Goal: Task Accomplishment & Management: Use online tool/utility

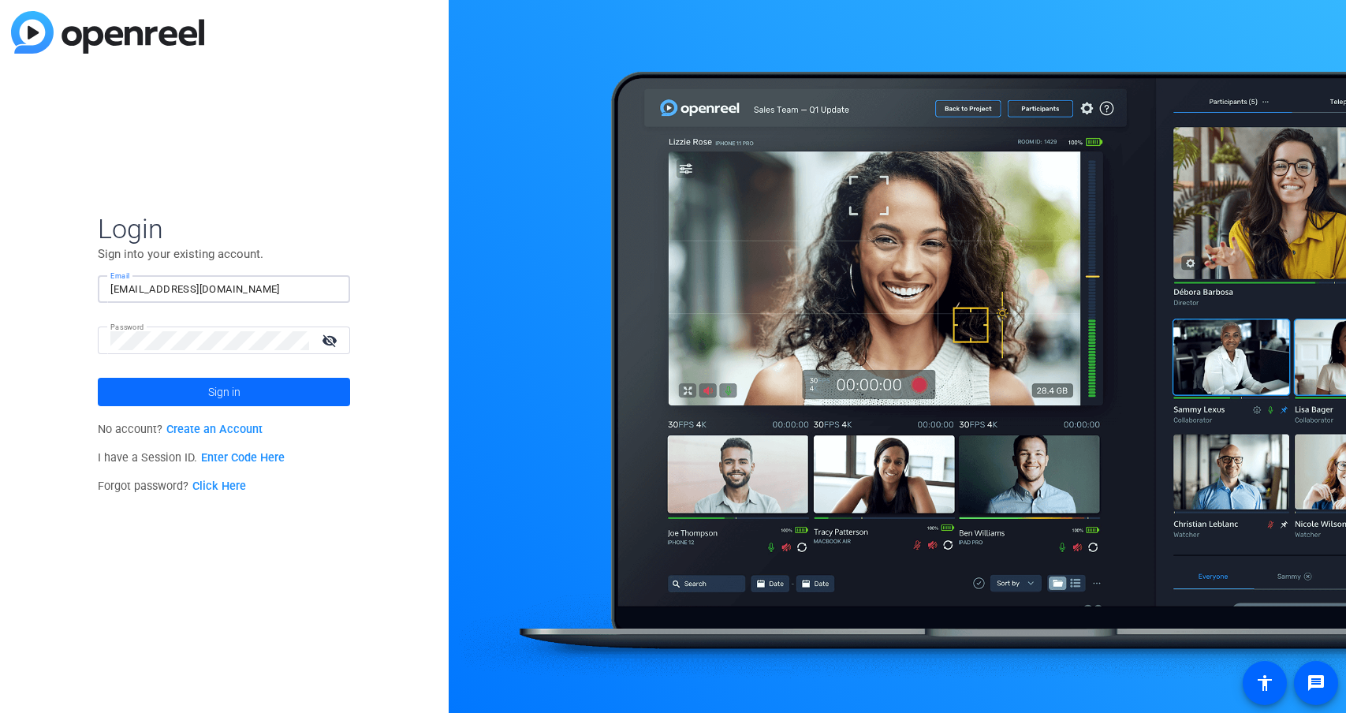
click at [248, 390] on span at bounding box center [224, 392] width 252 height 38
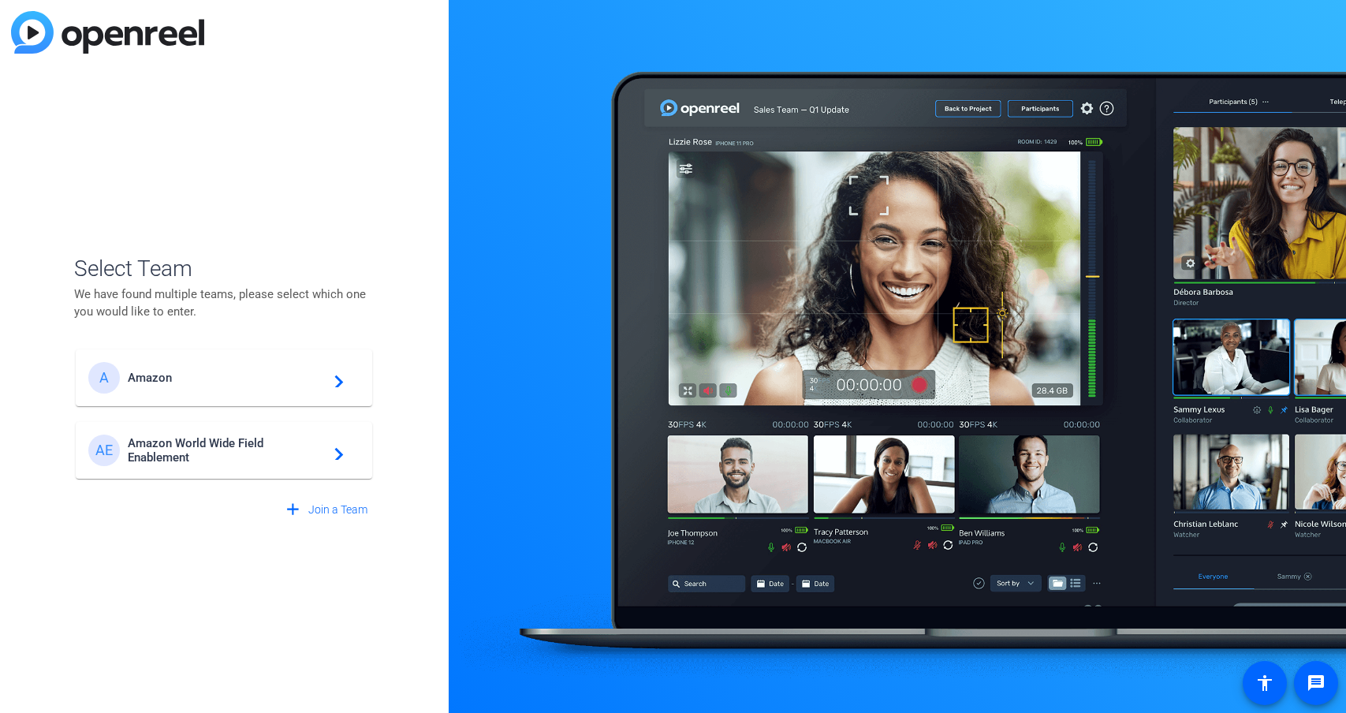
click at [207, 446] on span "Amazon World Wide Field Enablement" at bounding box center [226, 450] width 197 height 28
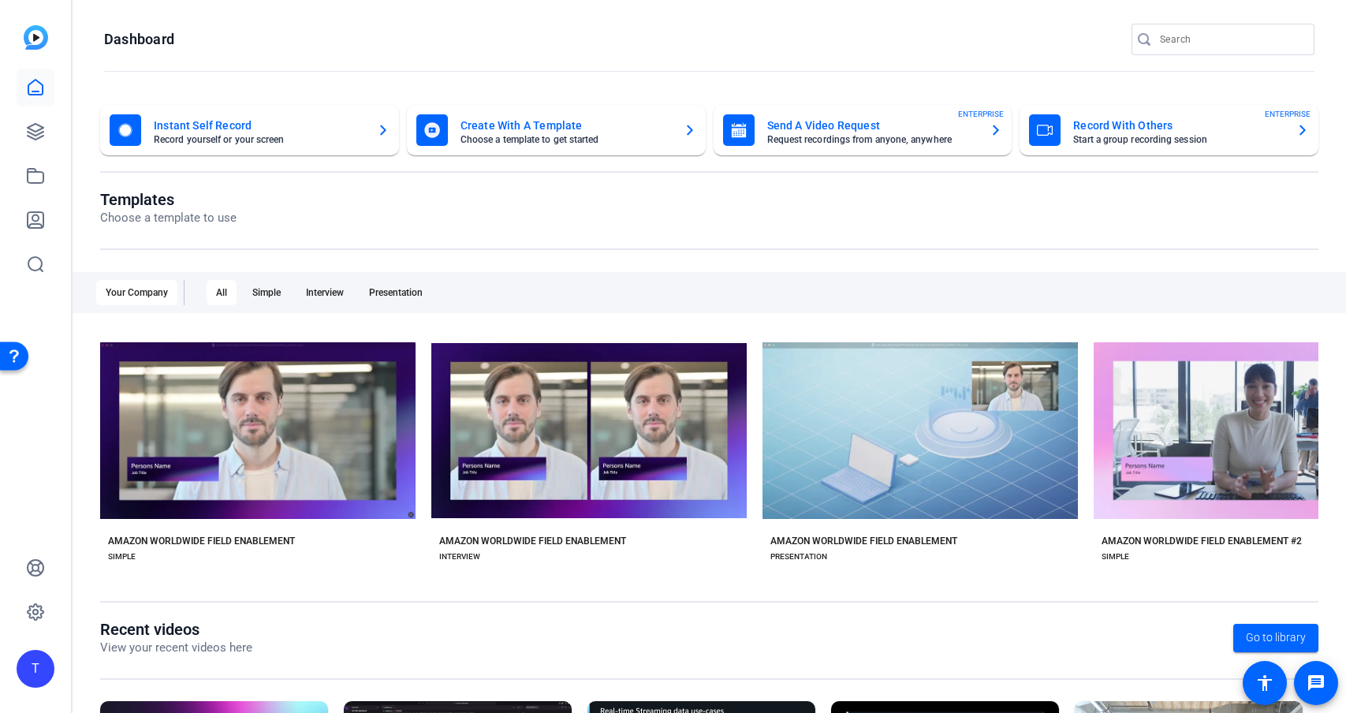
click at [1125, 137] on mat-card-subtitle "Start a group recording session" at bounding box center [1178, 139] width 210 height 9
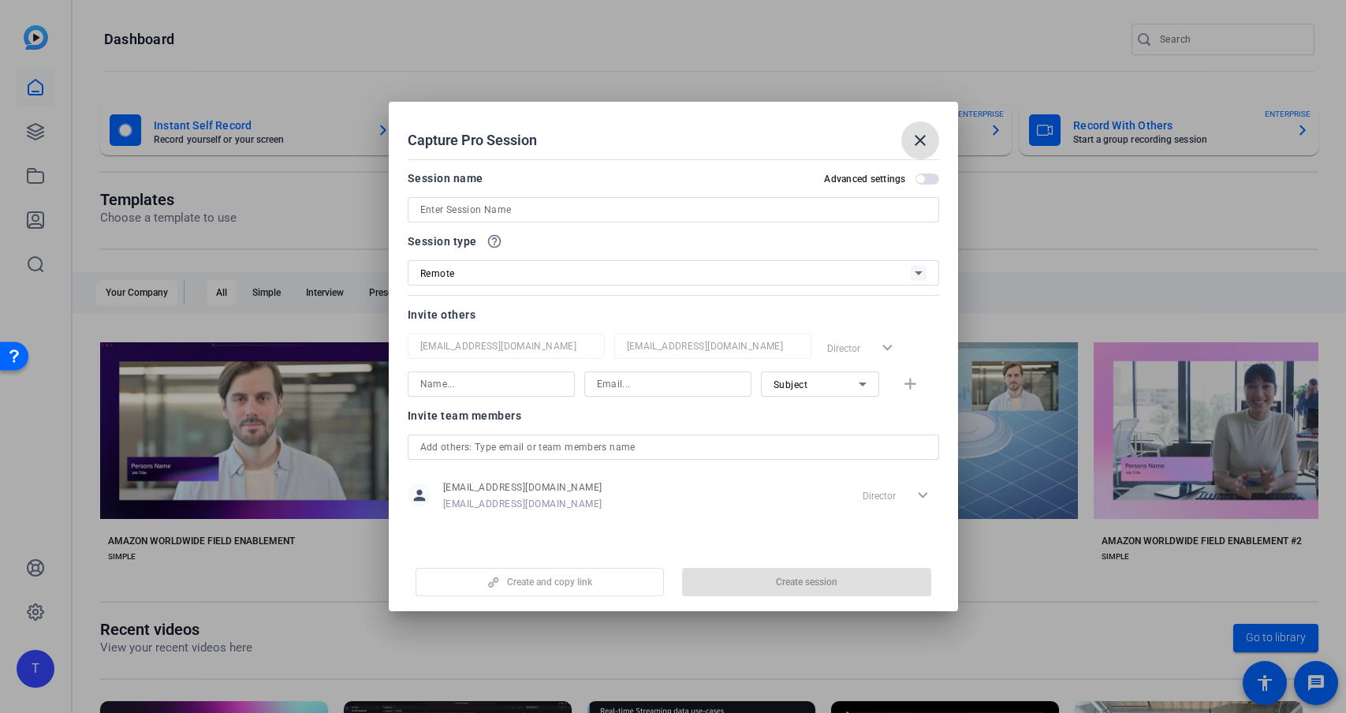
click at [540, 210] on input at bounding box center [673, 209] width 506 height 19
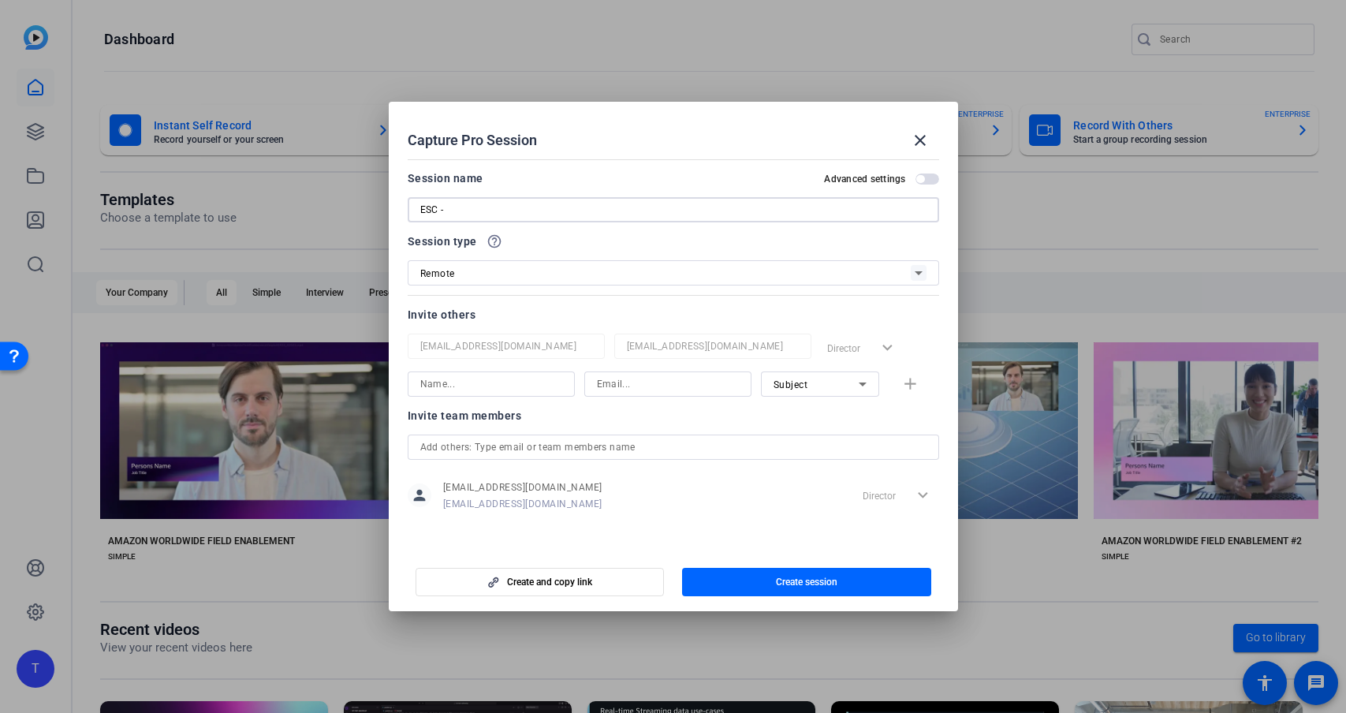
paste input "AWS Investments"
type input "ESC - AWS Investments"
click at [785, 582] on span "Create session" at bounding box center [806, 581] width 61 height 13
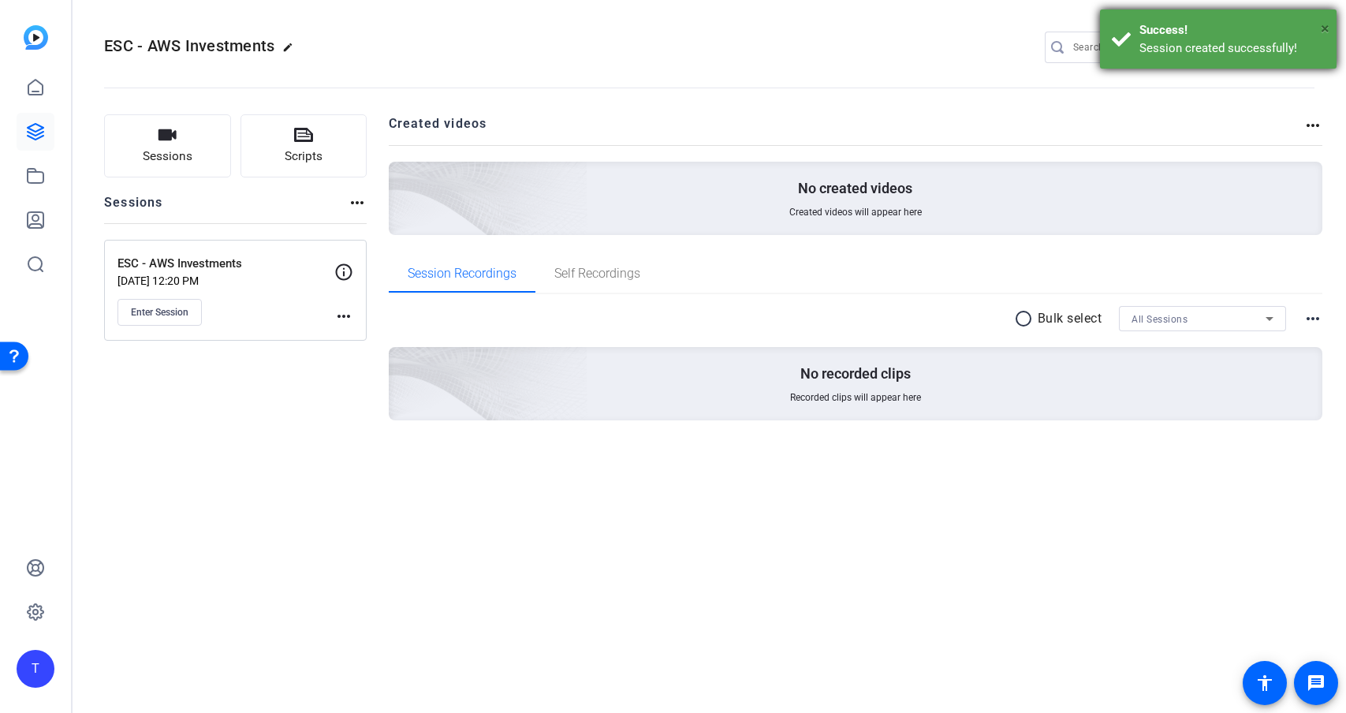
click at [1323, 24] on span "×" at bounding box center [1324, 28] width 9 height 19
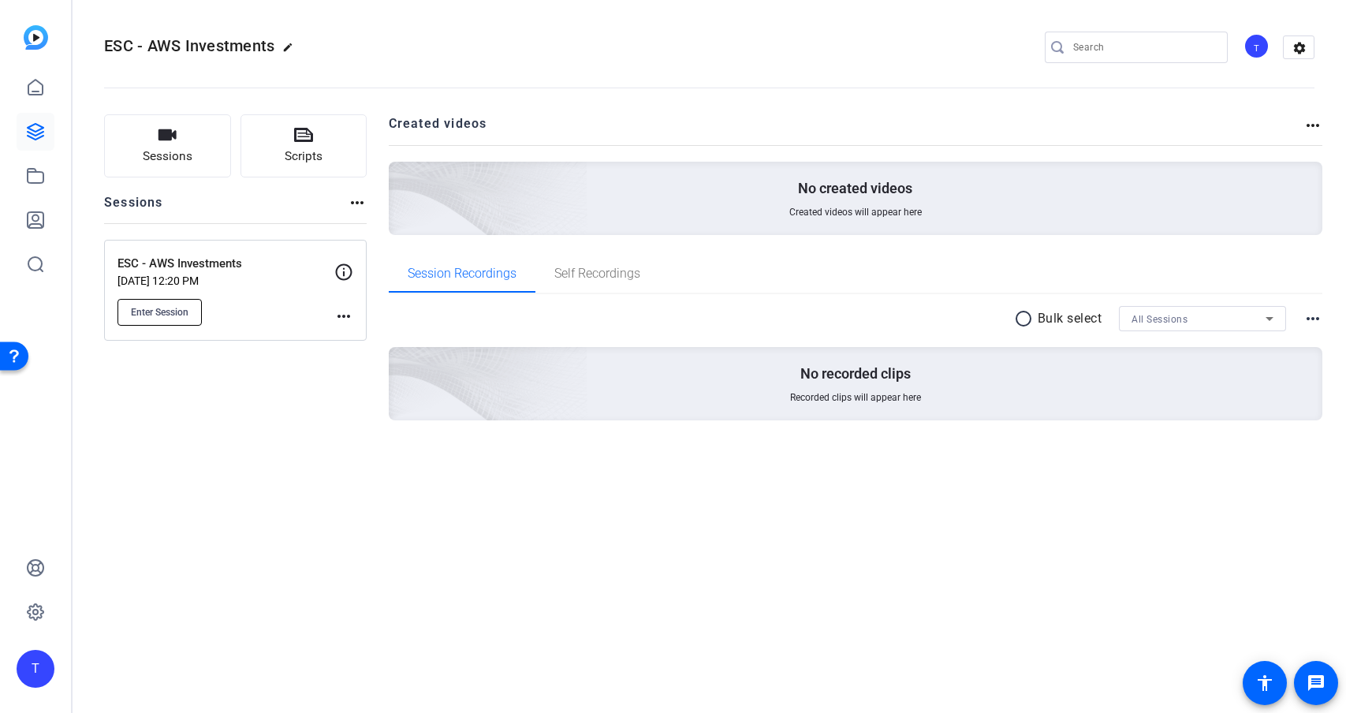
click at [177, 313] on span "Enter Session" at bounding box center [160, 312] width 58 height 13
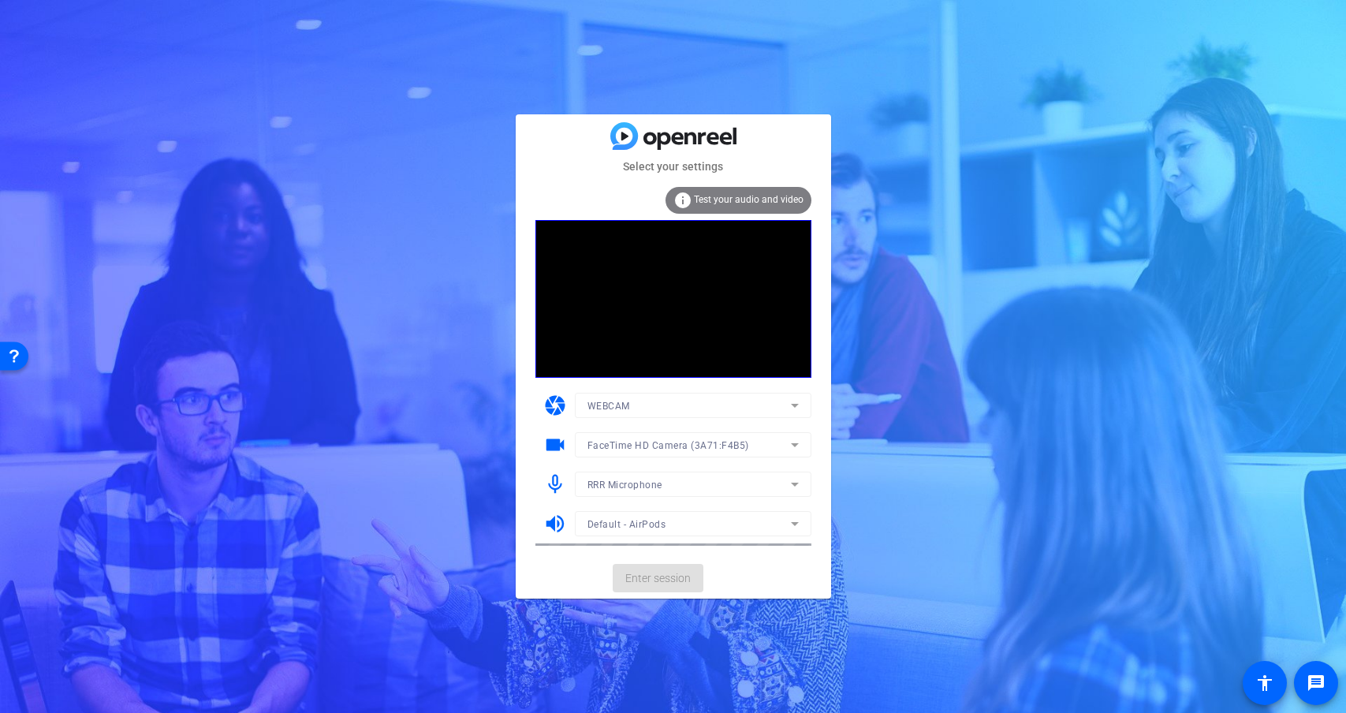
click at [657, 402] on mat-form-field "WEBCAM" at bounding box center [693, 405] width 236 height 25
click at [724, 411] on mat-form-field "WEBCAM" at bounding box center [693, 405] width 236 height 25
click at [793, 409] on mat-form-field "WEBCAM" at bounding box center [693, 405] width 236 height 25
click at [797, 443] on mat-form-field "FaceTime HD Camera (3A71:F4B5)" at bounding box center [693, 444] width 236 height 25
click at [795, 443] on icon at bounding box center [794, 444] width 19 height 19
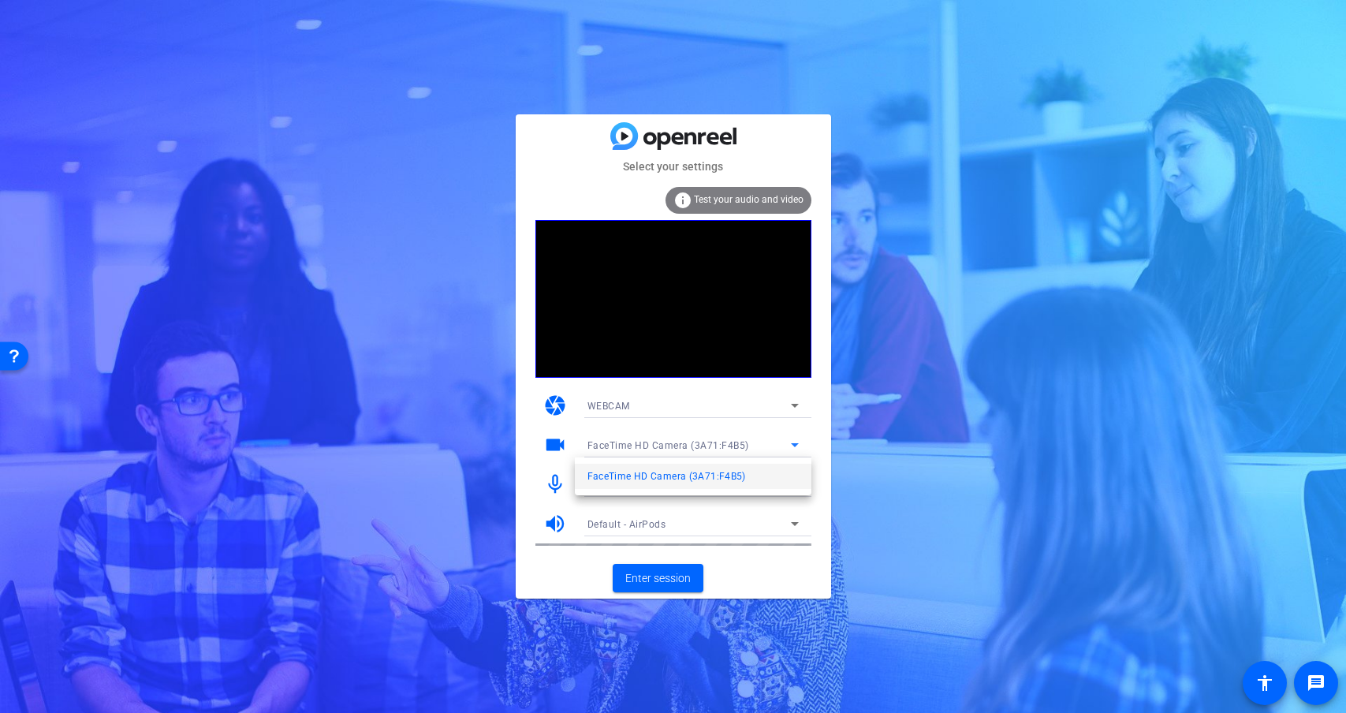
click at [795, 443] on div at bounding box center [673, 356] width 1346 height 713
click at [788, 480] on icon at bounding box center [794, 484] width 19 height 19
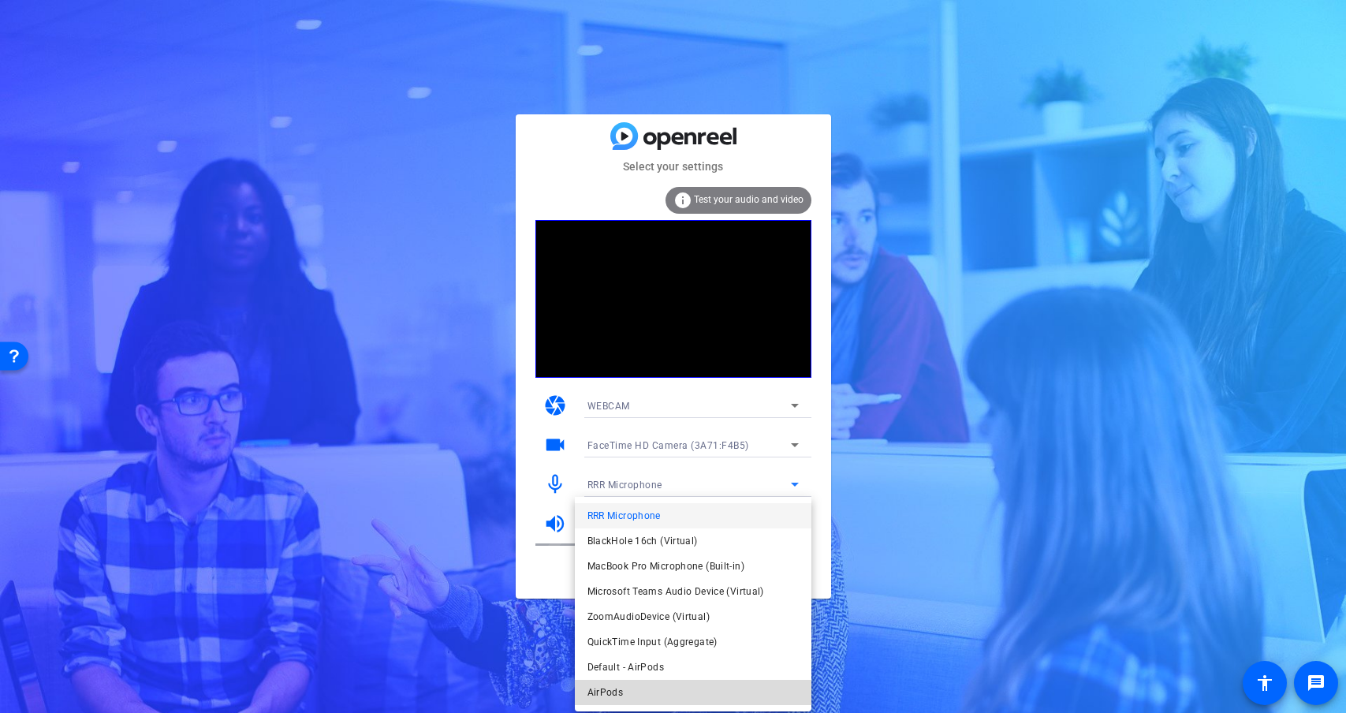
click at [720, 687] on mat-option "AirPods" at bounding box center [693, 692] width 236 height 25
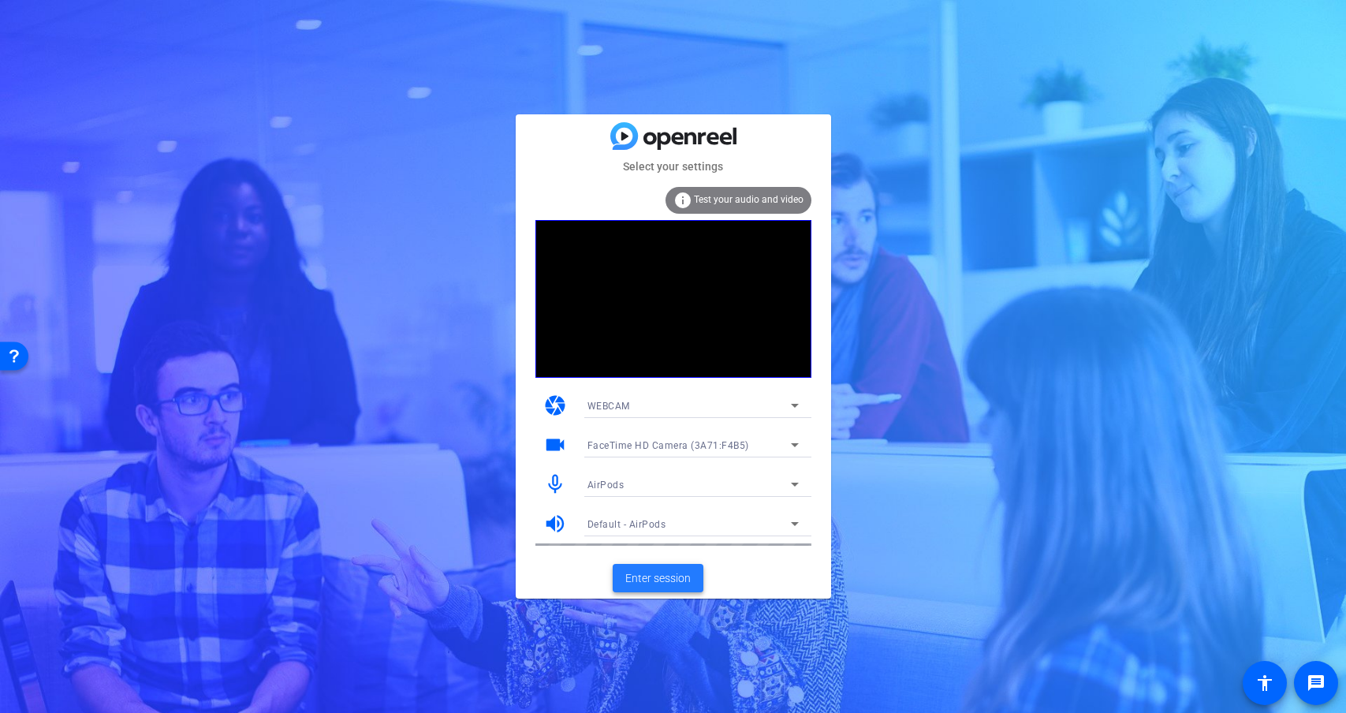
click at [657, 567] on span at bounding box center [658, 578] width 91 height 38
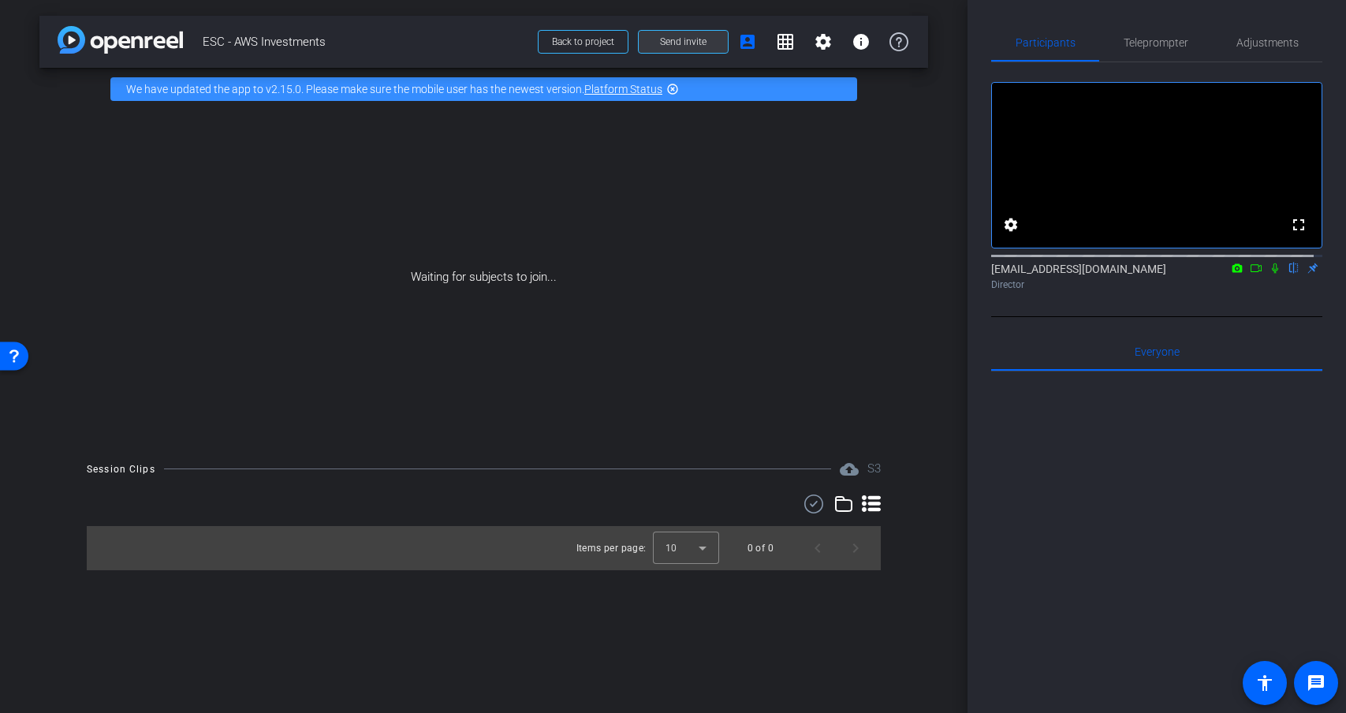
click at [701, 47] on span "Send invite" at bounding box center [683, 41] width 47 height 13
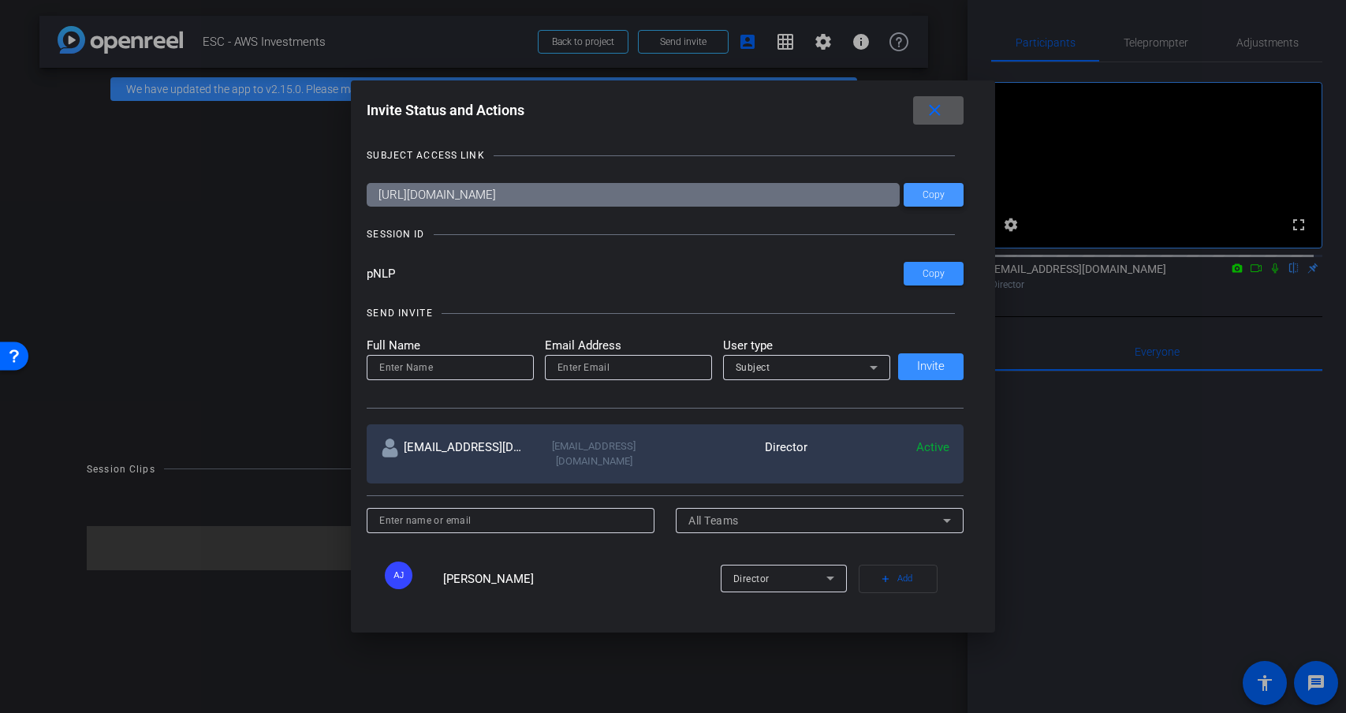
click at [929, 202] on span at bounding box center [933, 195] width 60 height 38
click at [944, 109] on mat-icon "close" at bounding box center [935, 111] width 20 height 20
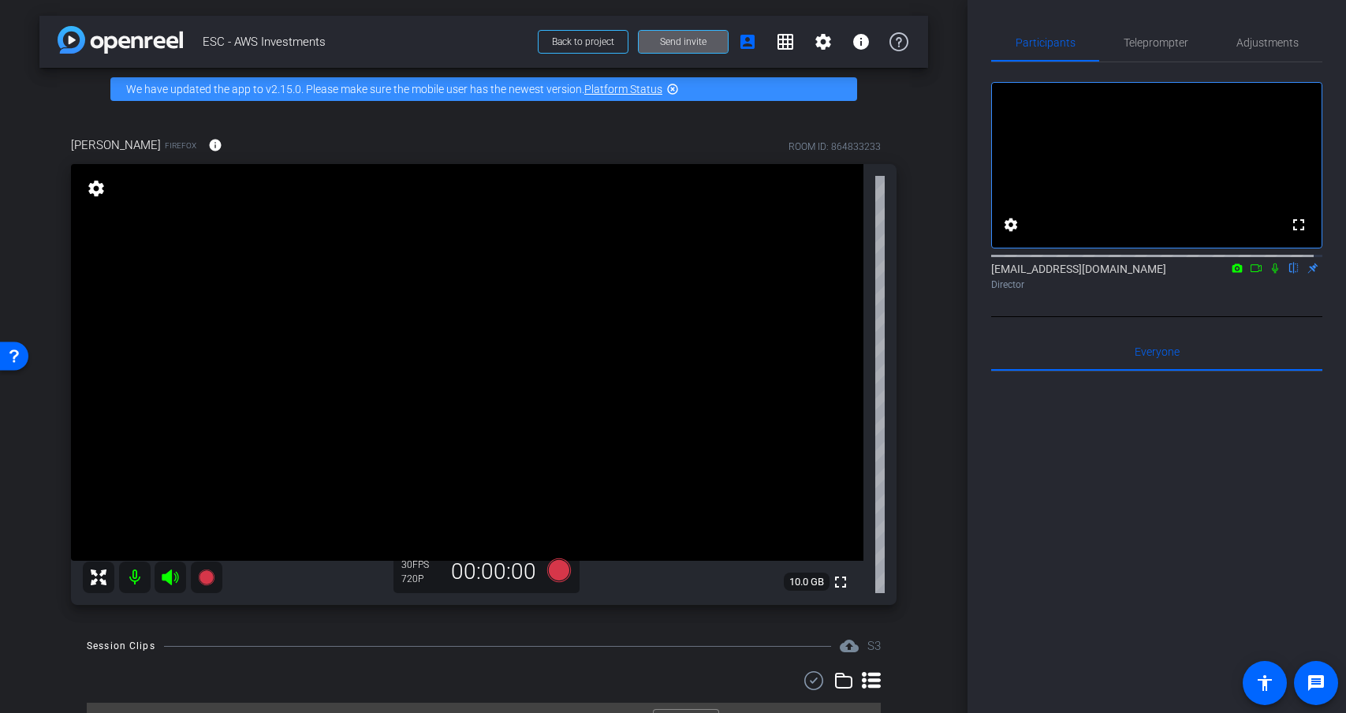
scroll to position [34, 0]
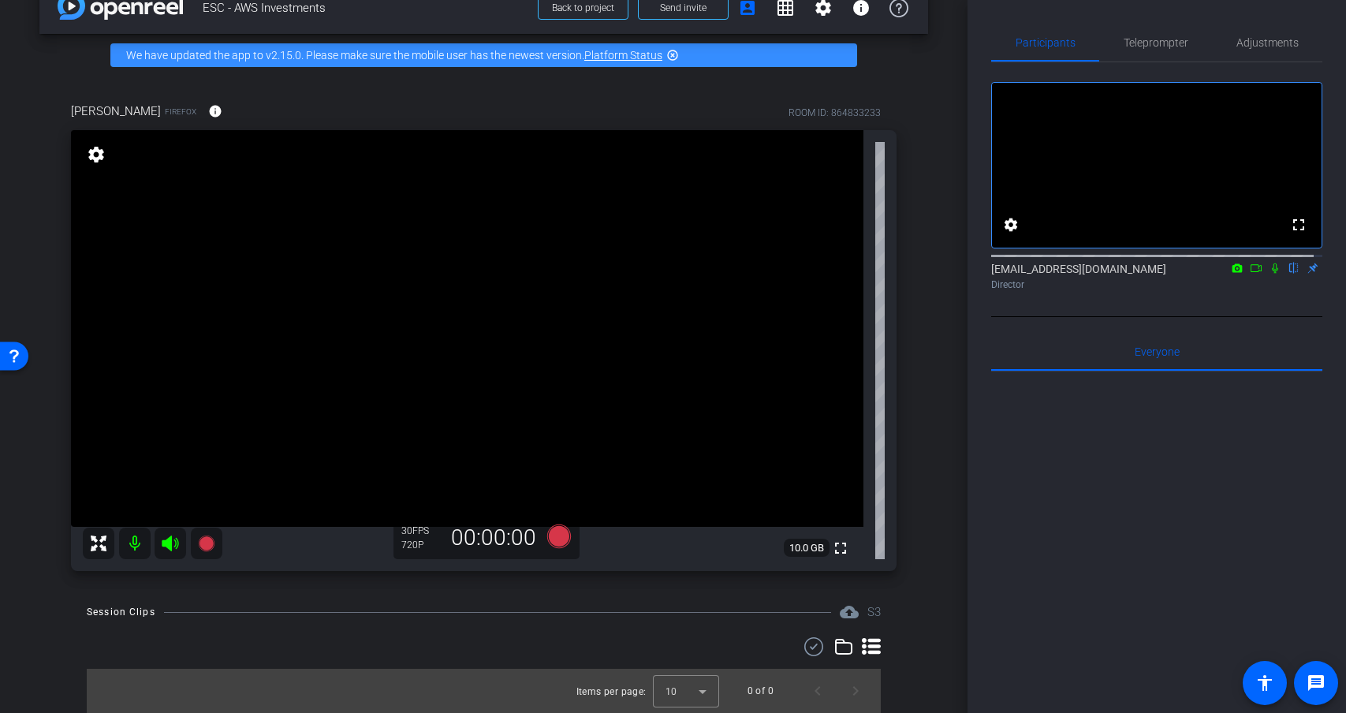
click at [99, 155] on mat-icon "settings" at bounding box center [96, 154] width 22 height 19
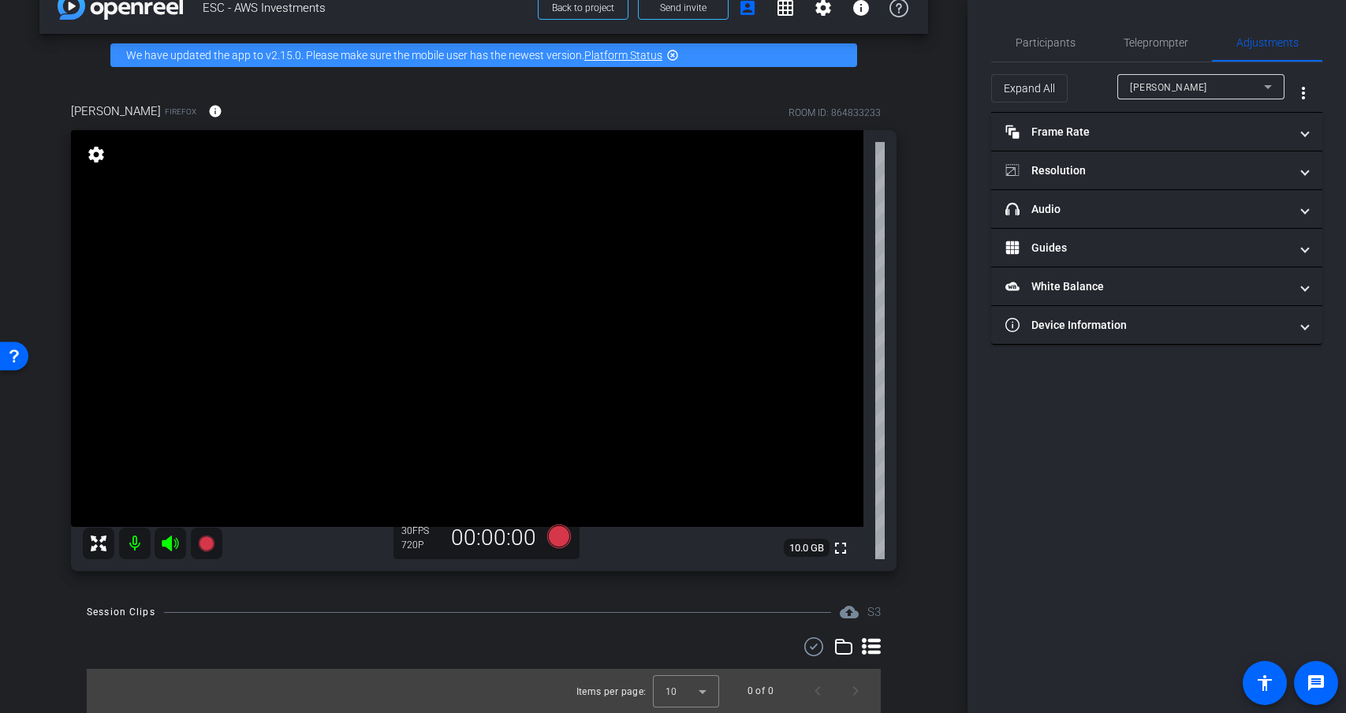
click at [99, 155] on mat-icon "settings" at bounding box center [96, 154] width 22 height 19
click at [916, 554] on div "Ankita Firefox info ROOM ID: 864833233 fullscreen settings 10.0 GB 30 FPS 720P …" at bounding box center [483, 331] width 888 height 510
click at [1046, 40] on span "Participants" at bounding box center [1045, 42] width 60 height 11
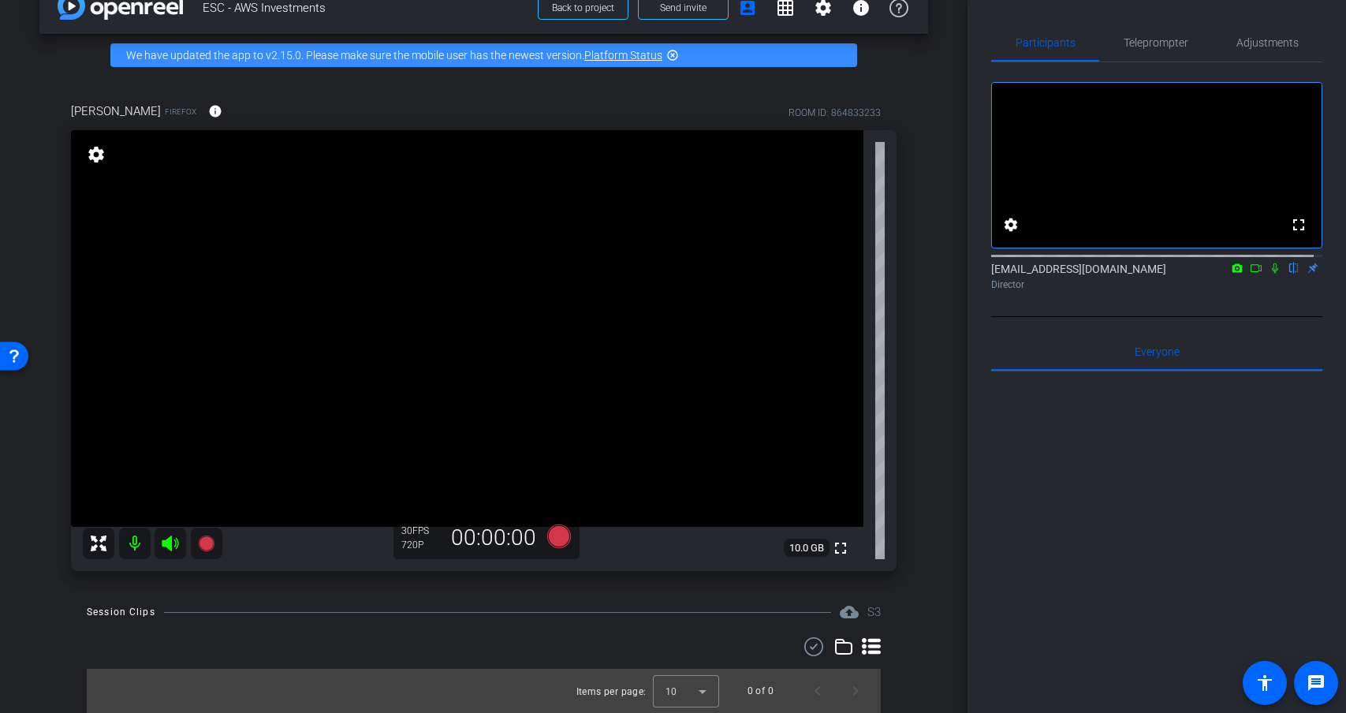
scroll to position [0, 0]
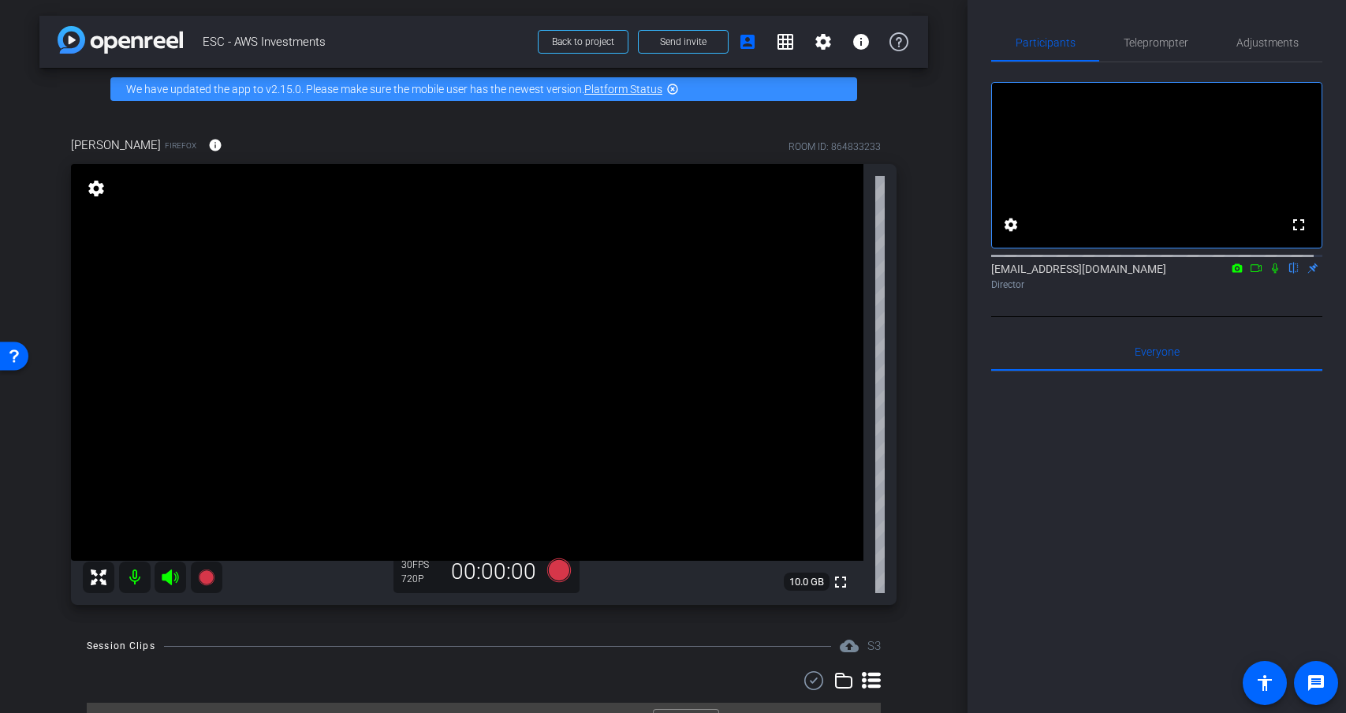
click at [98, 188] on mat-icon "settings" at bounding box center [96, 188] width 22 height 19
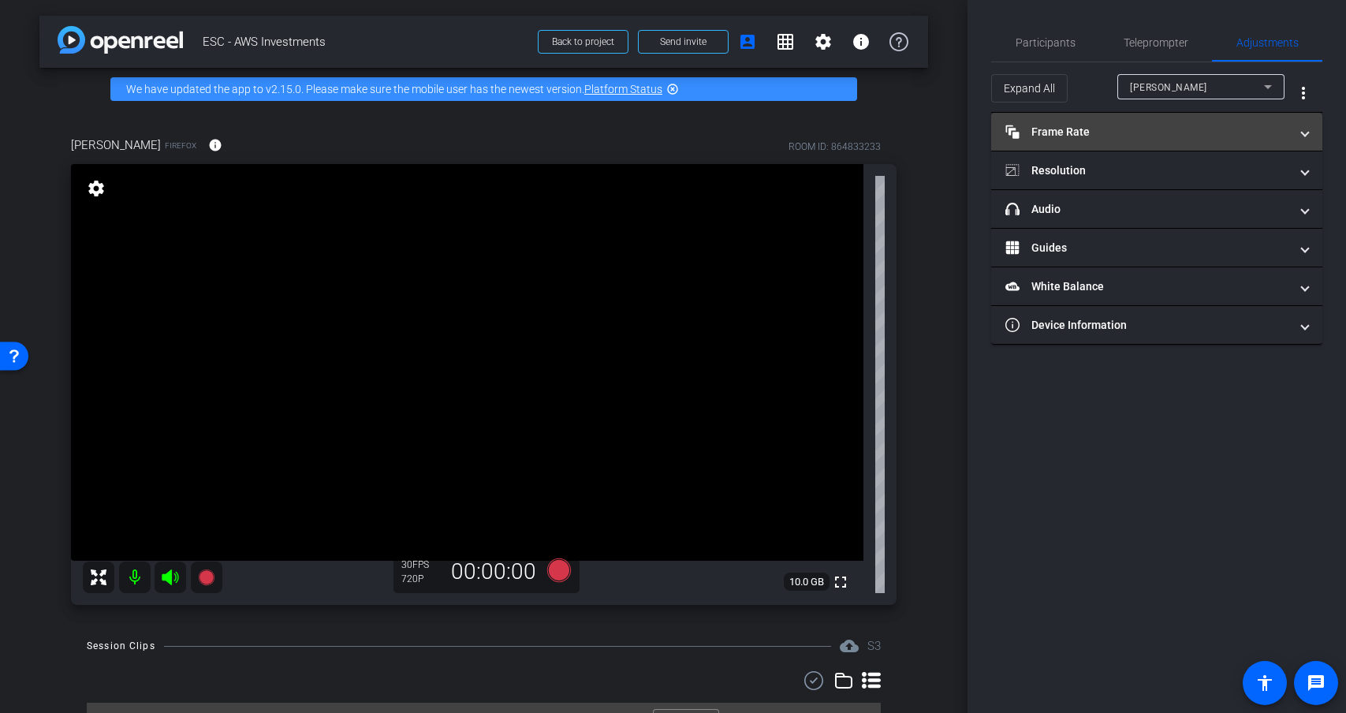
click at [1171, 132] on mat-panel-title "Frame Rate Frame Rate" at bounding box center [1147, 132] width 284 height 17
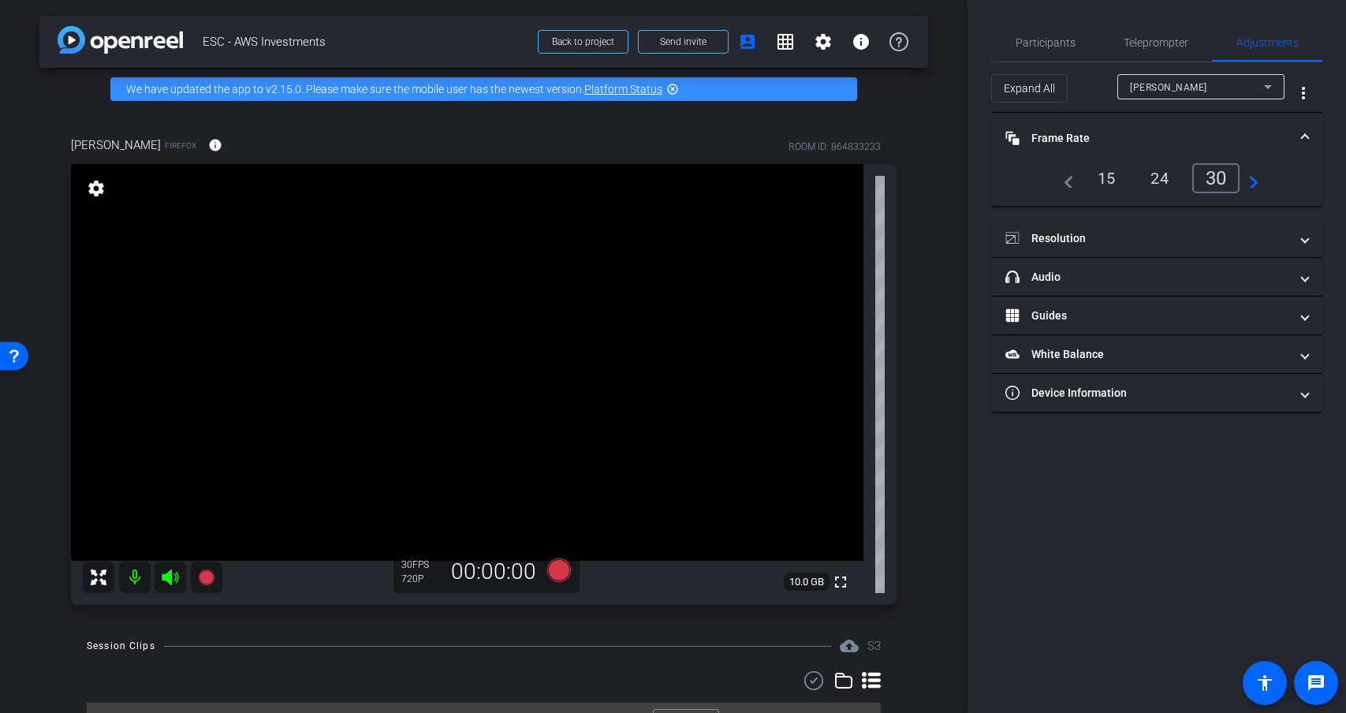
click at [1171, 131] on mat-panel-title "Frame Rate Frame Rate" at bounding box center [1147, 138] width 284 height 17
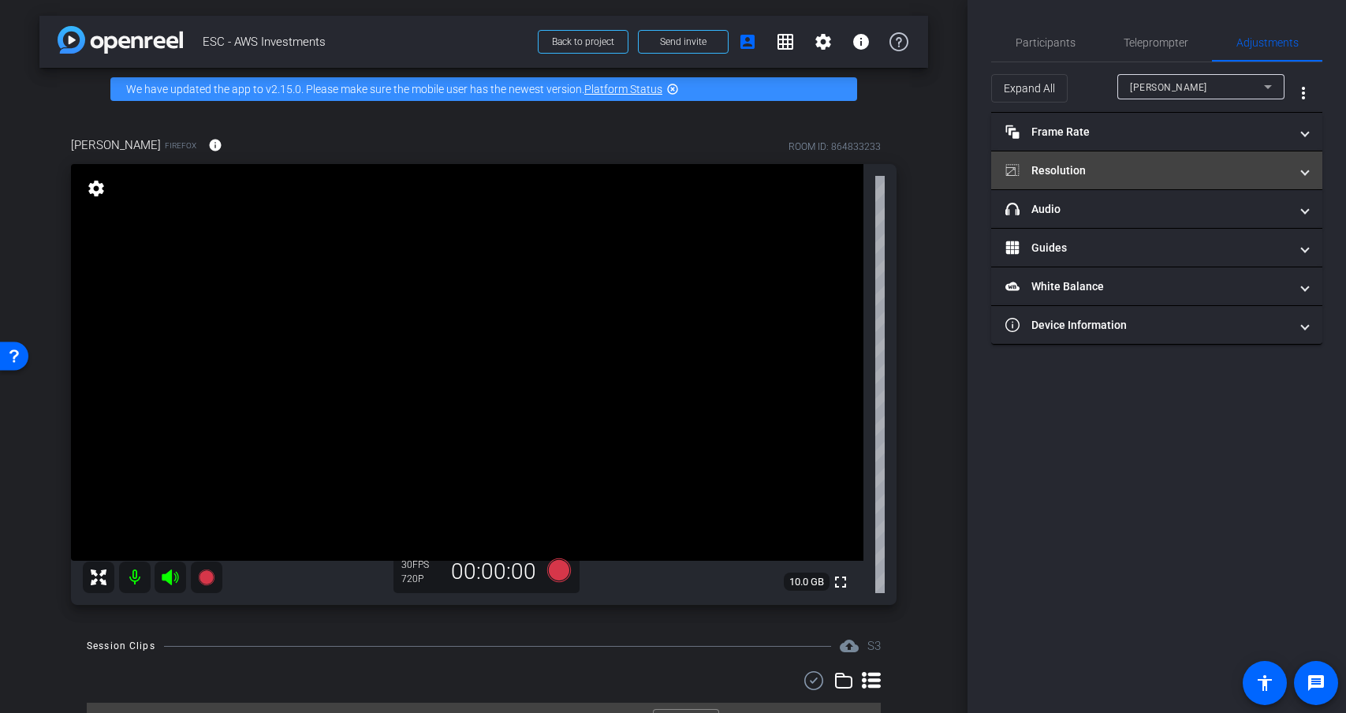
click at [1158, 181] on mat-expansion-panel-header "Resolution" at bounding box center [1156, 170] width 331 height 38
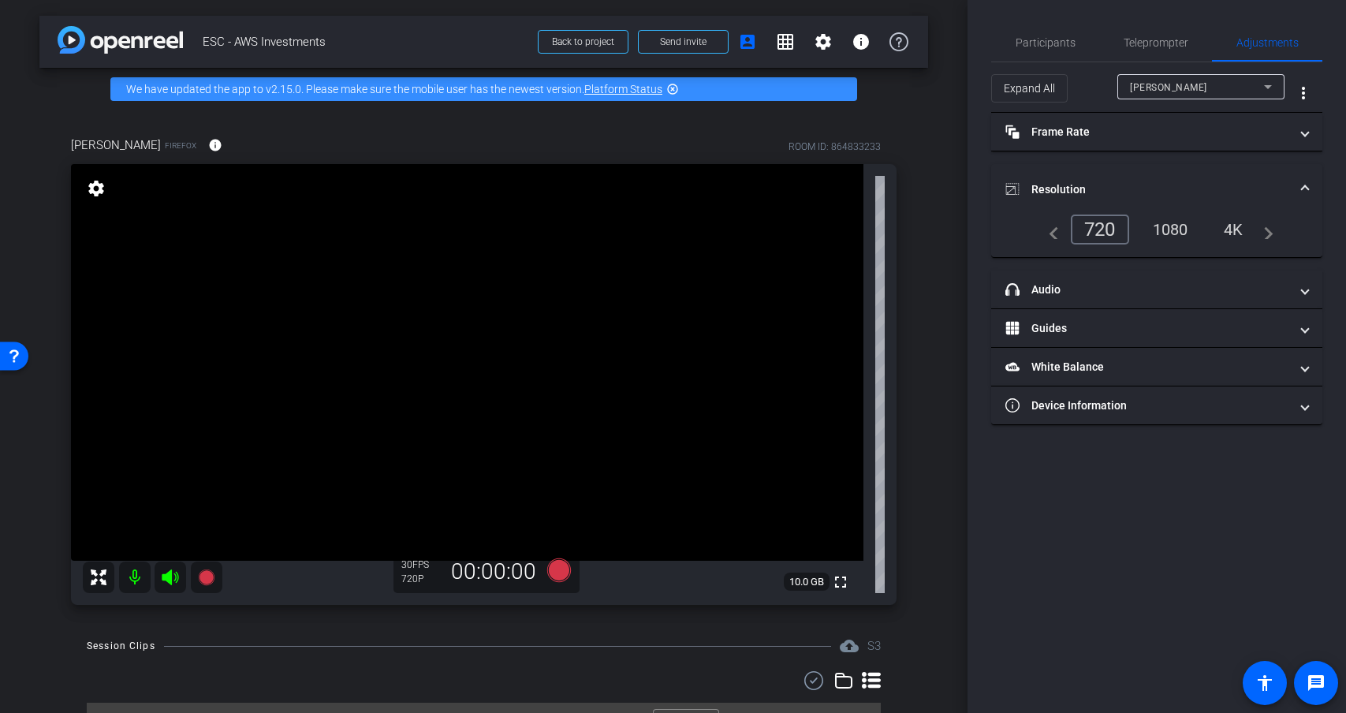
click at [1175, 229] on div "1080" at bounding box center [1170, 229] width 59 height 27
click at [1179, 226] on div "1080" at bounding box center [1170, 229] width 59 height 27
click at [1175, 221] on div "1080" at bounding box center [1170, 229] width 59 height 27
click at [1224, 234] on div "4K" at bounding box center [1233, 229] width 43 height 27
click at [1160, 234] on div "1080" at bounding box center [1170, 229] width 59 height 27
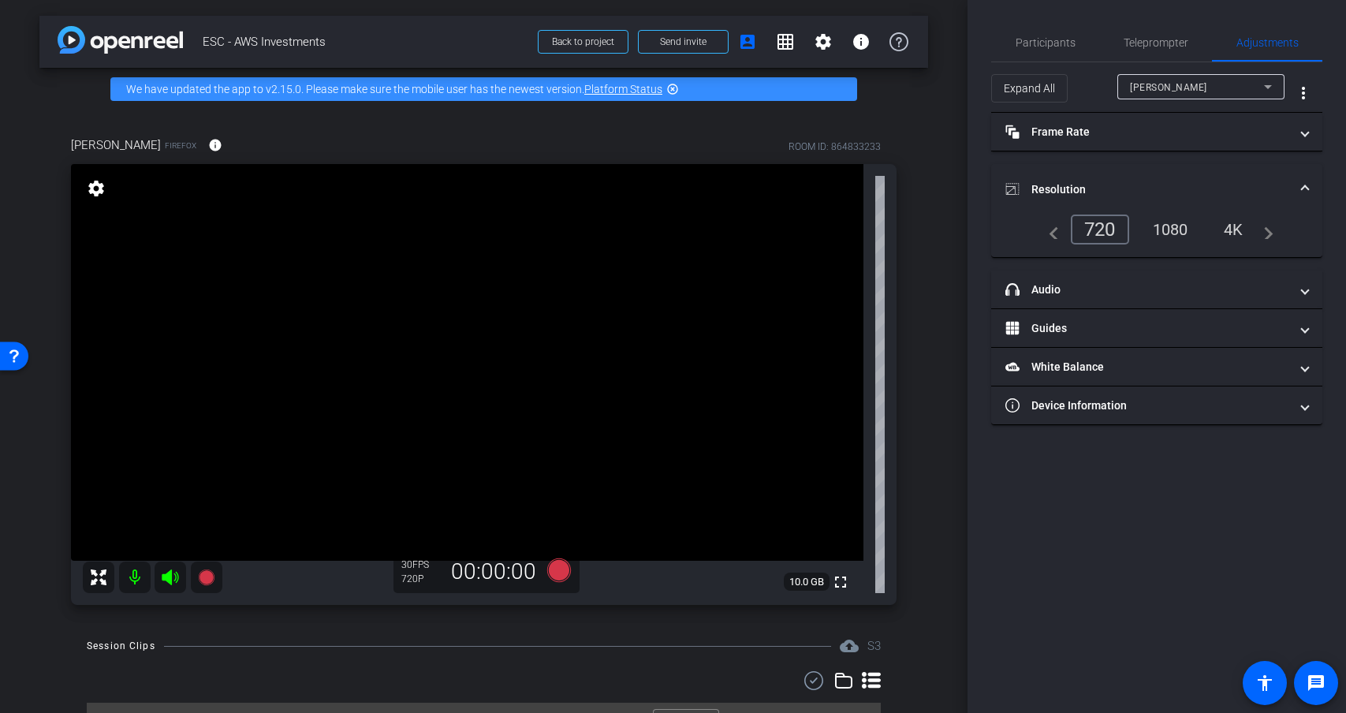
click at [1307, 184] on span at bounding box center [1304, 189] width 6 height 17
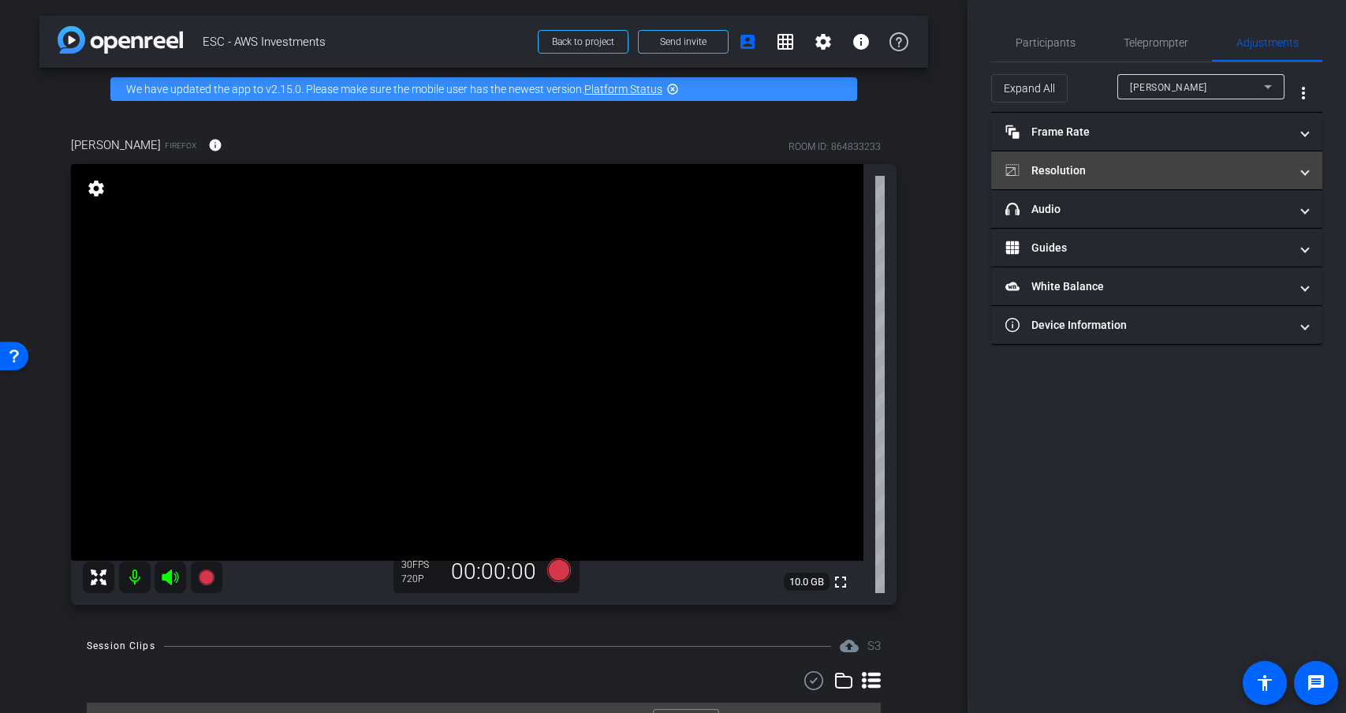
click at [1309, 181] on mat-expansion-panel-header "Resolution" at bounding box center [1156, 170] width 331 height 38
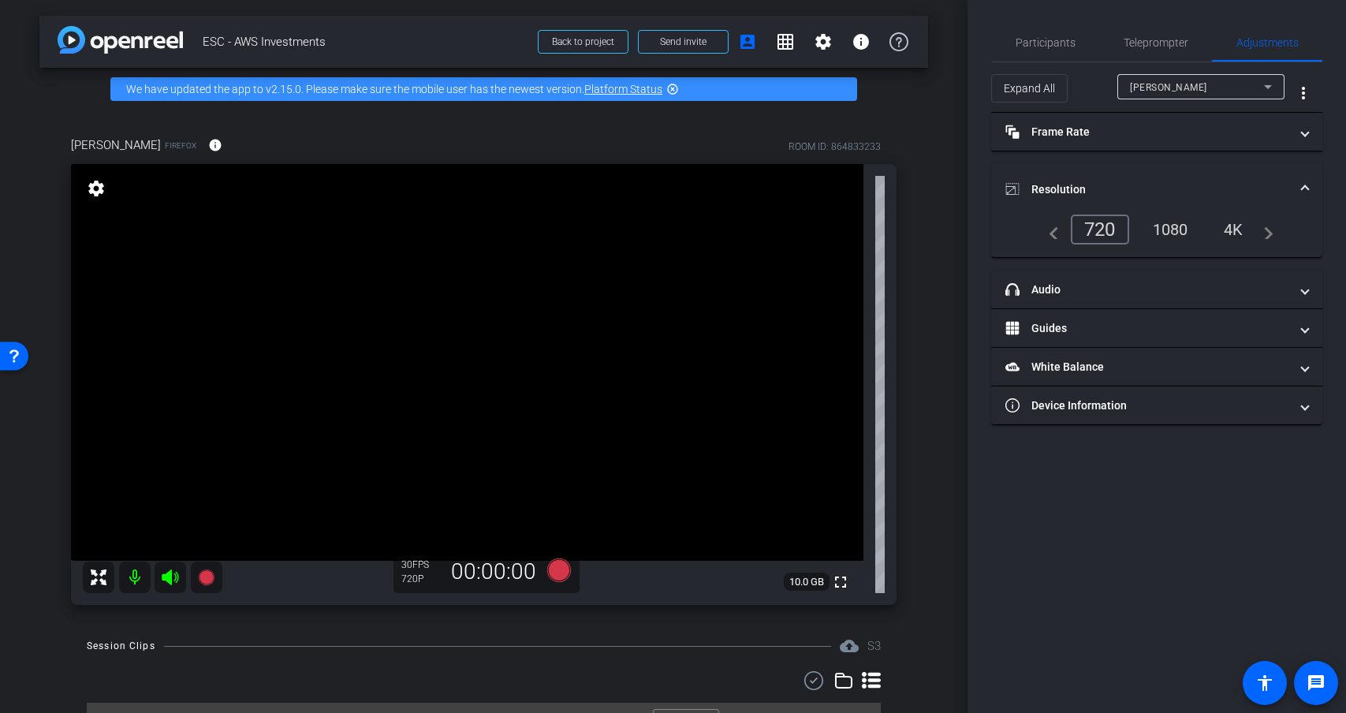
click at [1097, 229] on div "720" at bounding box center [1100, 229] width 58 height 30
click at [1165, 229] on div "1080" at bounding box center [1170, 229] width 59 height 27
click at [1302, 184] on span at bounding box center [1304, 189] width 6 height 17
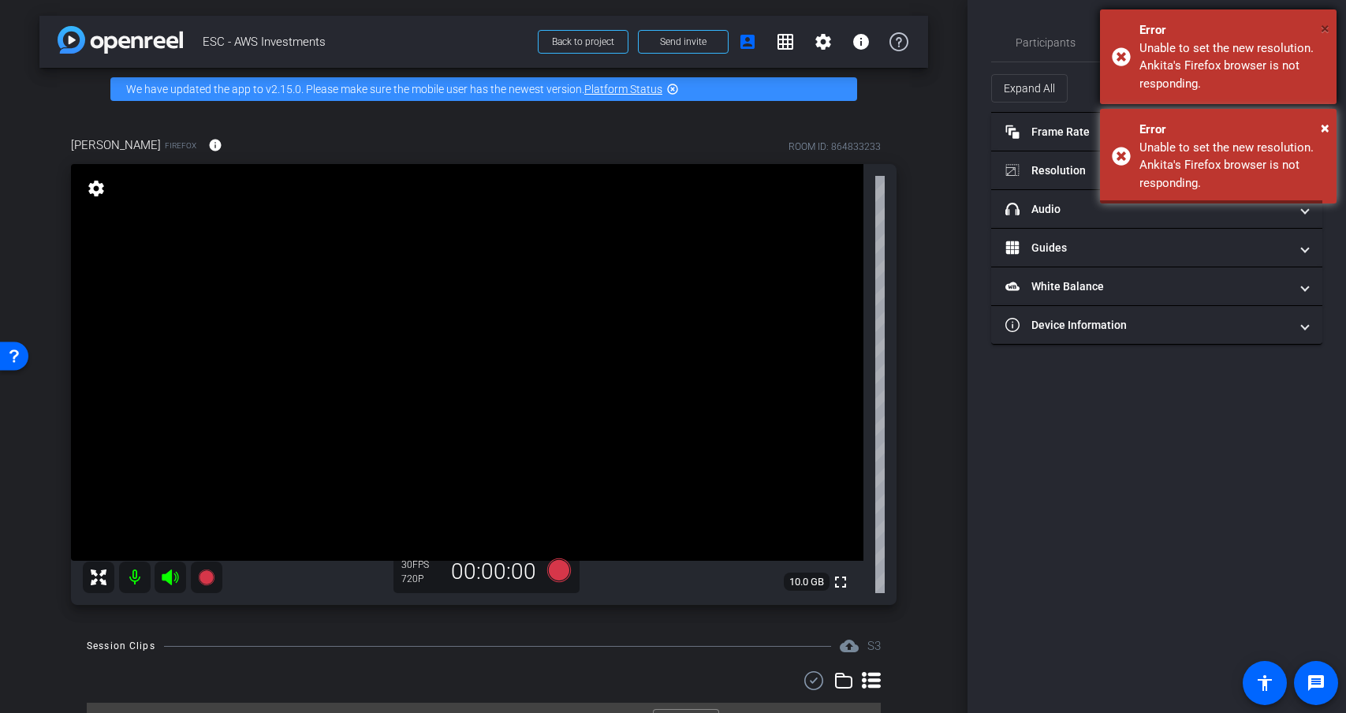
click at [1328, 23] on span "×" at bounding box center [1324, 28] width 9 height 19
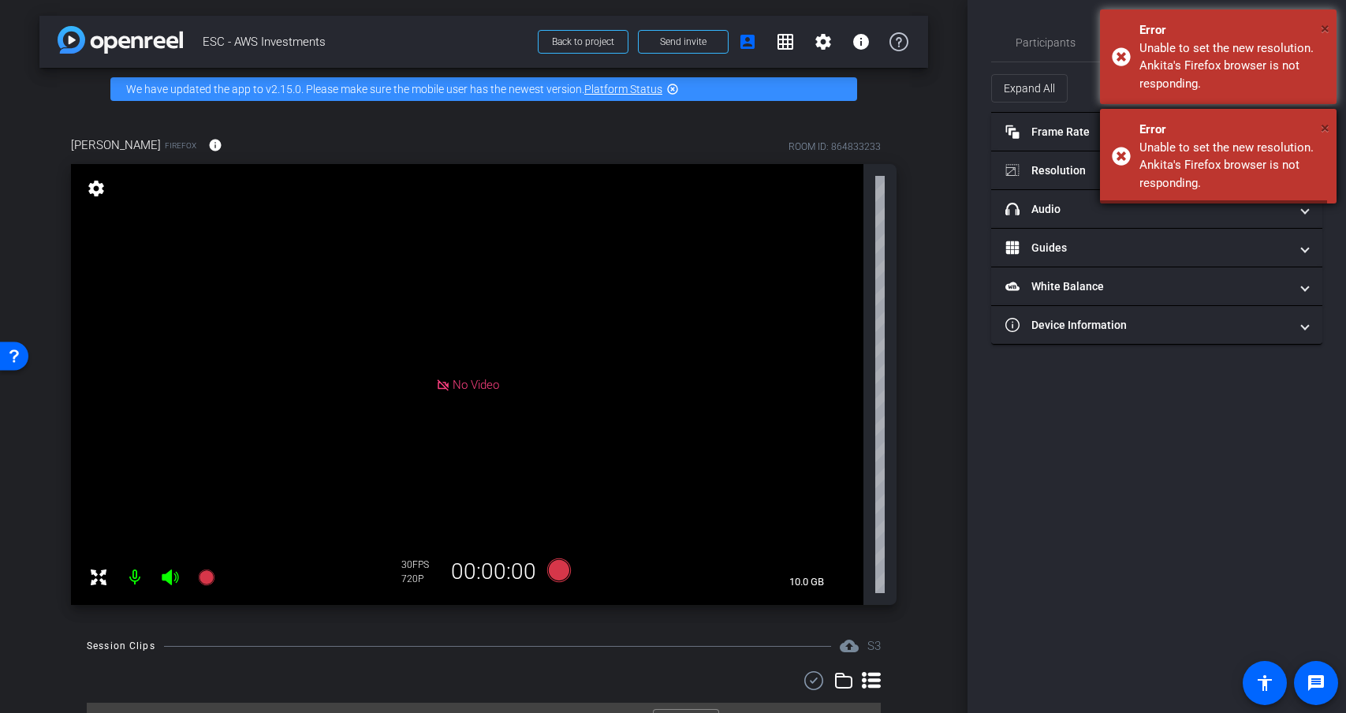
click at [1324, 17] on button "×" at bounding box center [1324, 29] width 9 height 24
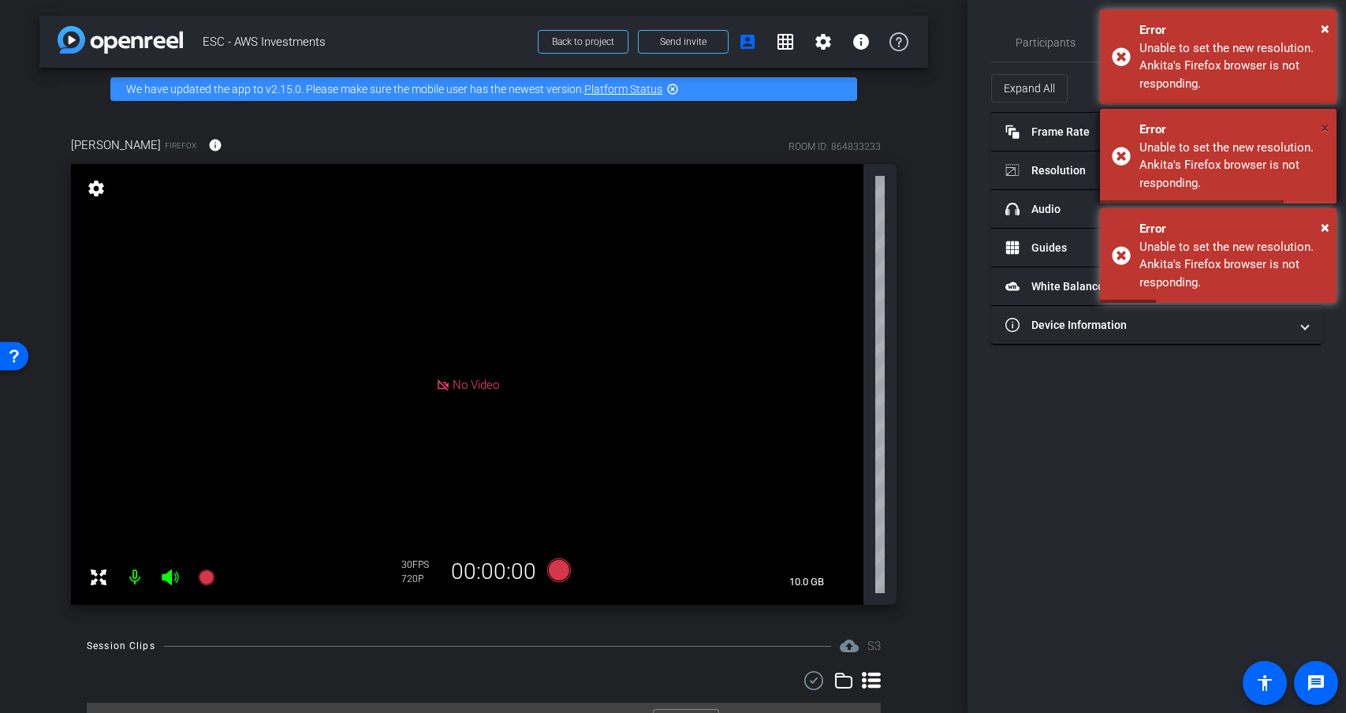
click at [1323, 24] on span "×" at bounding box center [1324, 28] width 9 height 19
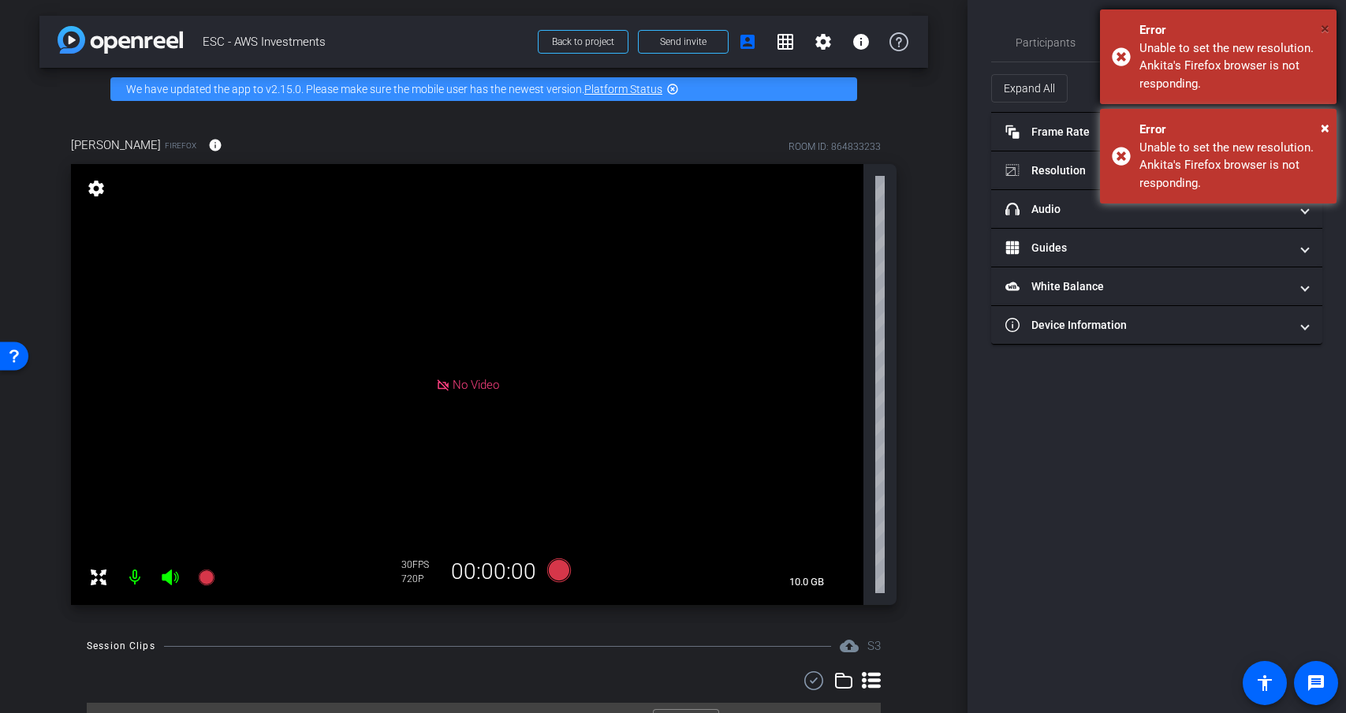
click at [1323, 24] on span "×" at bounding box center [1324, 28] width 9 height 19
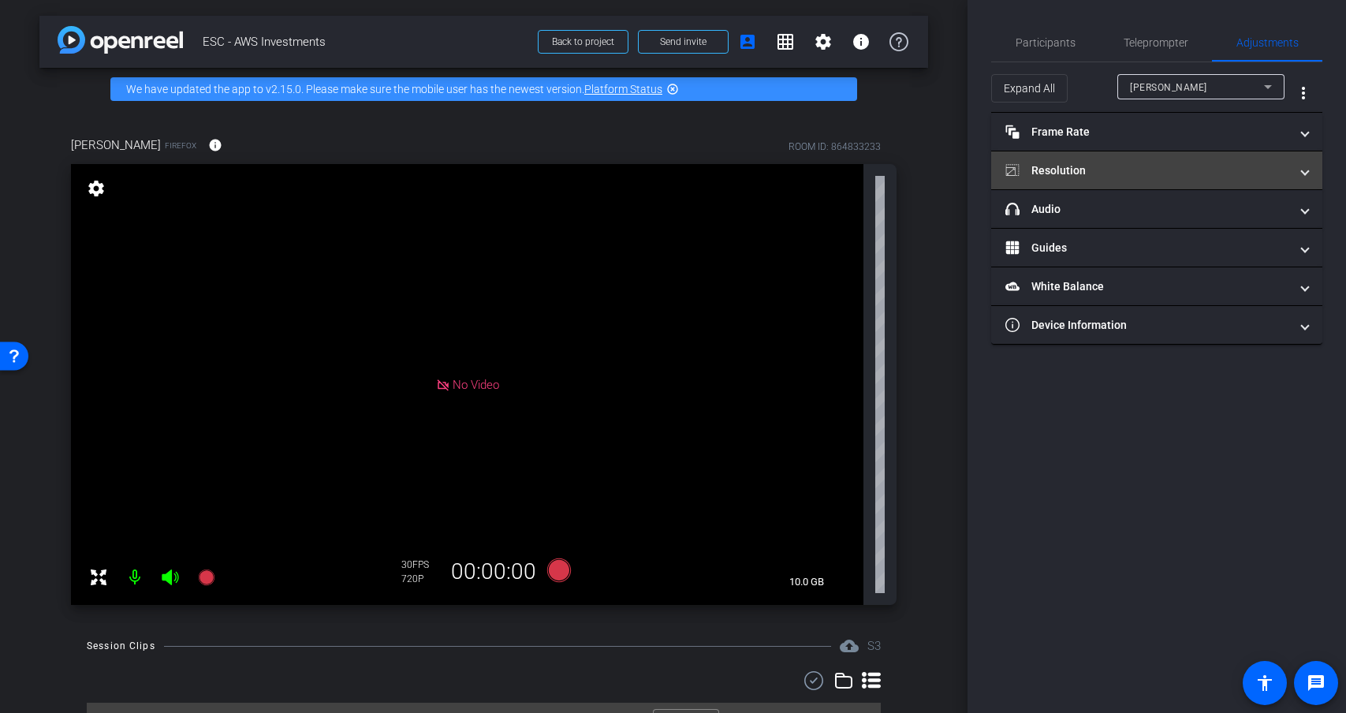
click at [1084, 168] on mat-panel-title "Resolution" at bounding box center [1147, 170] width 284 height 17
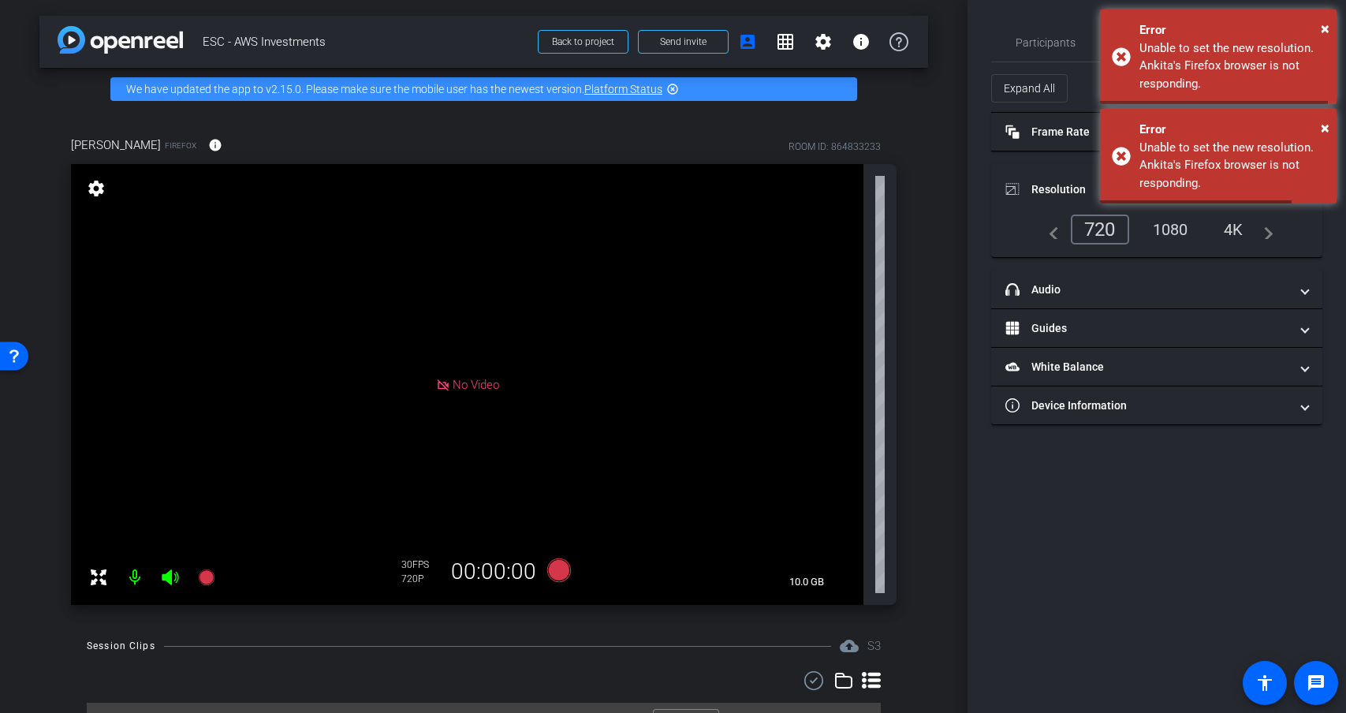
click at [1105, 230] on div "720" at bounding box center [1100, 229] width 58 height 30
click at [1323, 126] on span "×" at bounding box center [1324, 127] width 9 height 19
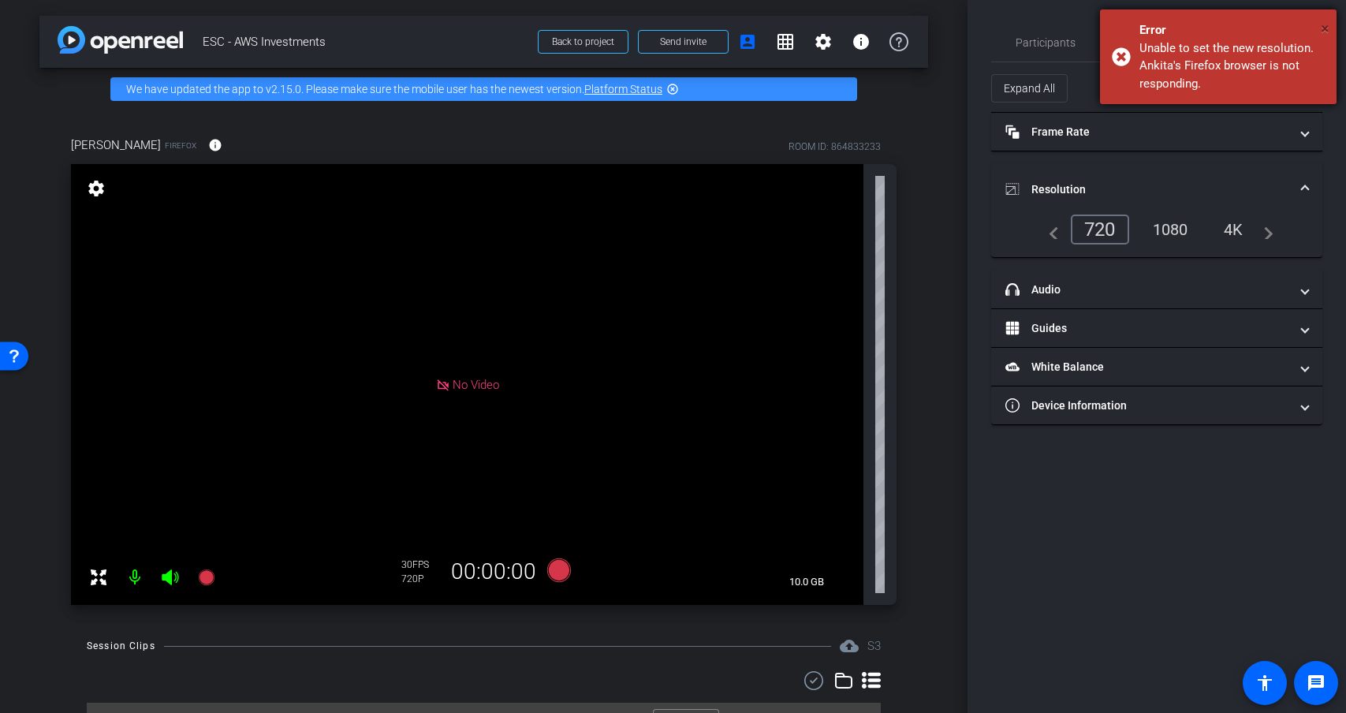
click at [1326, 28] on span "×" at bounding box center [1324, 28] width 9 height 19
click at [553, 575] on icon at bounding box center [558, 570] width 24 height 24
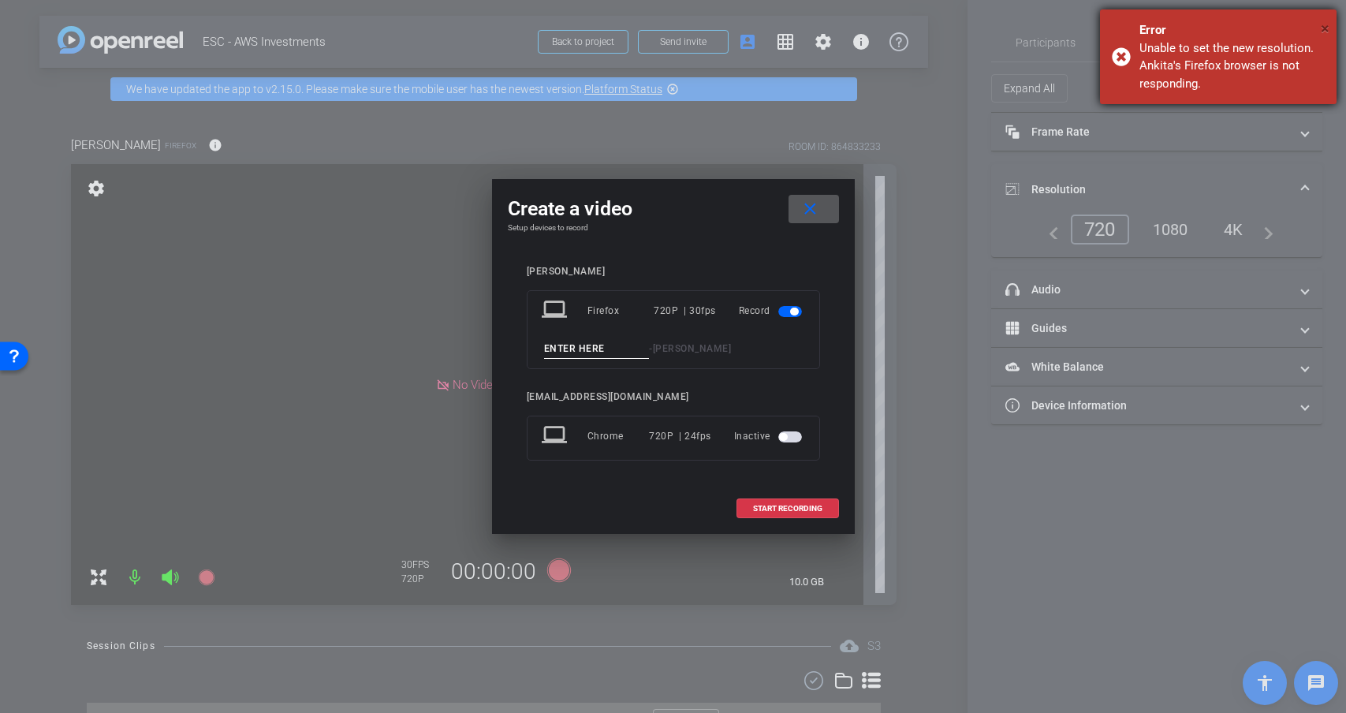
click at [1323, 25] on span "×" at bounding box center [1324, 28] width 9 height 19
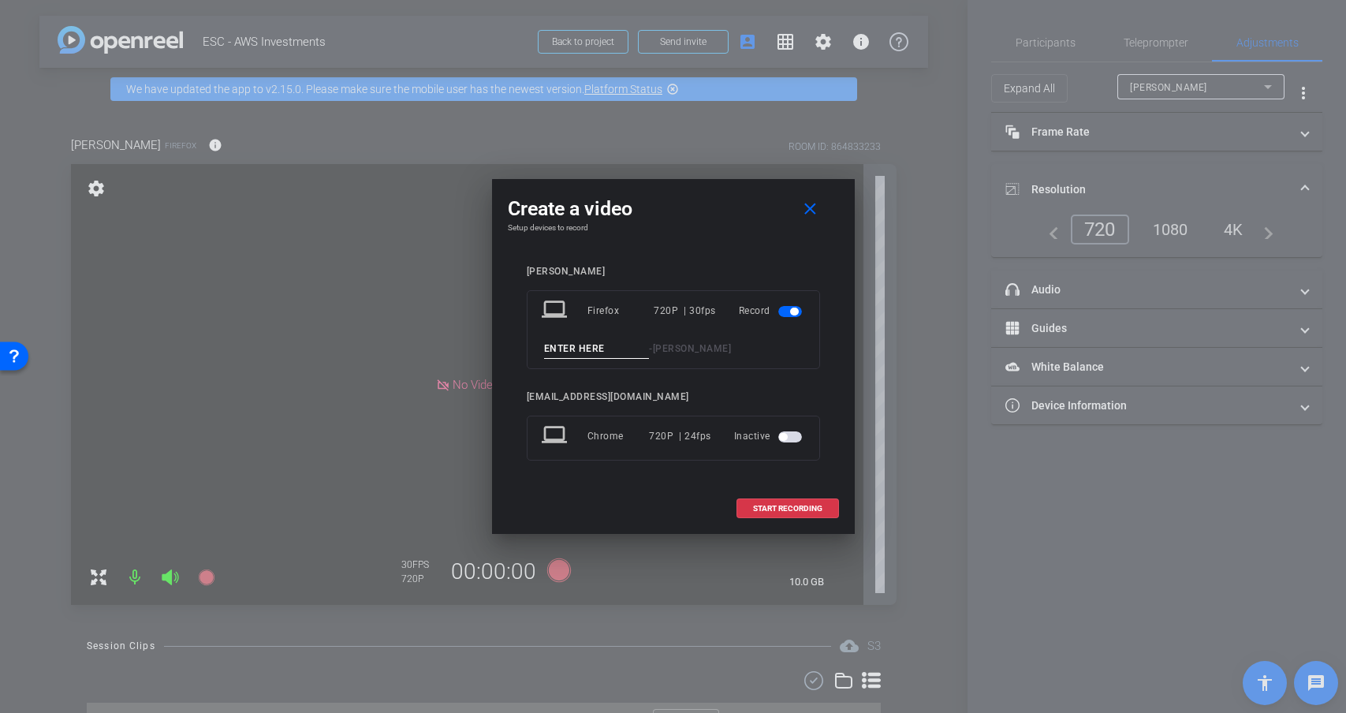
click at [600, 350] on input at bounding box center [597, 349] width 106 height 20
type input "test1"
click at [698, 348] on div "test1 - Ankita" at bounding box center [673, 349] width 263 height 20
click at [814, 203] on mat-icon "close" at bounding box center [810, 209] width 20 height 20
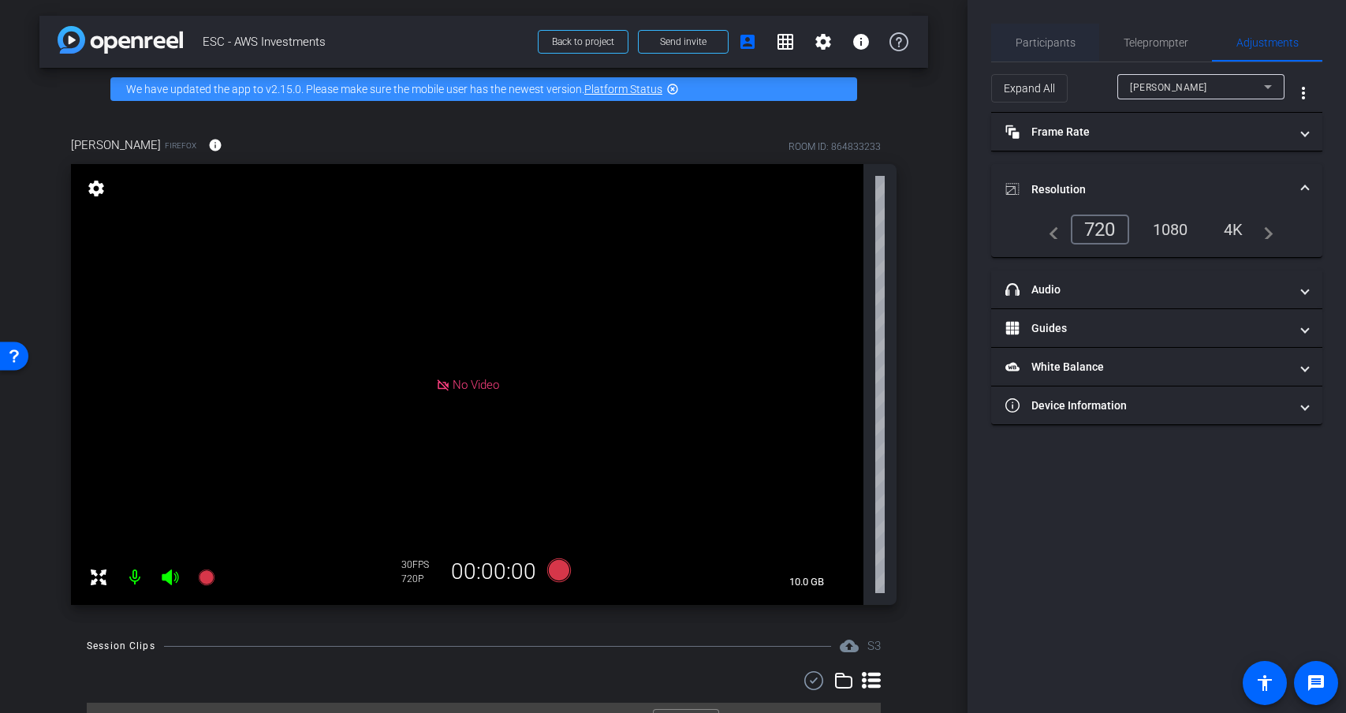
click at [1044, 39] on span "Participants" at bounding box center [1045, 42] width 60 height 11
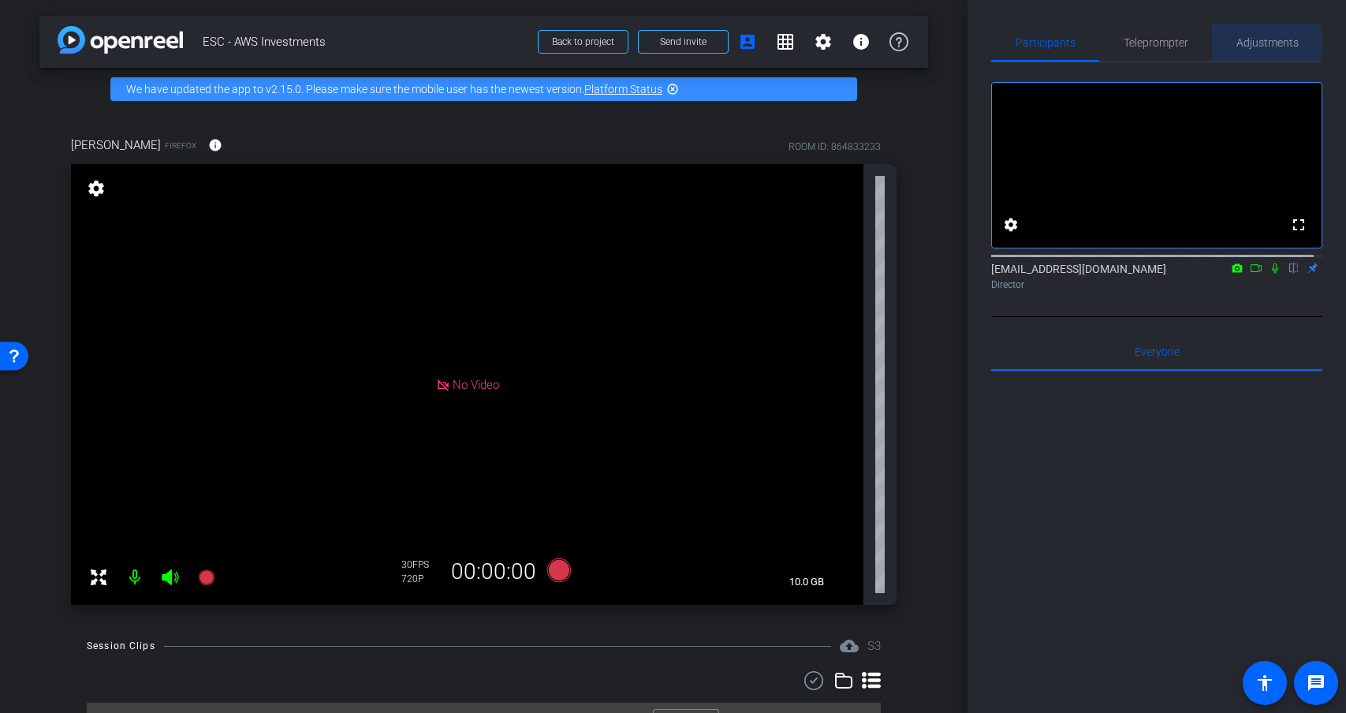
click at [1249, 42] on span "Adjustments" at bounding box center [1267, 42] width 62 height 11
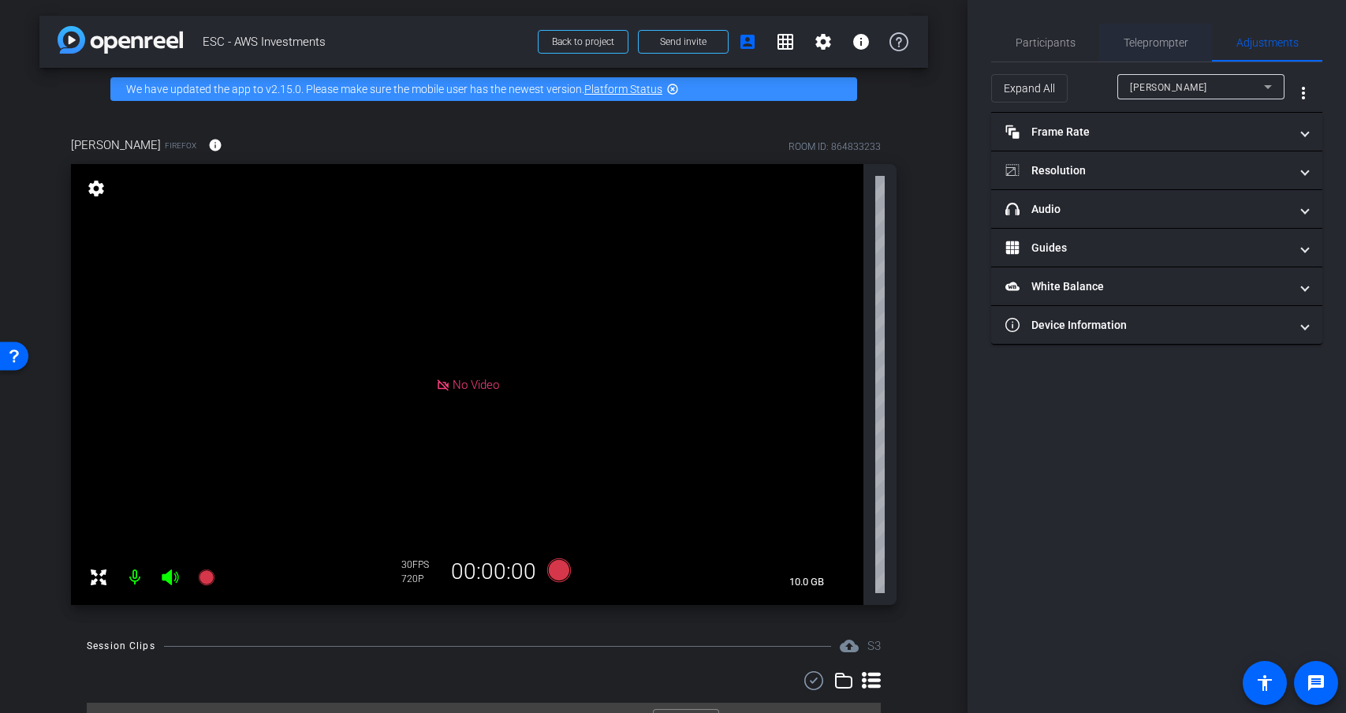
click at [1156, 42] on span "Teleprompter" at bounding box center [1155, 42] width 65 height 11
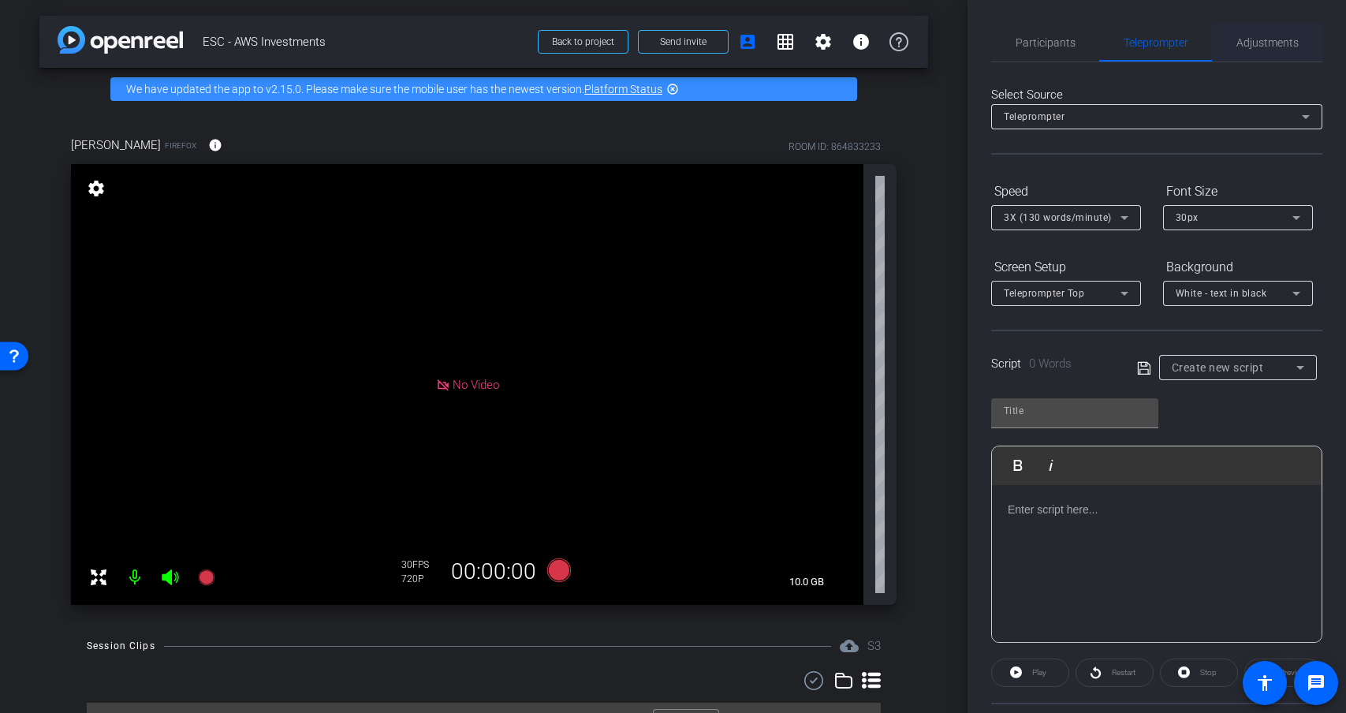
click at [1264, 37] on span "Adjustments" at bounding box center [1267, 42] width 62 height 11
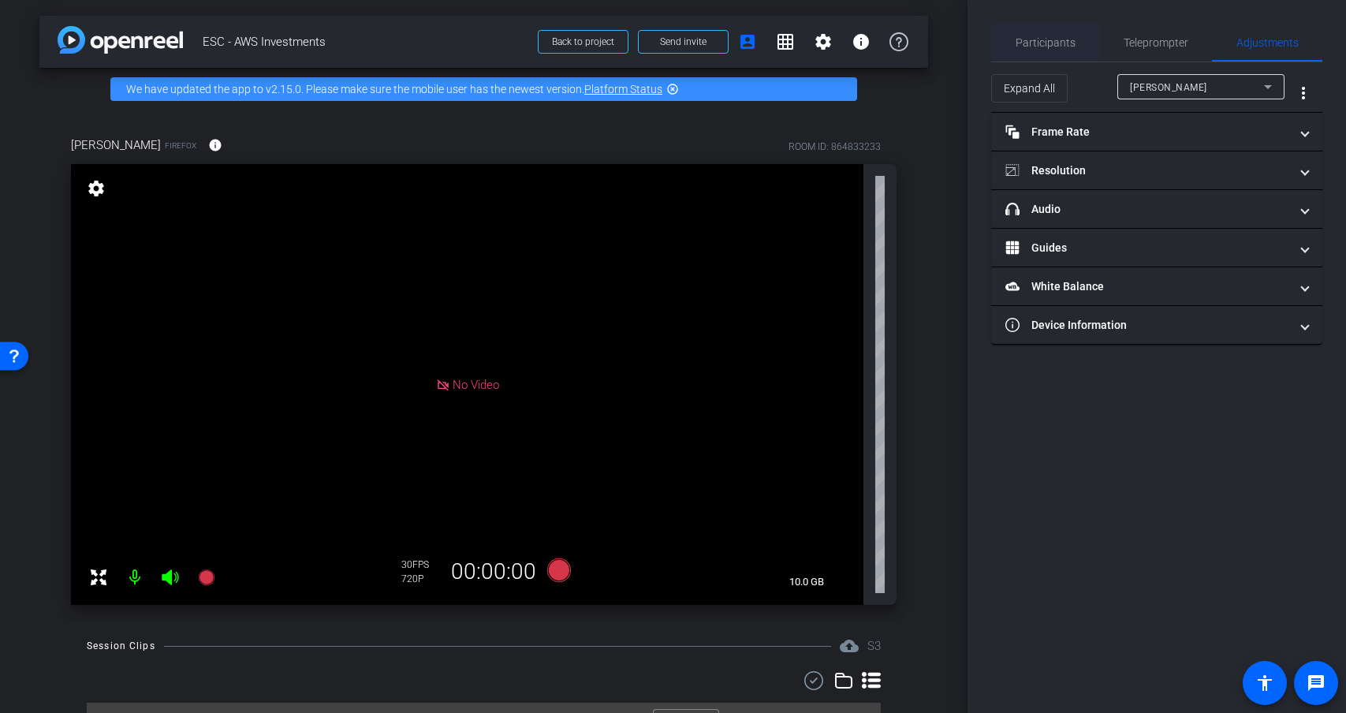
click at [1044, 37] on span "Participants" at bounding box center [1045, 42] width 60 height 11
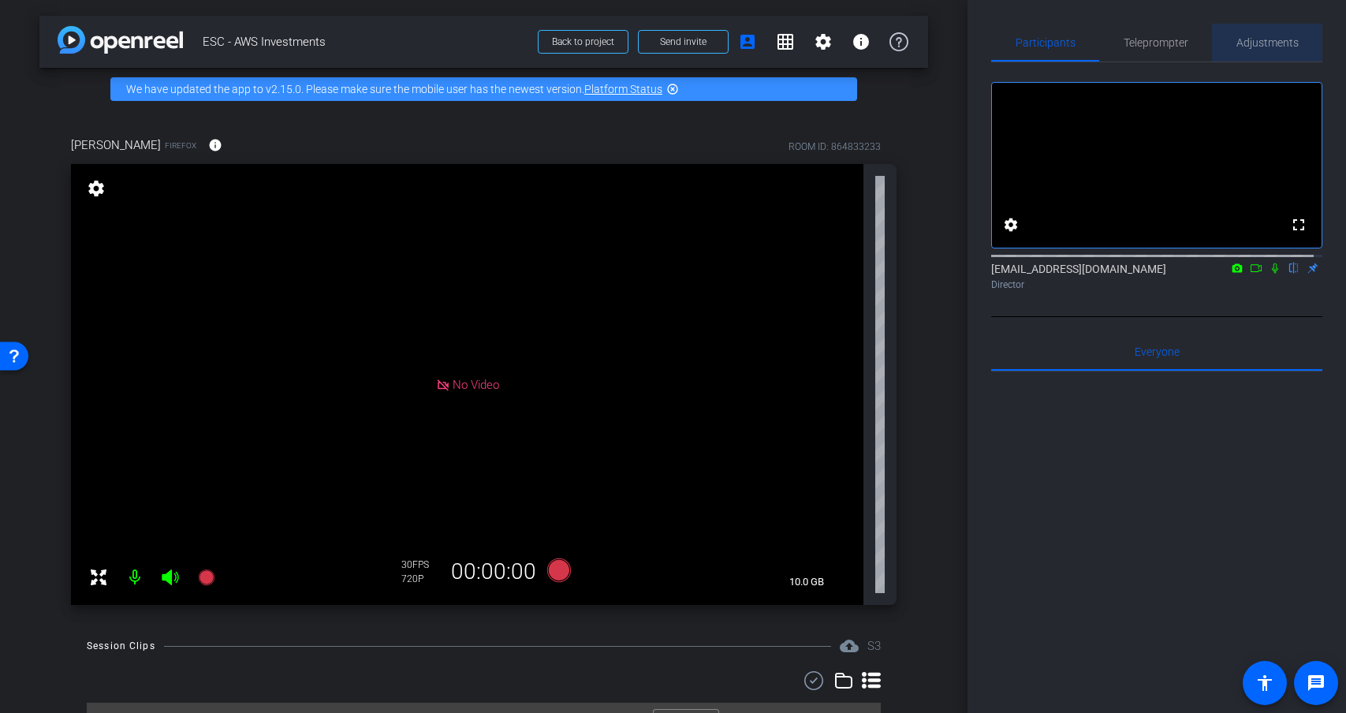
click at [1260, 47] on span "Adjustments" at bounding box center [1267, 42] width 62 height 11
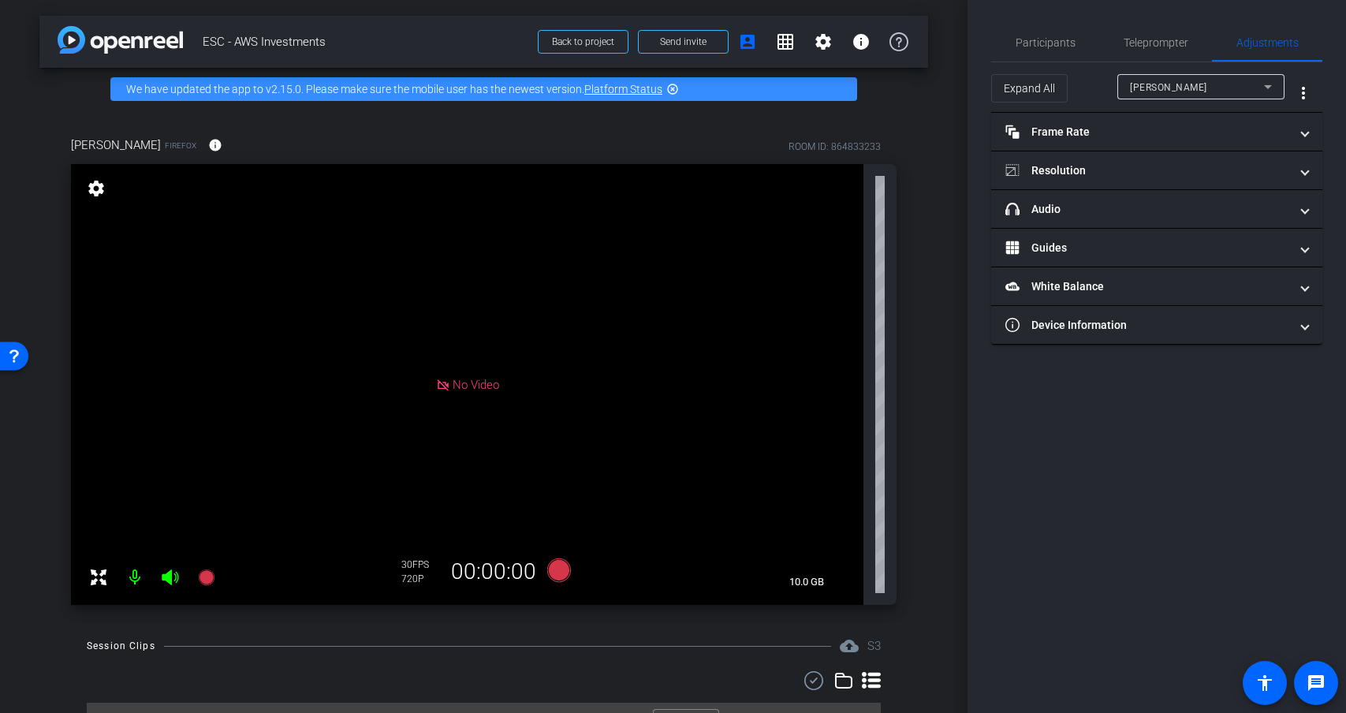
click at [97, 187] on mat-icon "settings" at bounding box center [96, 188] width 22 height 19
click at [98, 189] on mat-icon "settings" at bounding box center [96, 188] width 22 height 19
click at [1230, 170] on mat-panel-title "Resolution" at bounding box center [1147, 170] width 284 height 17
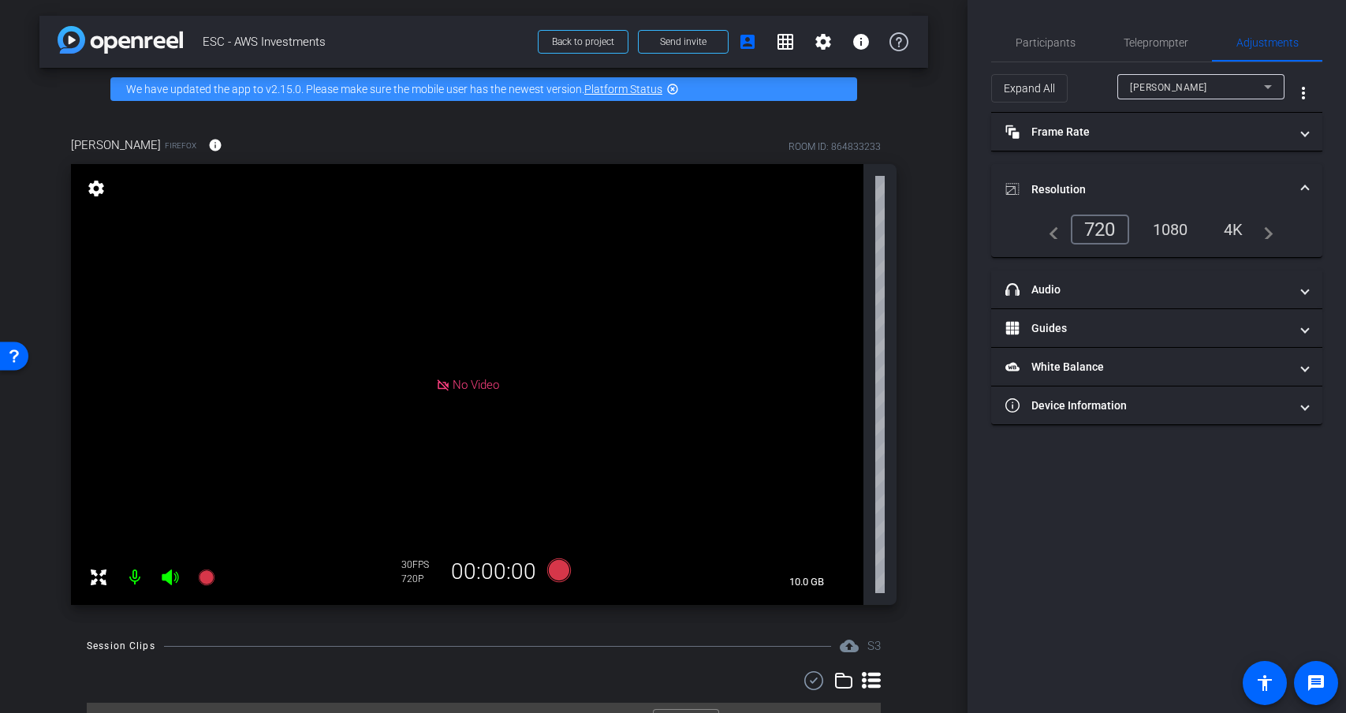
click at [1052, 235] on mat-icon "navigate_before" at bounding box center [1049, 229] width 19 height 19
click at [1101, 232] on div "720" at bounding box center [1100, 229] width 58 height 30
click at [1304, 180] on mat-expansion-panel-header "Resolution" at bounding box center [1156, 189] width 331 height 50
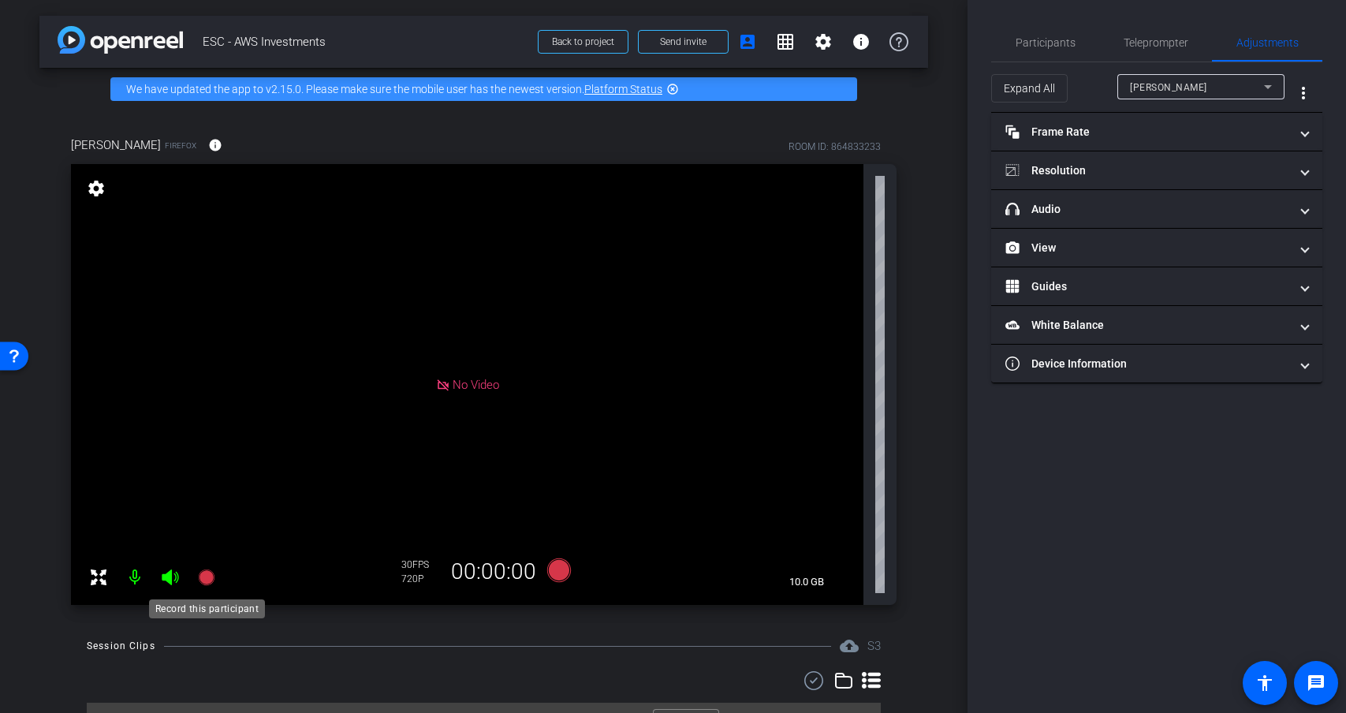
click at [207, 574] on icon at bounding box center [206, 577] width 16 height 16
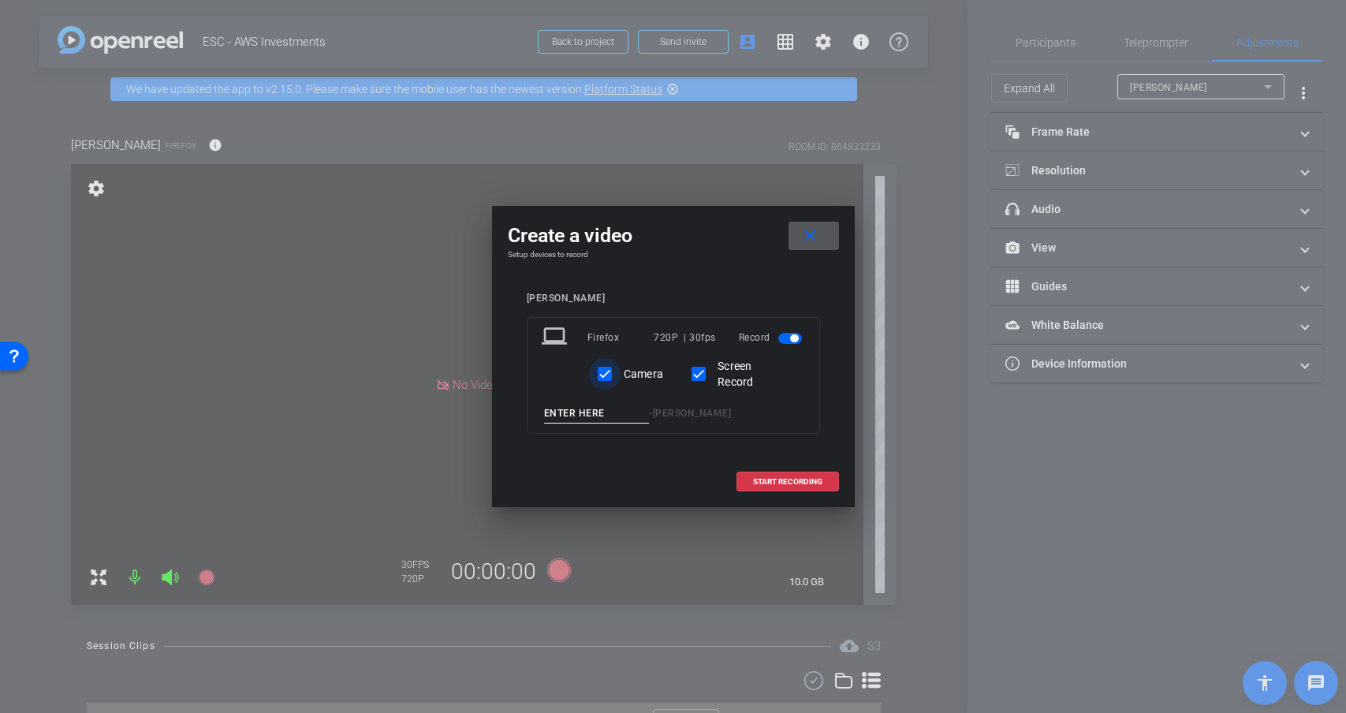
click at [606, 374] on input "Camera" at bounding box center [605, 374] width 32 height 32
checkbox input "false"
click at [575, 411] on input at bounding box center [597, 414] width 106 height 20
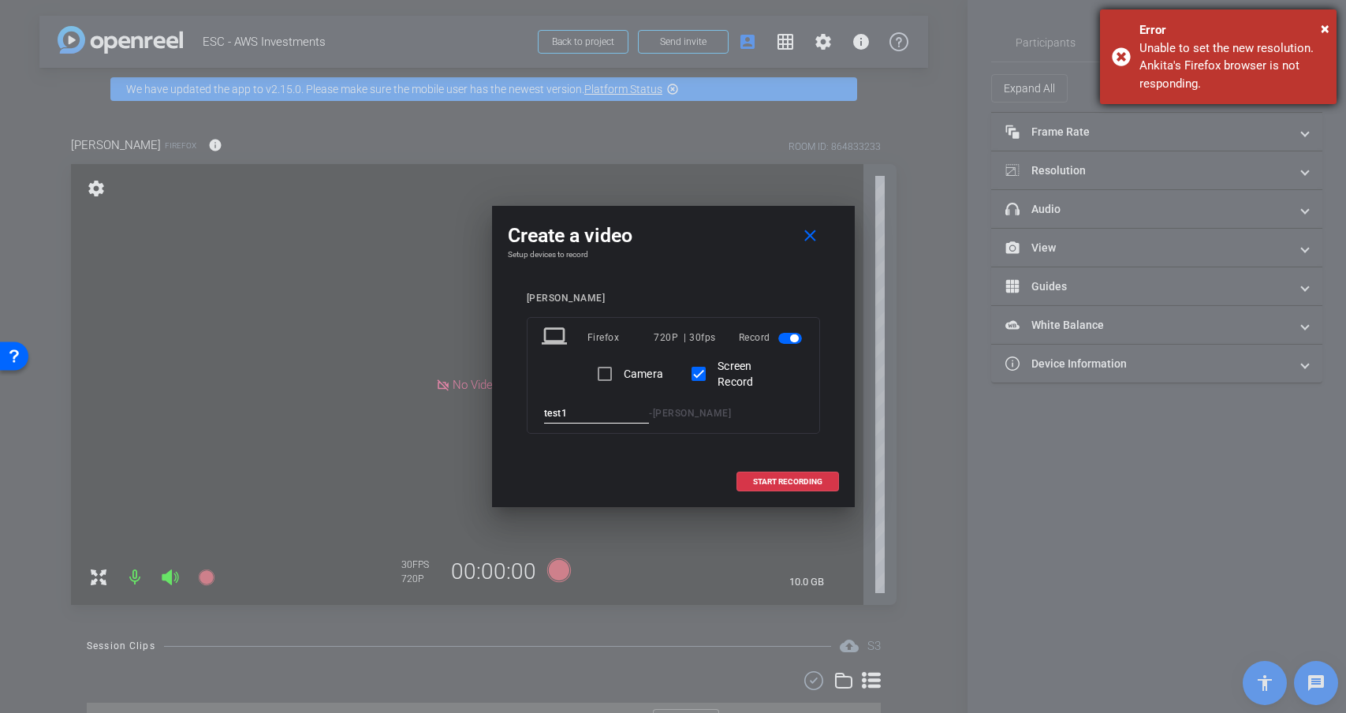
type input "test1"
click at [1330, 21] on div "× Error Unable to set the new resolution. Ankita's Firefox browser is not respo…" at bounding box center [1218, 56] width 236 height 95
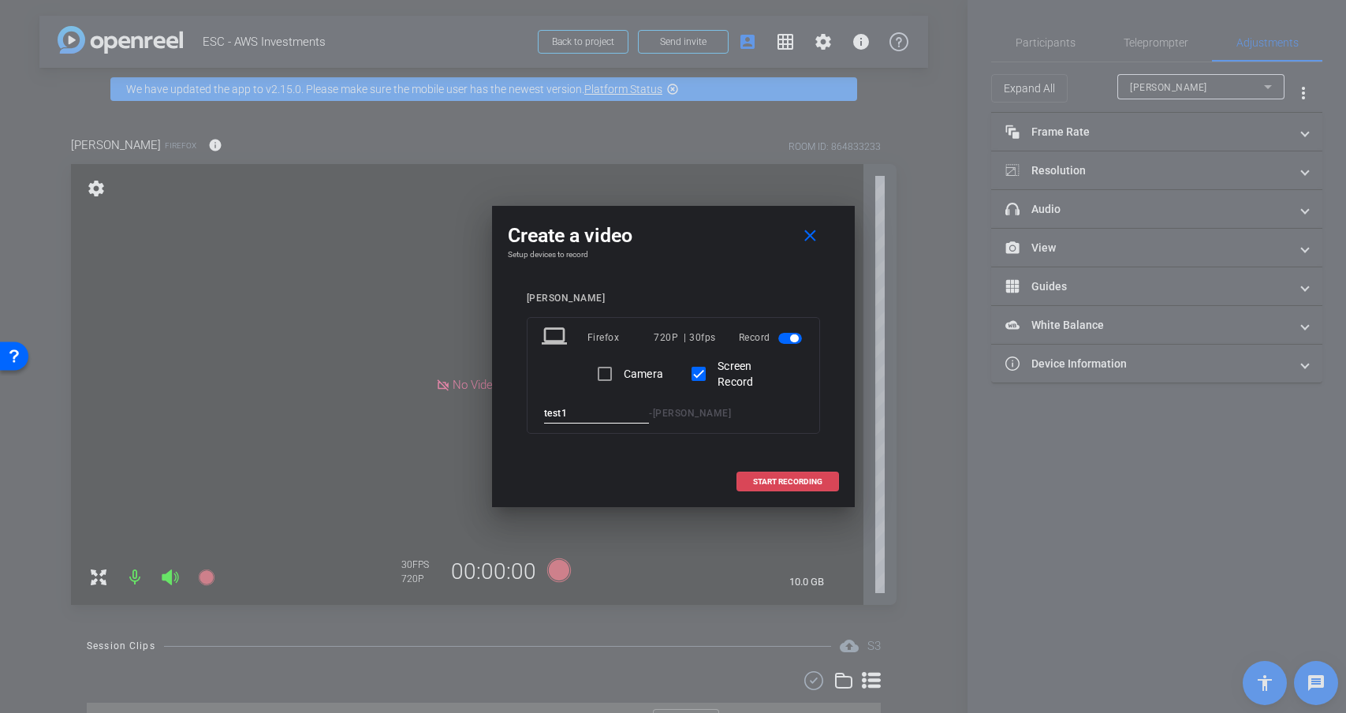
click at [768, 483] on span "START RECORDING" at bounding box center [787, 482] width 69 height 8
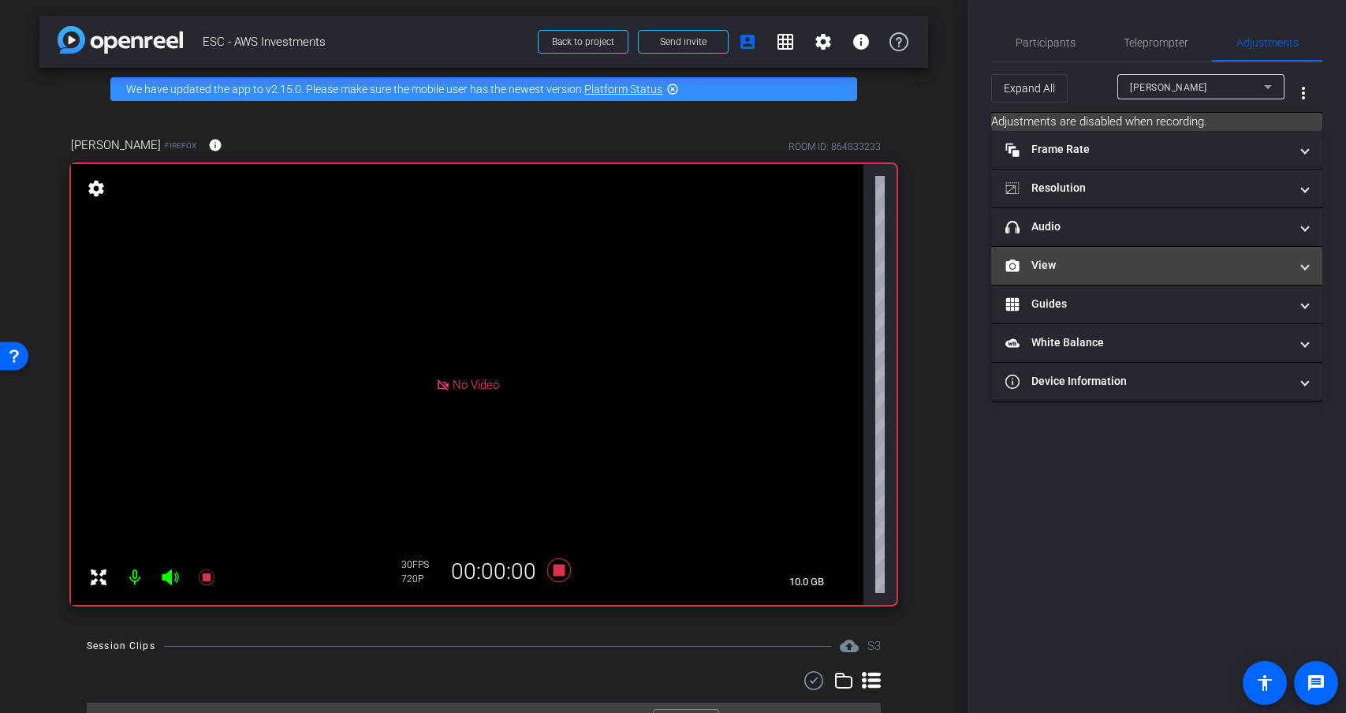
click at [1099, 270] on mat-panel-title "View" at bounding box center [1147, 265] width 284 height 17
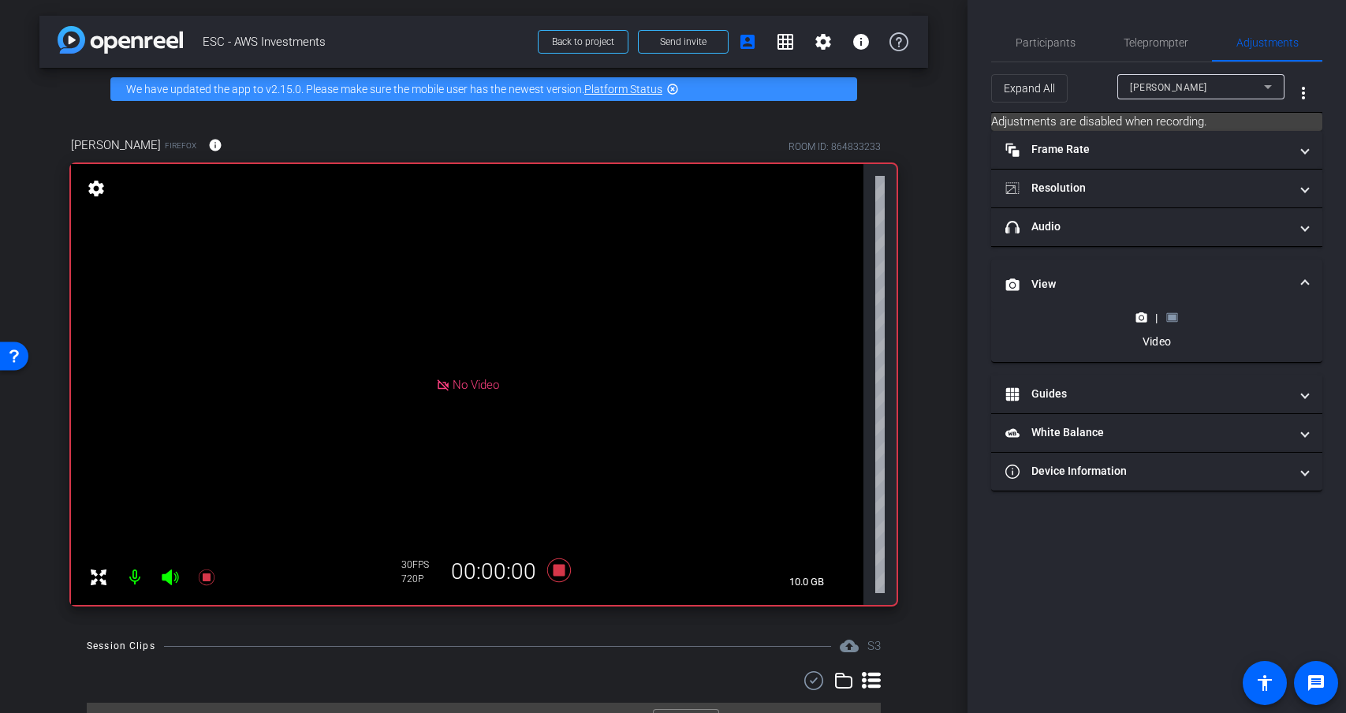
click at [1171, 316] on rect at bounding box center [1171, 318] width 9 height 6
click at [1171, 320] on rect at bounding box center [1171, 318] width 9 height 6
click at [1142, 320] on icon at bounding box center [1141, 317] width 12 height 12
click at [1172, 318] on rect at bounding box center [1171, 318] width 9 height 6
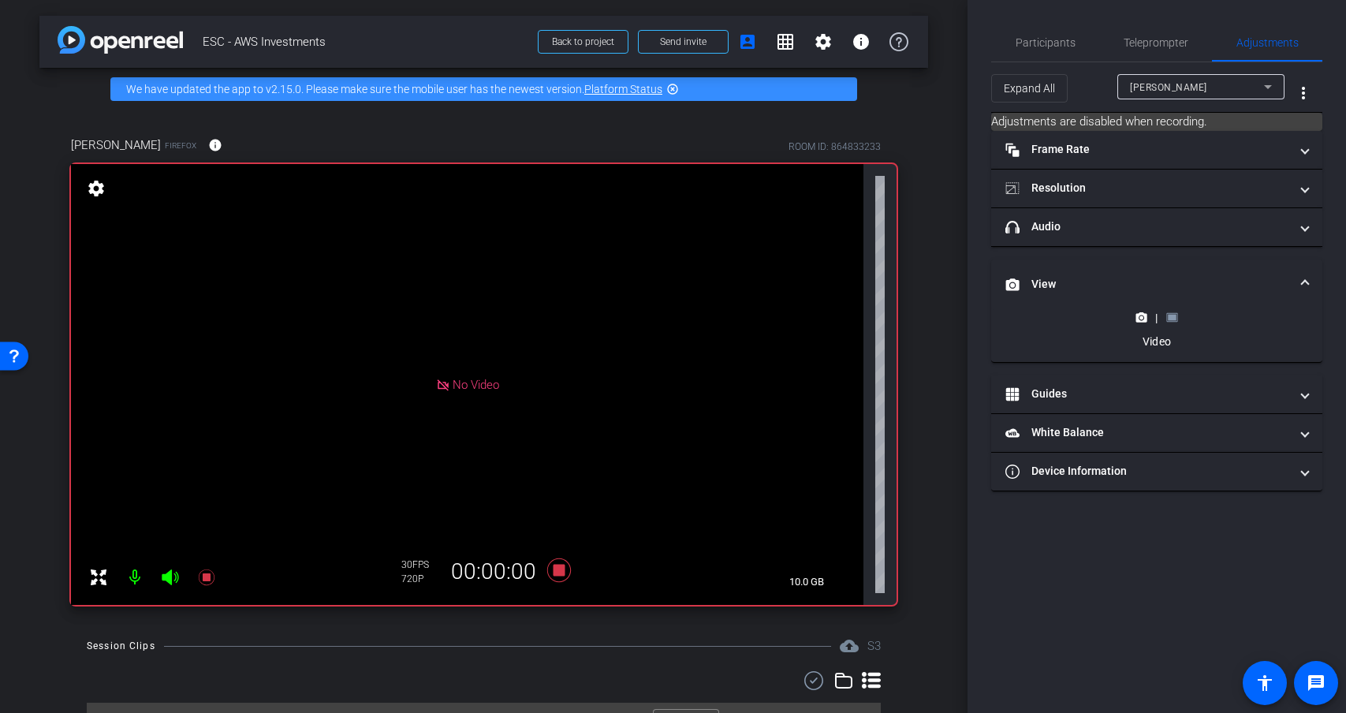
click at [1172, 318] on rect at bounding box center [1171, 318] width 9 height 6
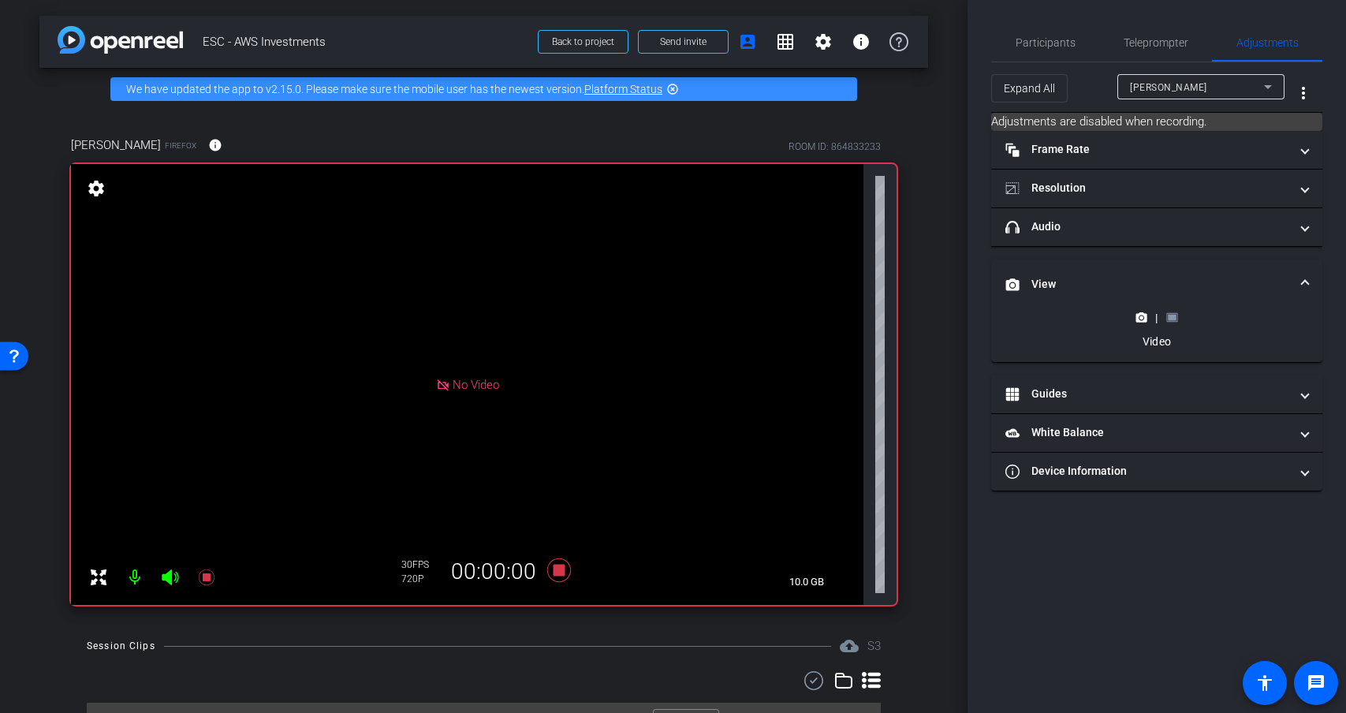
click at [1172, 318] on rect at bounding box center [1171, 318] width 9 height 6
click at [1145, 320] on icon at bounding box center [1141, 317] width 11 height 9
click at [1177, 320] on icon at bounding box center [1171, 317] width 11 height 9
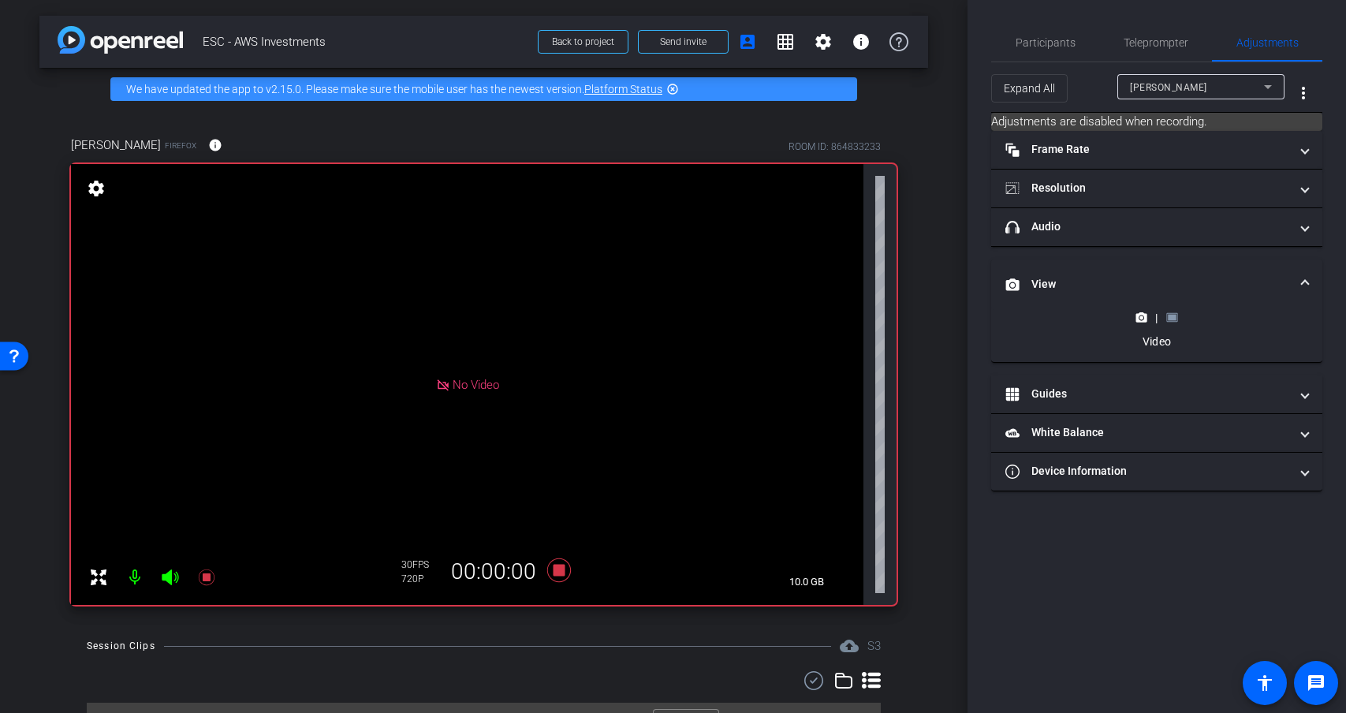
click at [1177, 320] on icon at bounding box center [1171, 317] width 11 height 9
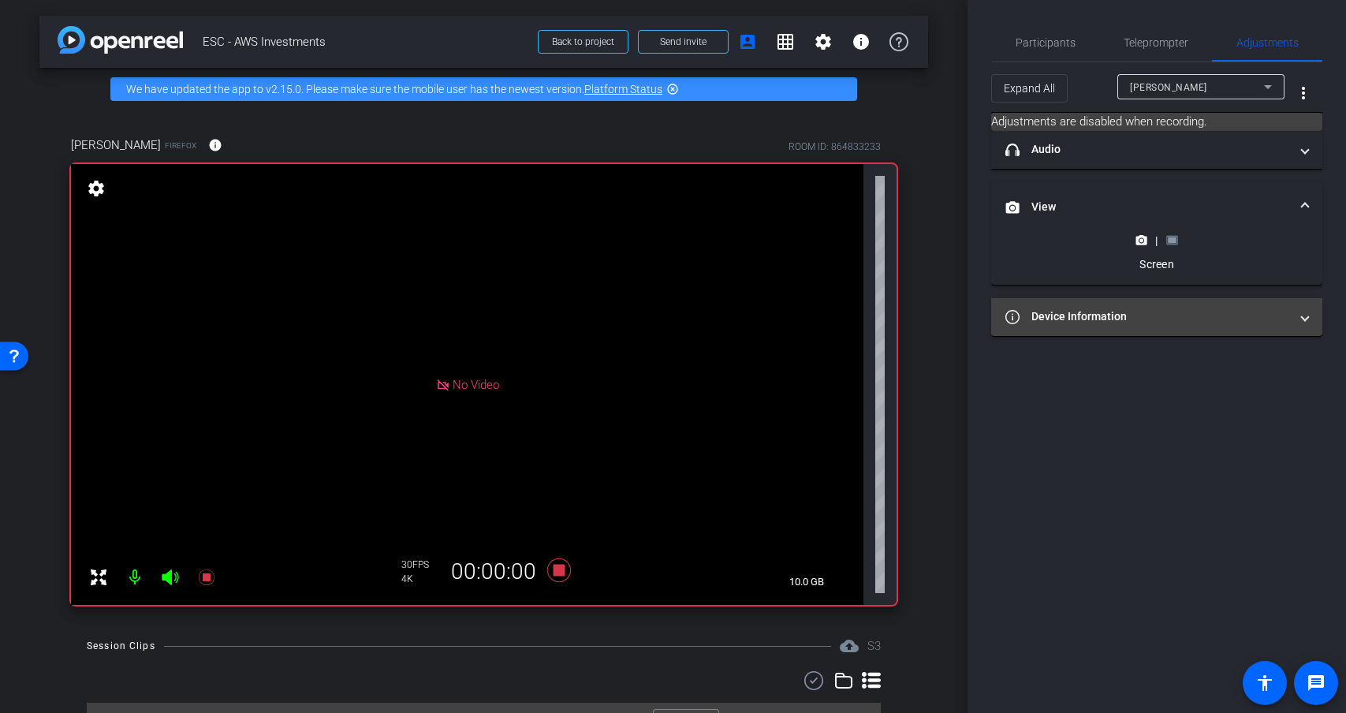
click at [1140, 320] on mat-panel-title "Device Information" at bounding box center [1147, 316] width 284 height 17
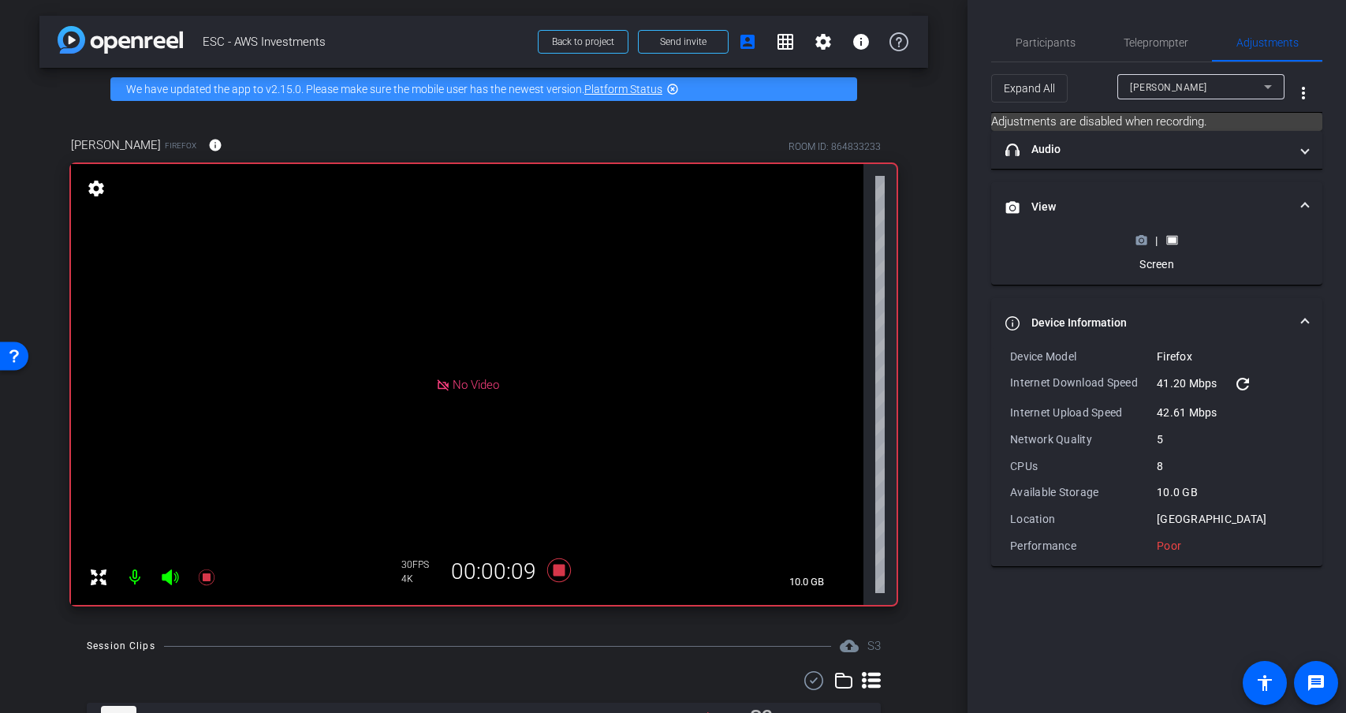
click at [1146, 240] on icon at bounding box center [1141, 240] width 11 height 9
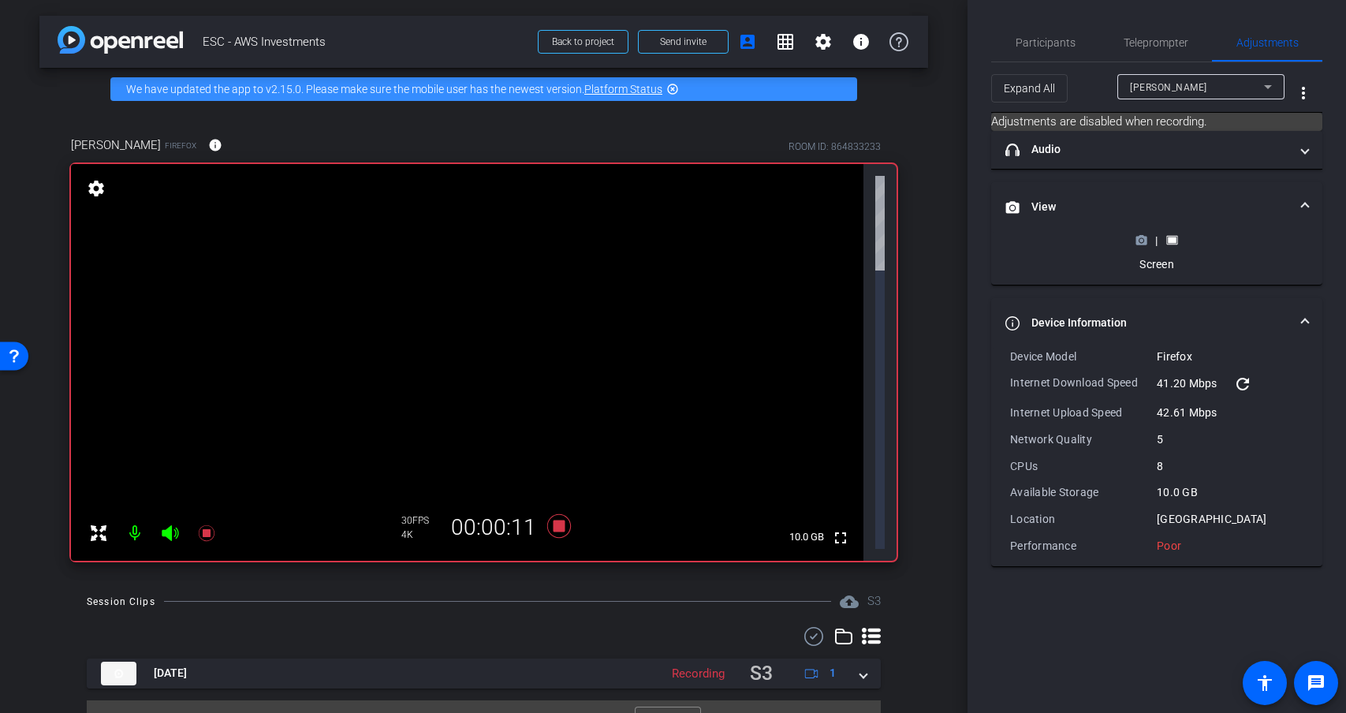
click at [1167, 240] on icon at bounding box center [1172, 240] width 12 height 12
click at [562, 513] on icon at bounding box center [558, 525] width 24 height 24
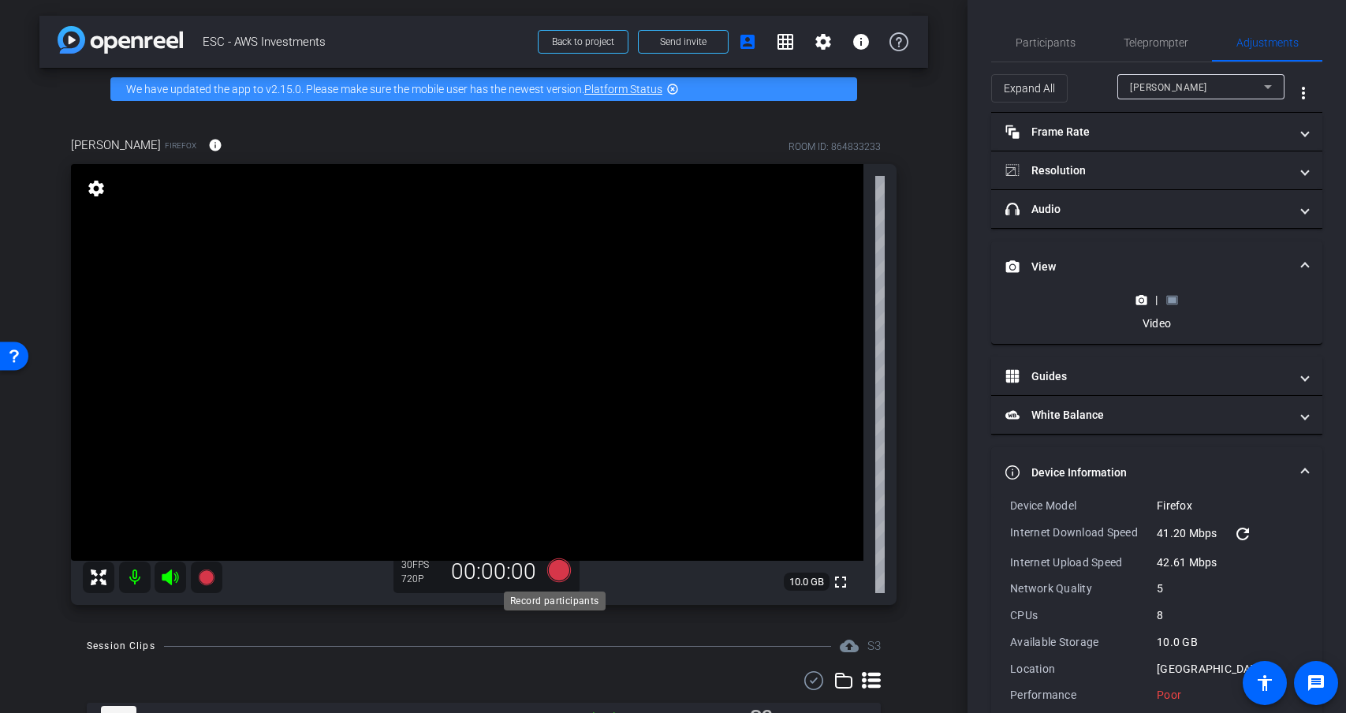
click at [557, 572] on icon at bounding box center [558, 570] width 24 height 24
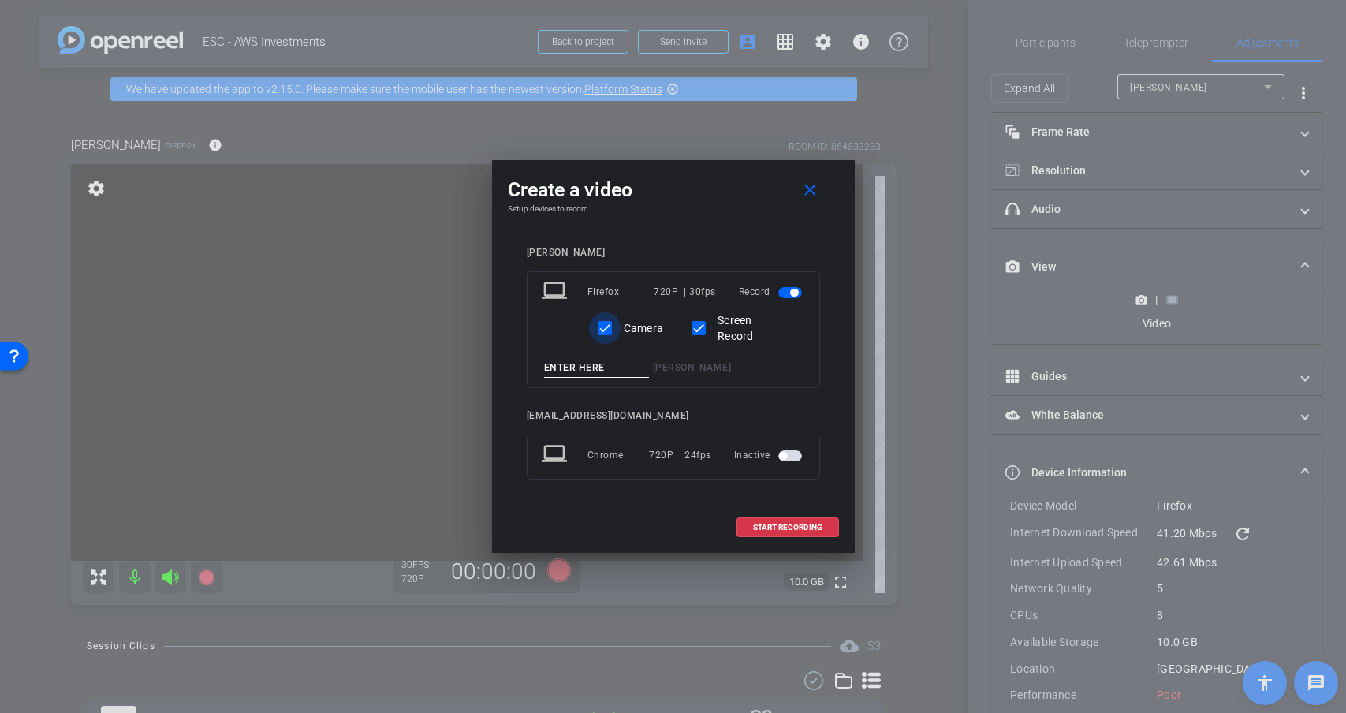
click at [613, 329] on input "Camera" at bounding box center [605, 328] width 32 height 32
checkbox input "false"
click at [813, 179] on span at bounding box center [813, 190] width 50 height 38
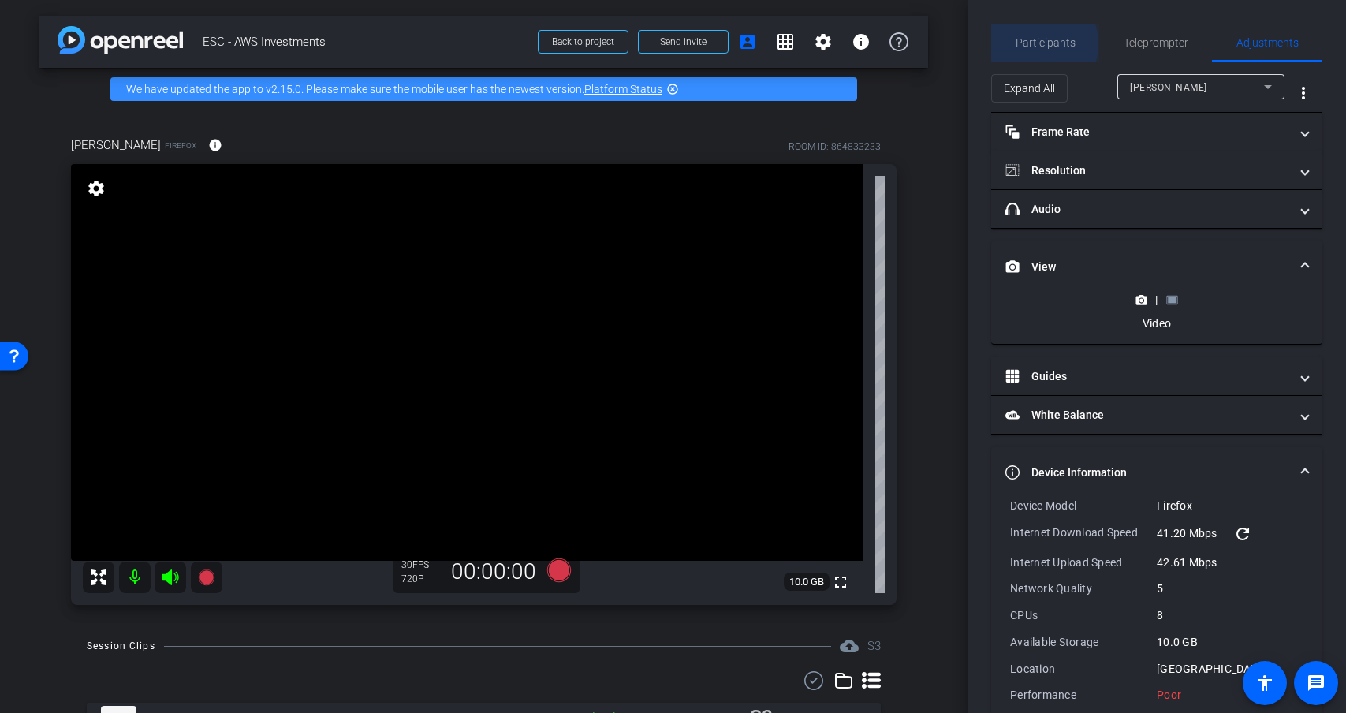
click at [1032, 44] on span "Participants" at bounding box center [1045, 42] width 60 height 11
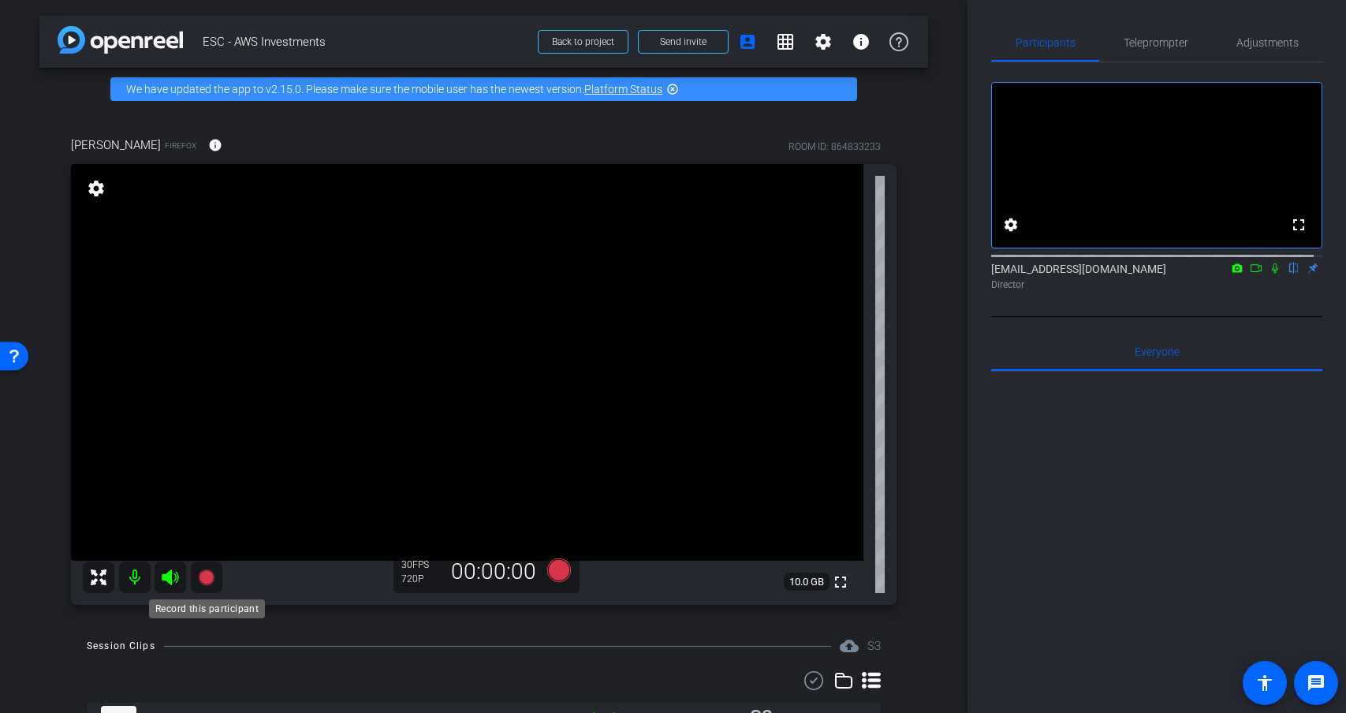
click at [209, 576] on icon at bounding box center [206, 577] width 16 height 16
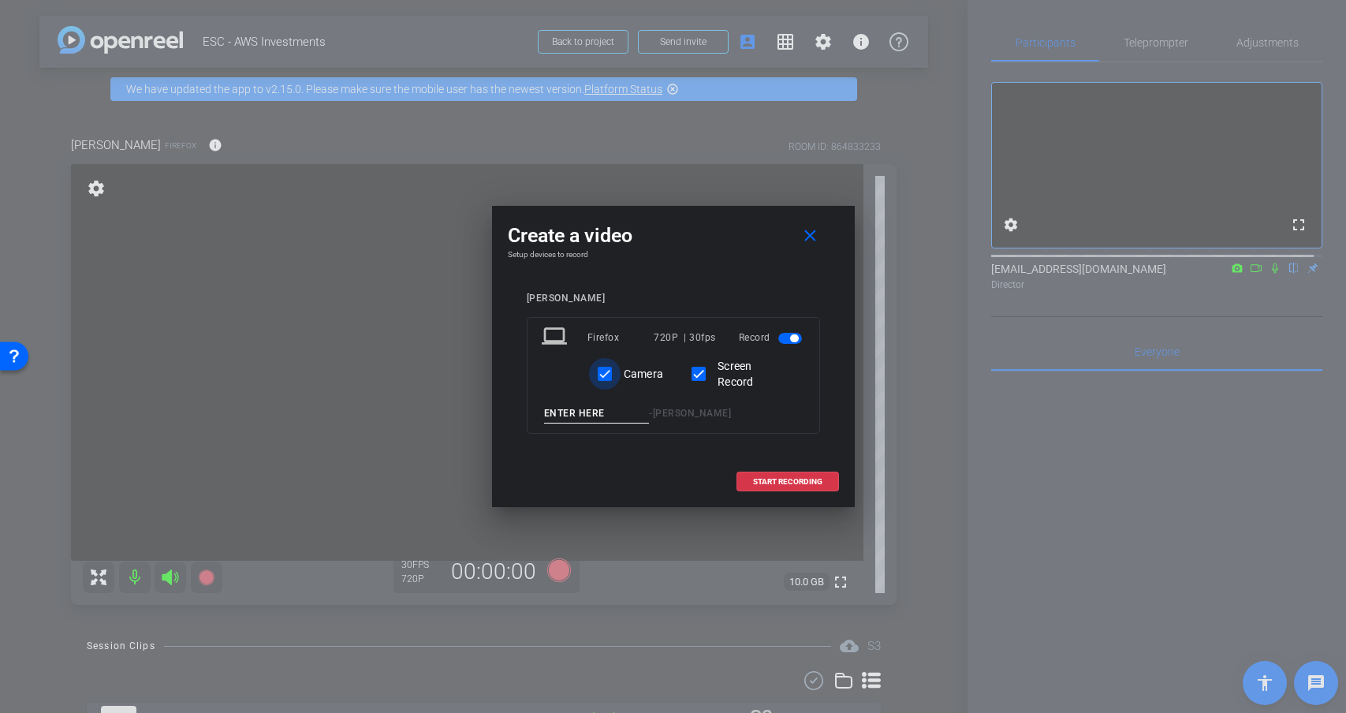
click at [605, 374] on input "Camera" at bounding box center [605, 374] width 32 height 32
checkbox input "false"
click at [588, 411] on input at bounding box center [597, 414] width 106 height 20
type input "test2"
click at [807, 480] on span "START RECORDING" at bounding box center [787, 482] width 69 height 8
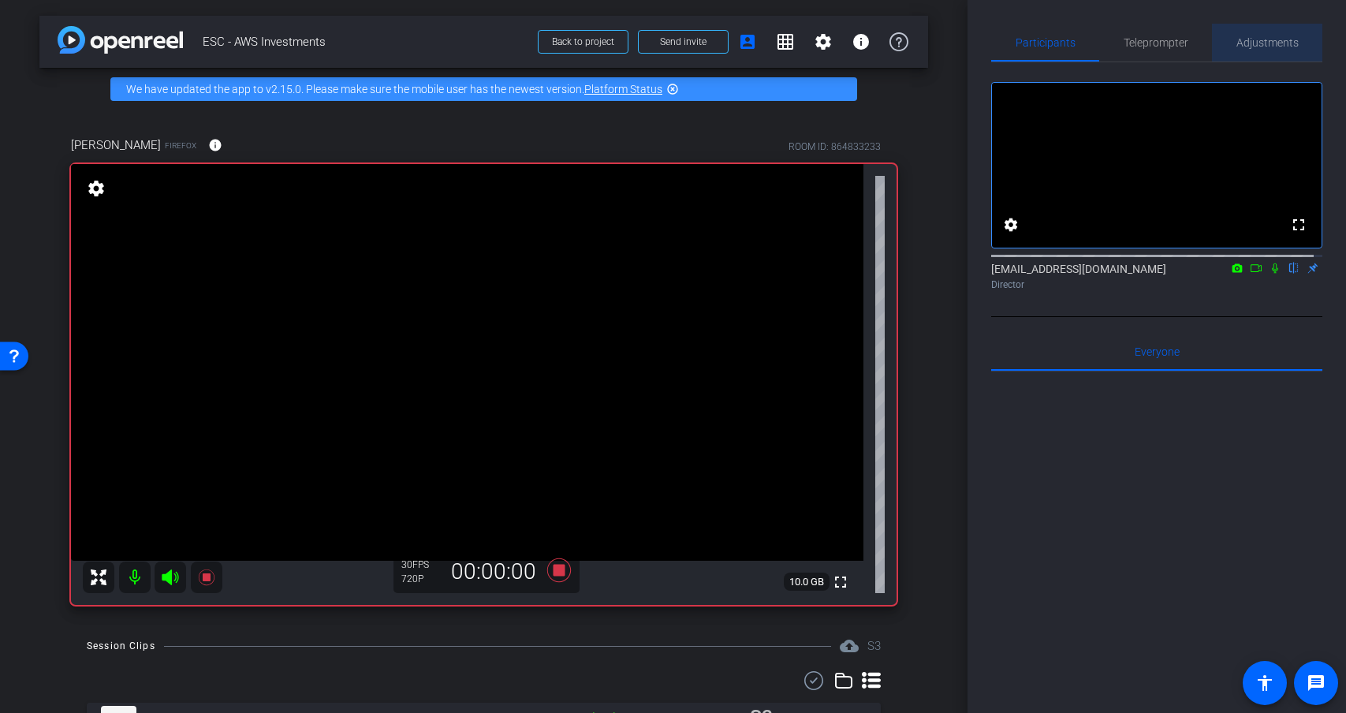
click at [1264, 37] on span "Adjustments" at bounding box center [1267, 42] width 62 height 11
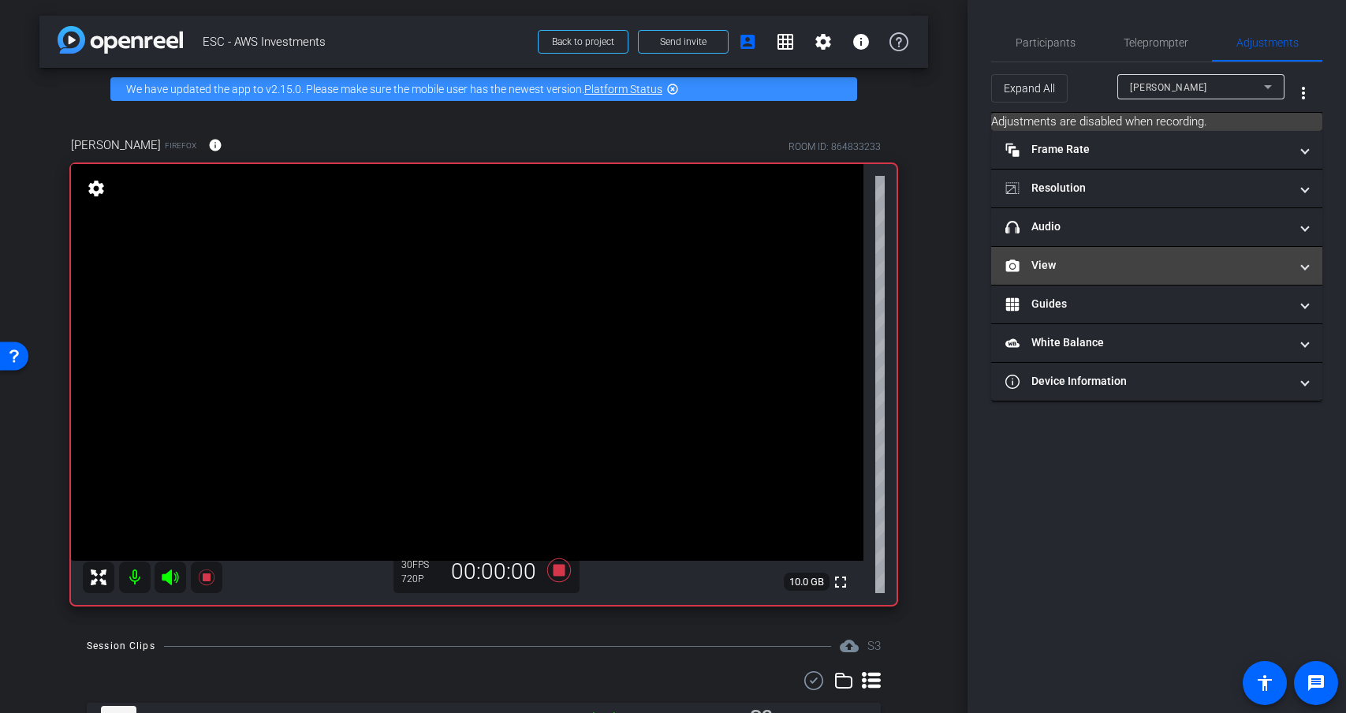
click at [1042, 264] on mat-panel-title "View" at bounding box center [1147, 265] width 284 height 17
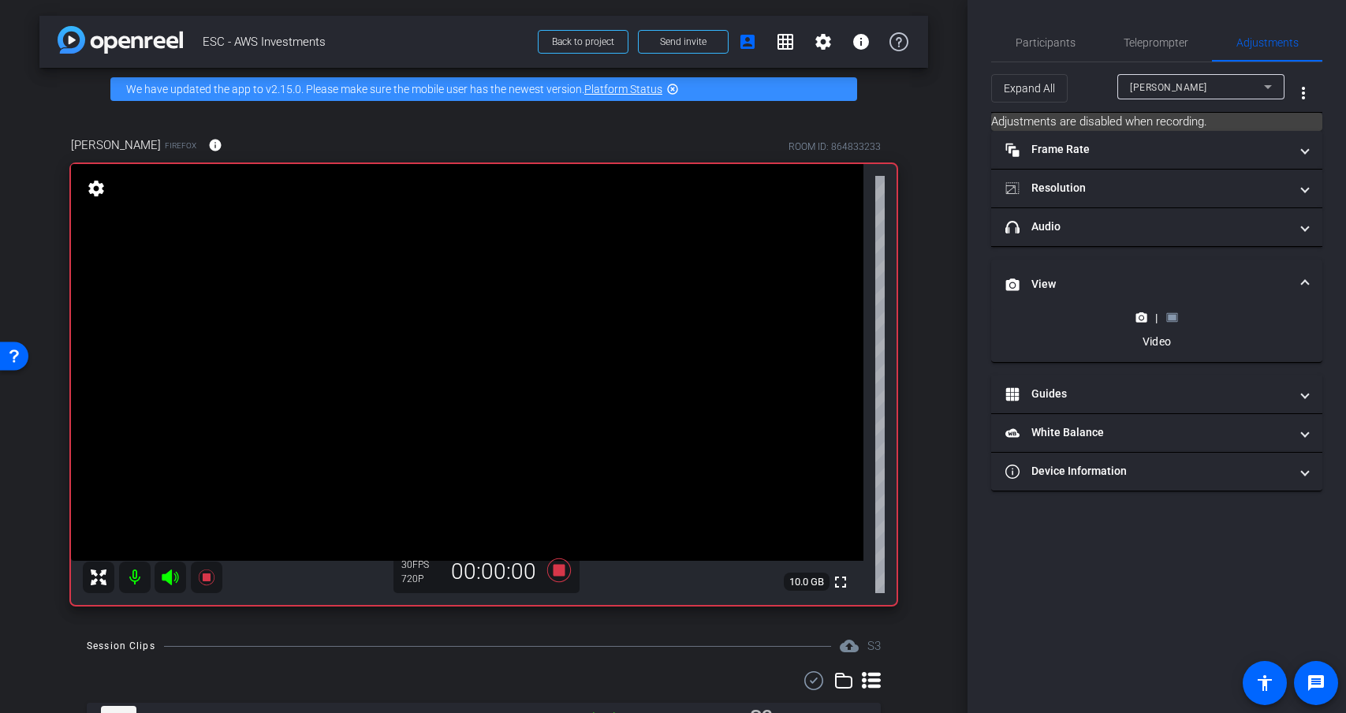
click at [1174, 313] on icon at bounding box center [1171, 317] width 11 height 9
click at [1171, 318] on rect at bounding box center [1171, 318] width 9 height 6
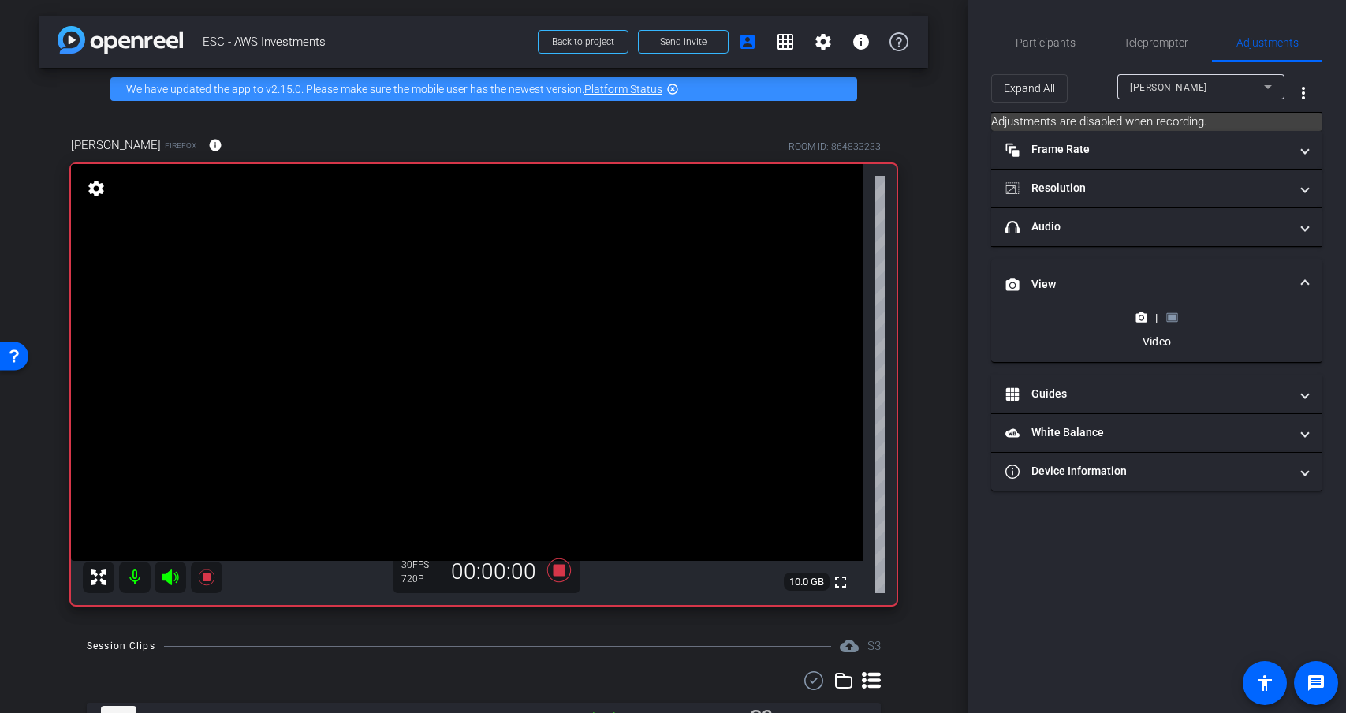
click at [1171, 318] on rect at bounding box center [1171, 318] width 9 height 6
click at [1055, 42] on span "Participants" at bounding box center [1045, 42] width 60 height 11
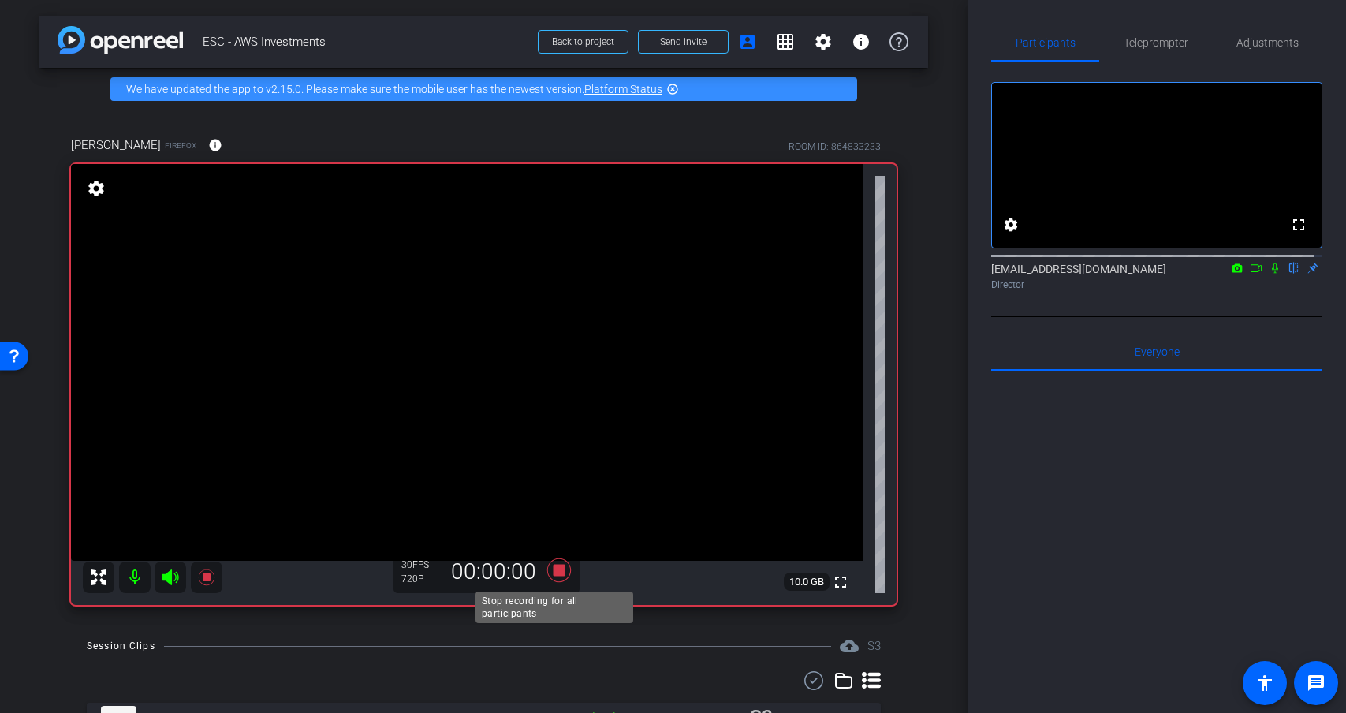
click at [556, 570] on icon at bounding box center [558, 570] width 24 height 24
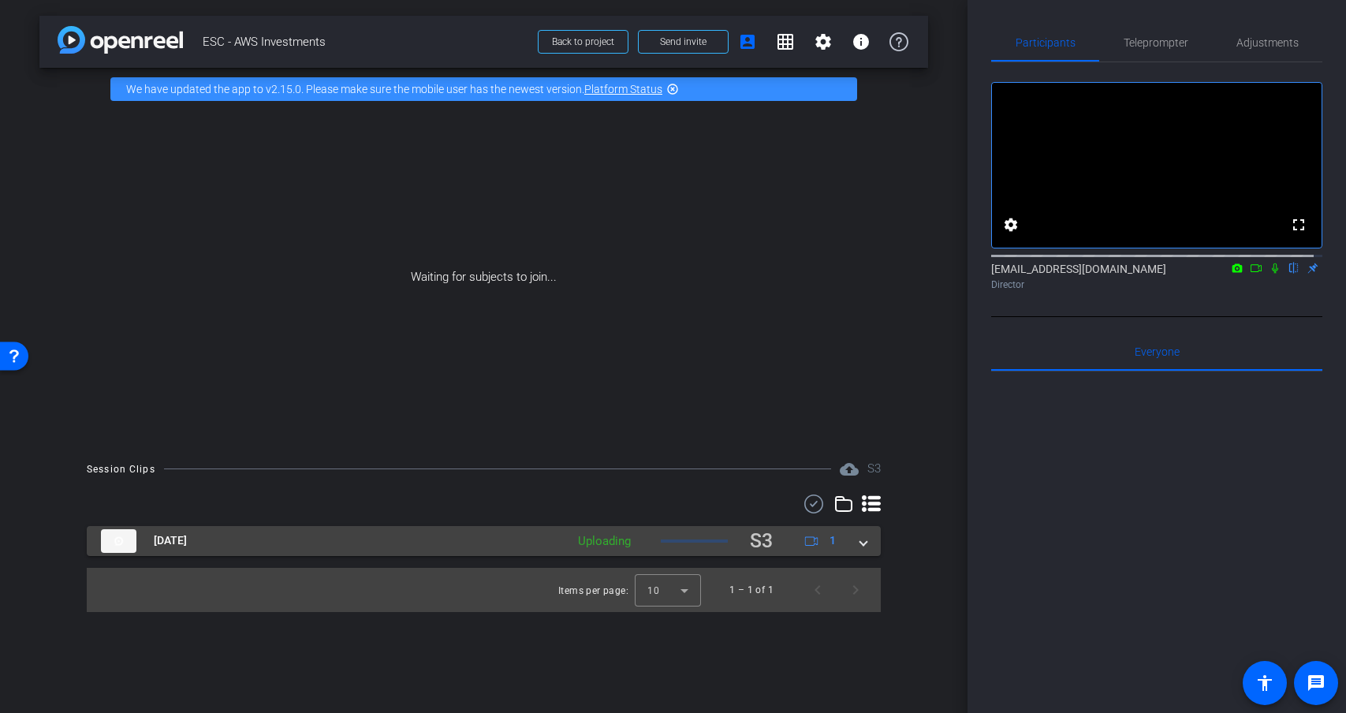
click at [324, 542] on mat-panel-title "[DATE]" at bounding box center [329, 541] width 456 height 31
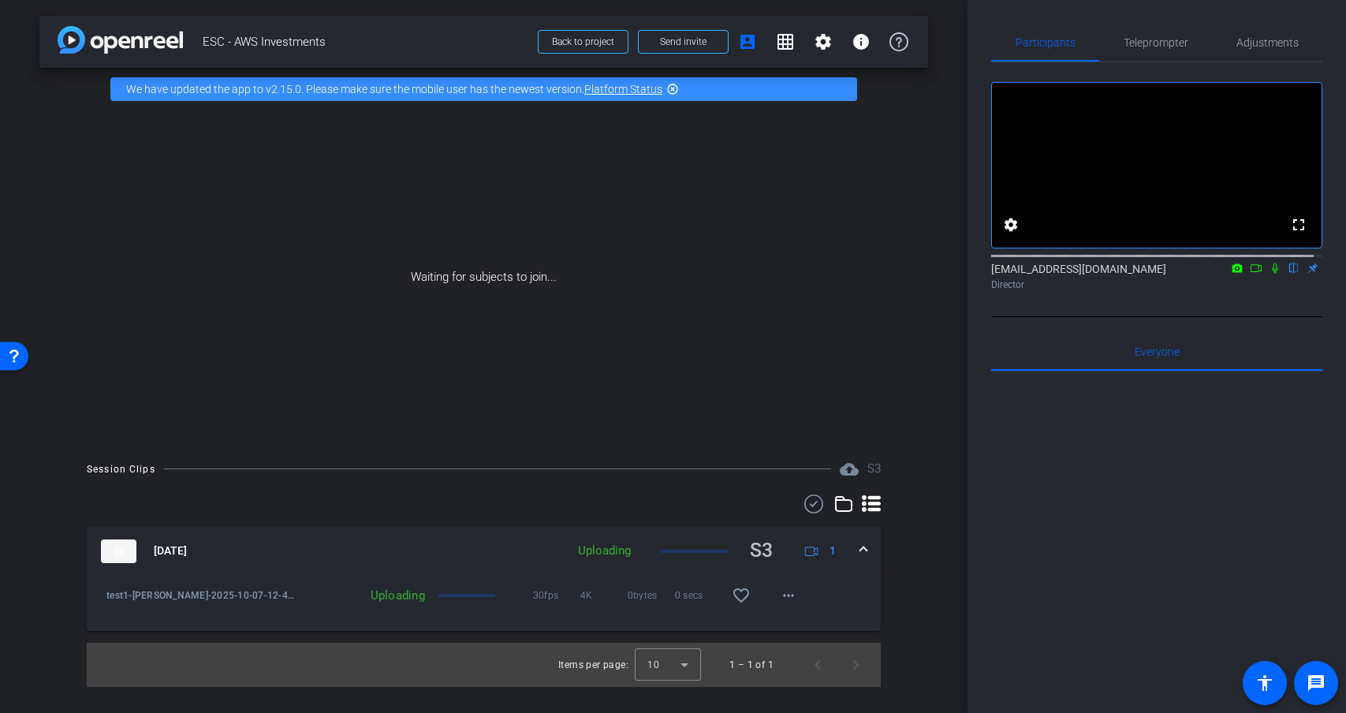
click at [862, 548] on span at bounding box center [863, 550] width 6 height 17
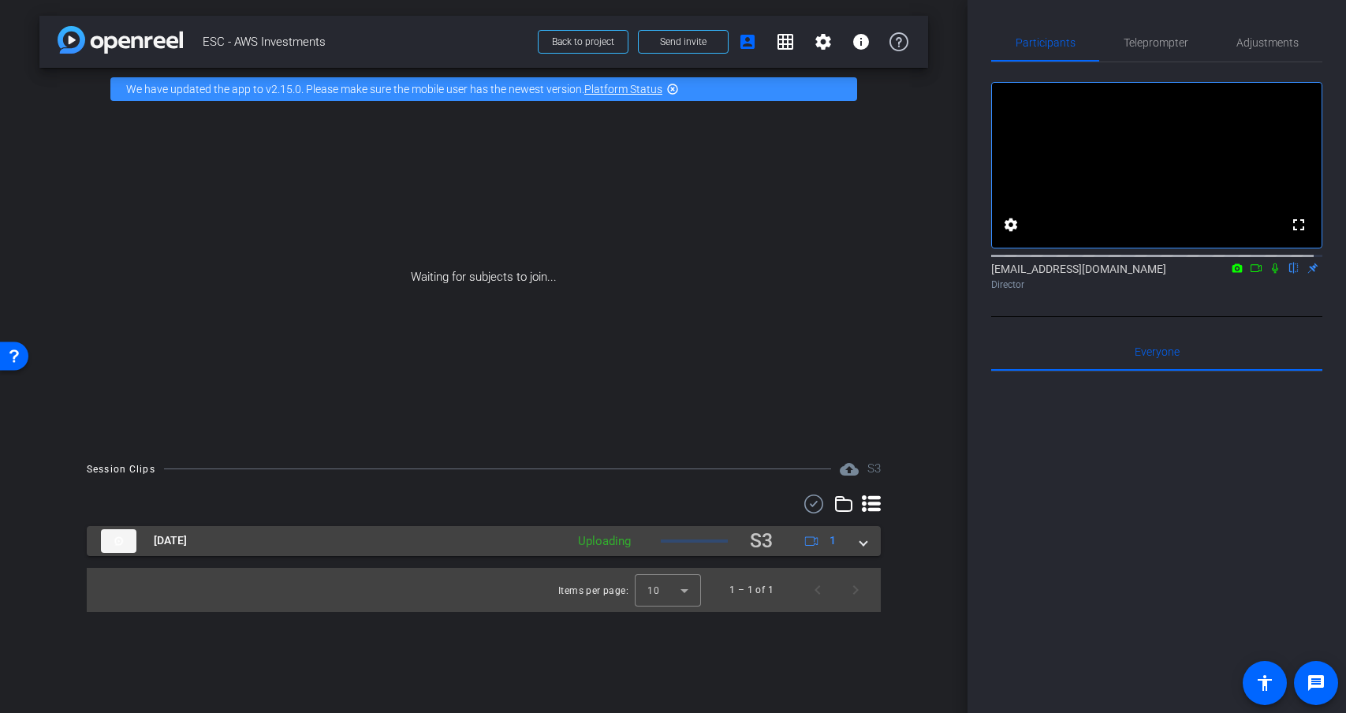
click at [862, 548] on span at bounding box center [863, 540] width 6 height 17
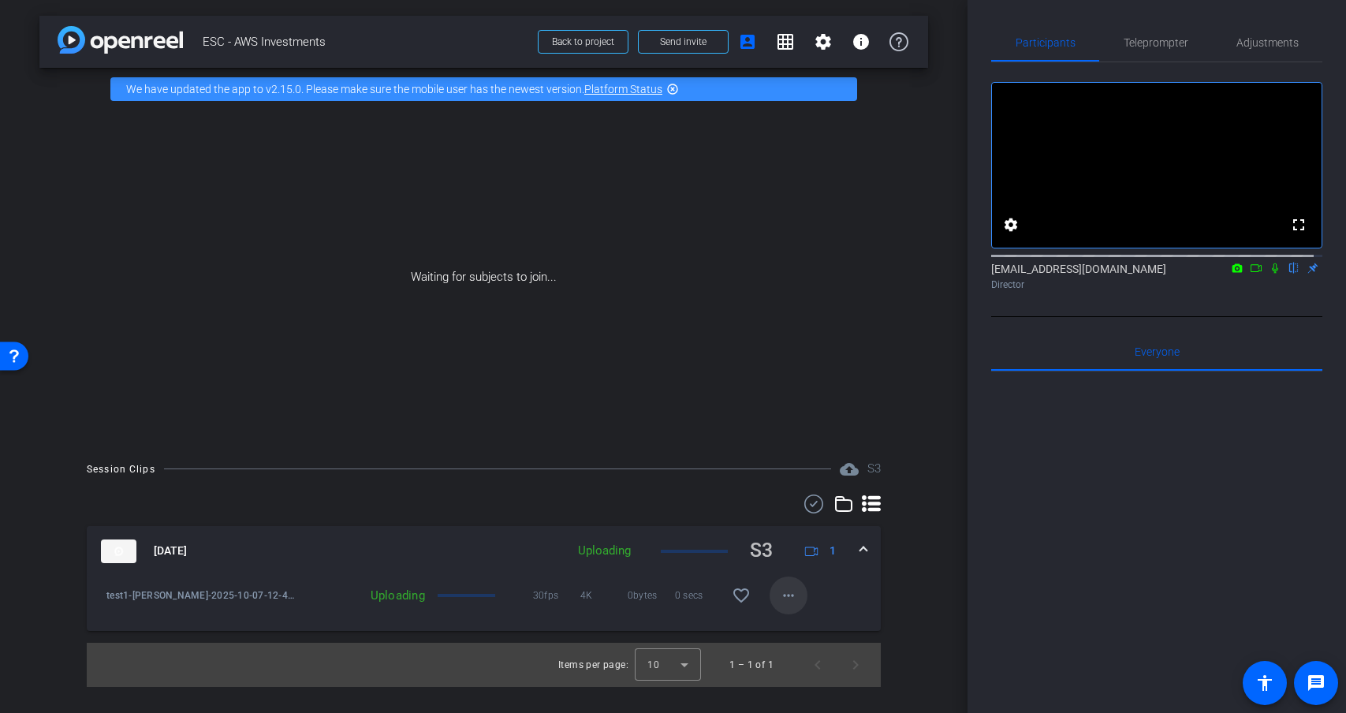
click at [788, 600] on mat-icon "more_horiz" at bounding box center [788, 595] width 19 height 19
click at [842, 578] on div at bounding box center [673, 356] width 1346 height 713
click at [1012, 234] on mat-icon "settings" at bounding box center [1010, 224] width 19 height 19
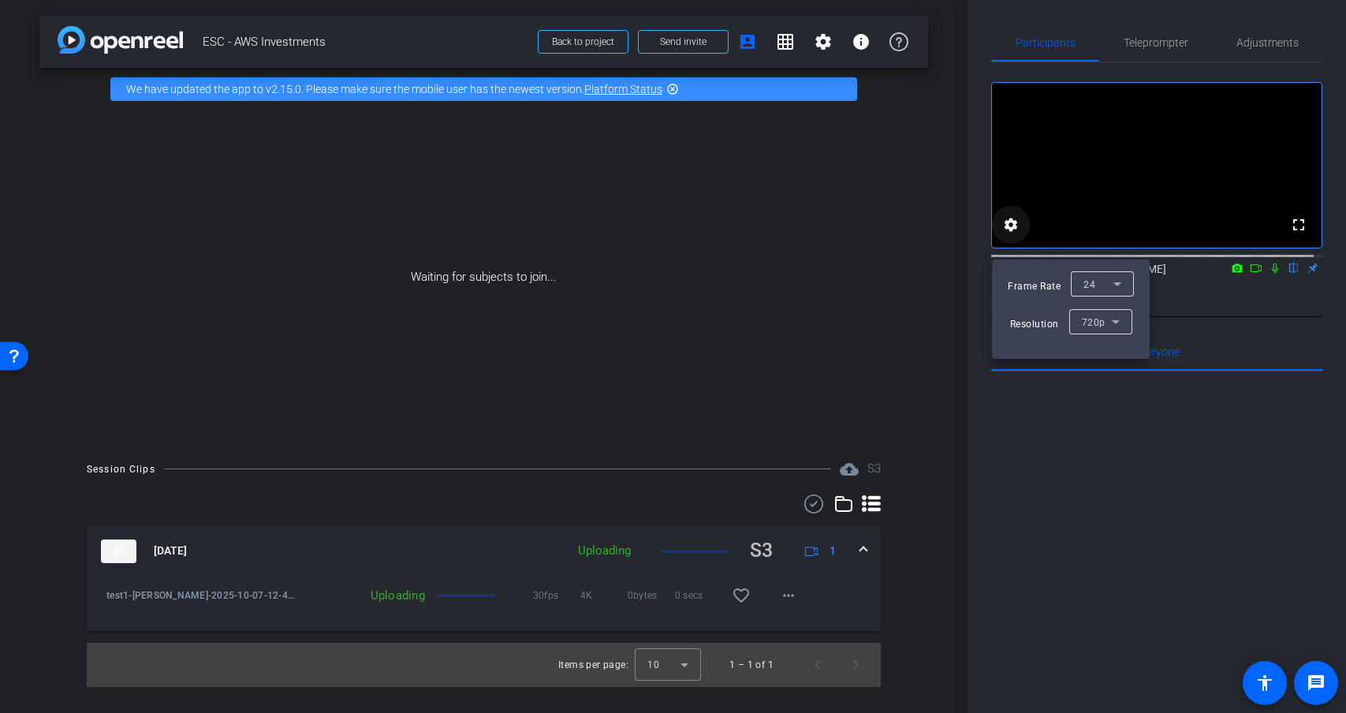
click at [1012, 236] on div at bounding box center [673, 356] width 1346 height 713
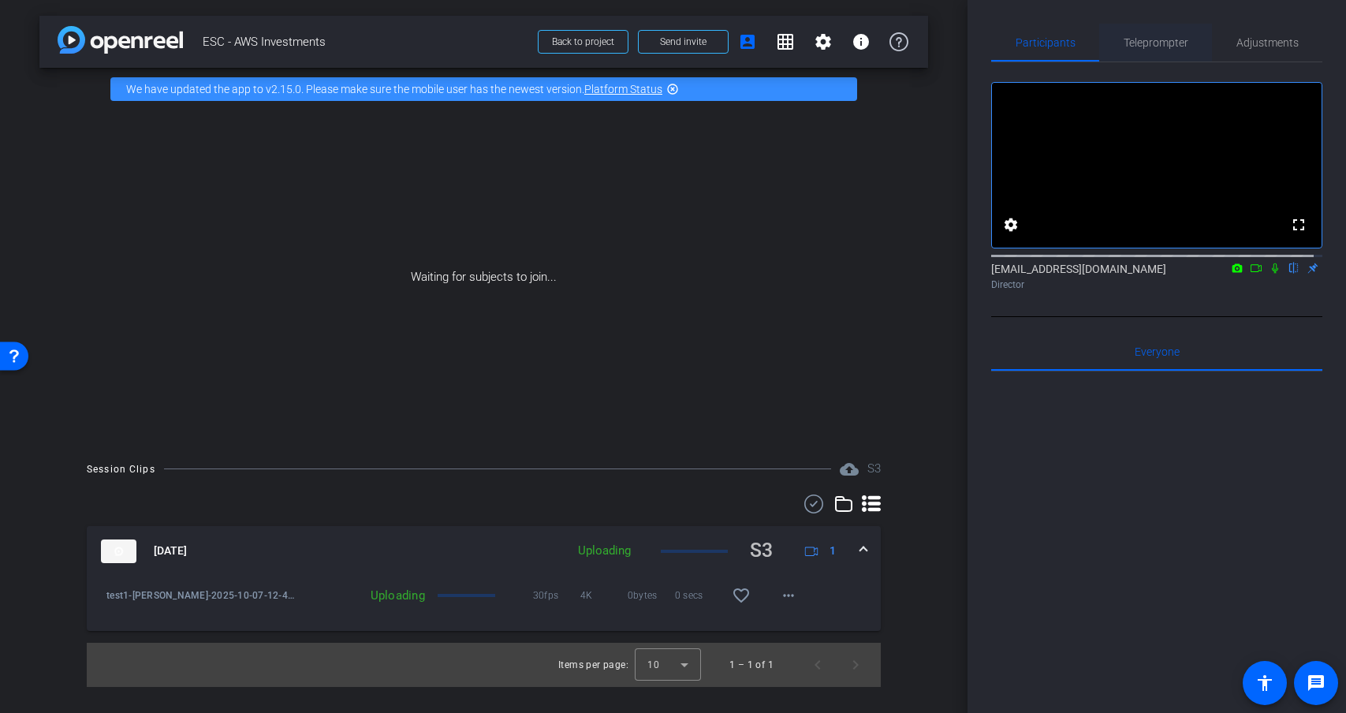
click at [1167, 43] on span "Teleprompter" at bounding box center [1155, 42] width 65 height 11
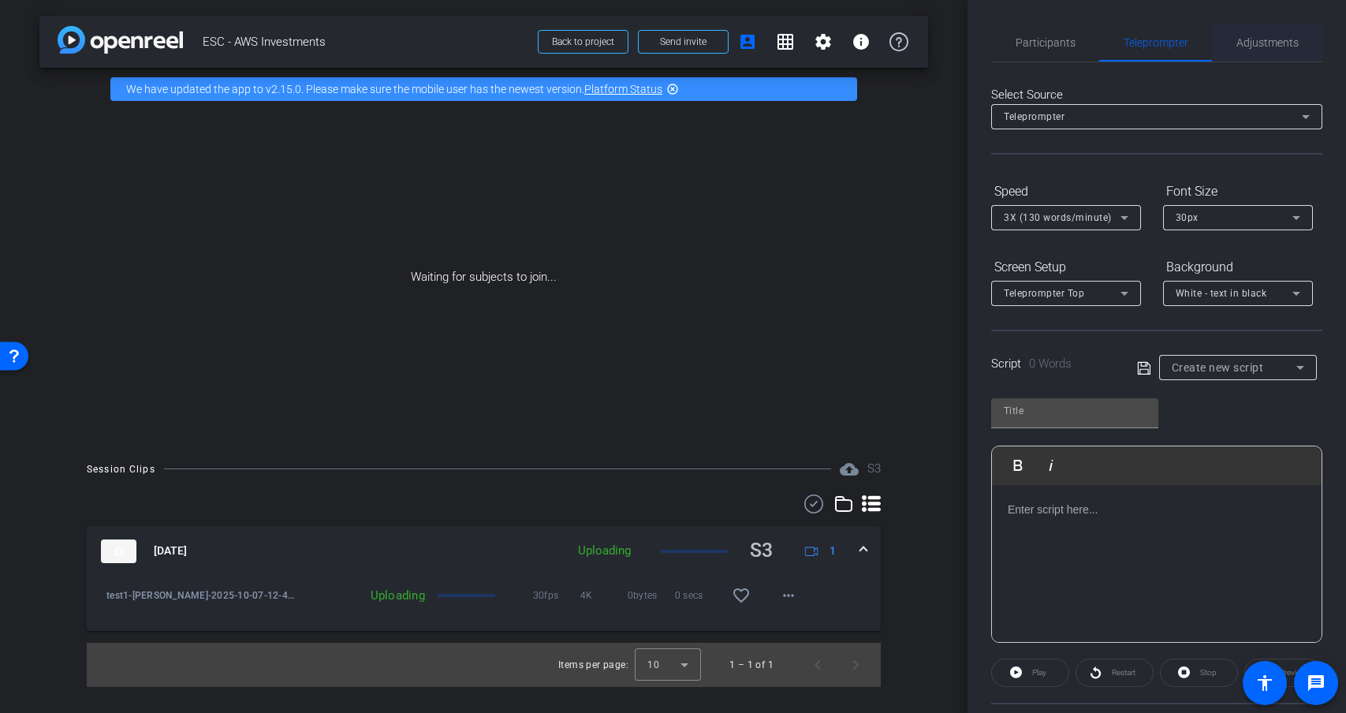
click at [1257, 45] on span "Adjustments" at bounding box center [1267, 42] width 62 height 11
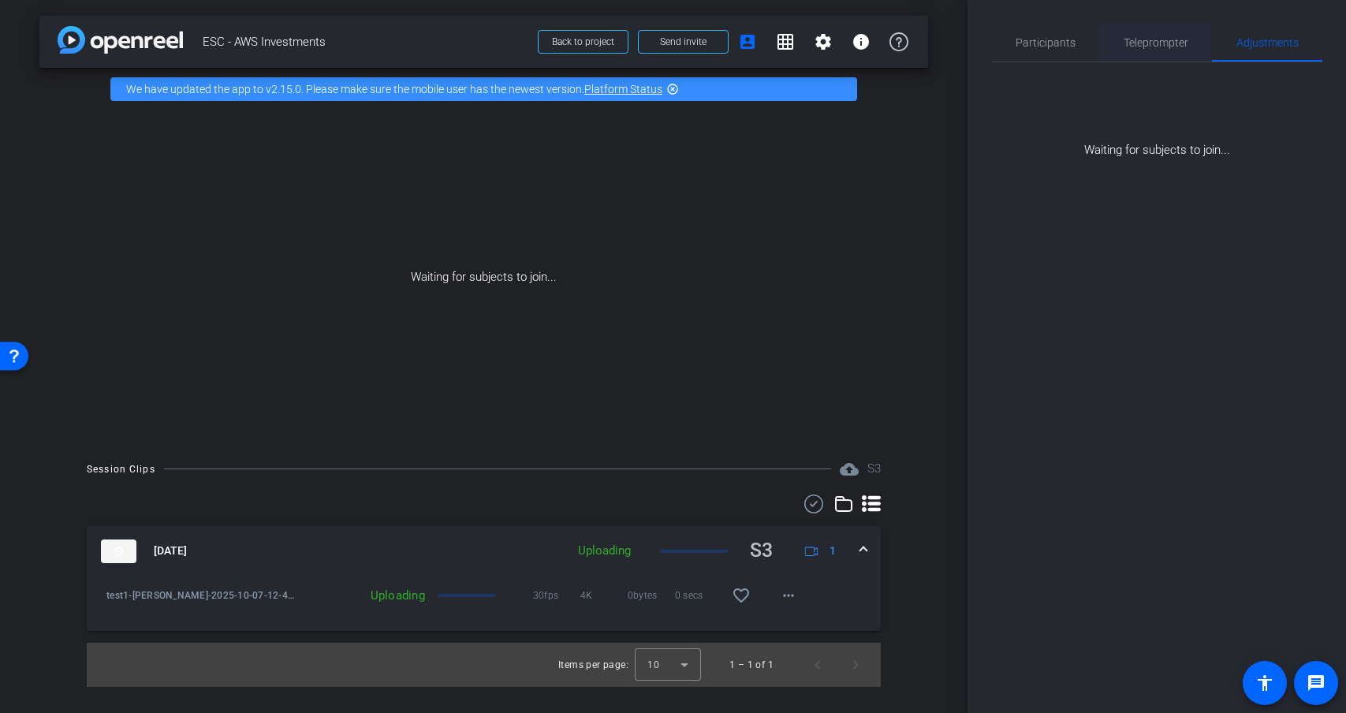
click at [1177, 45] on span "Teleprompter" at bounding box center [1155, 42] width 65 height 11
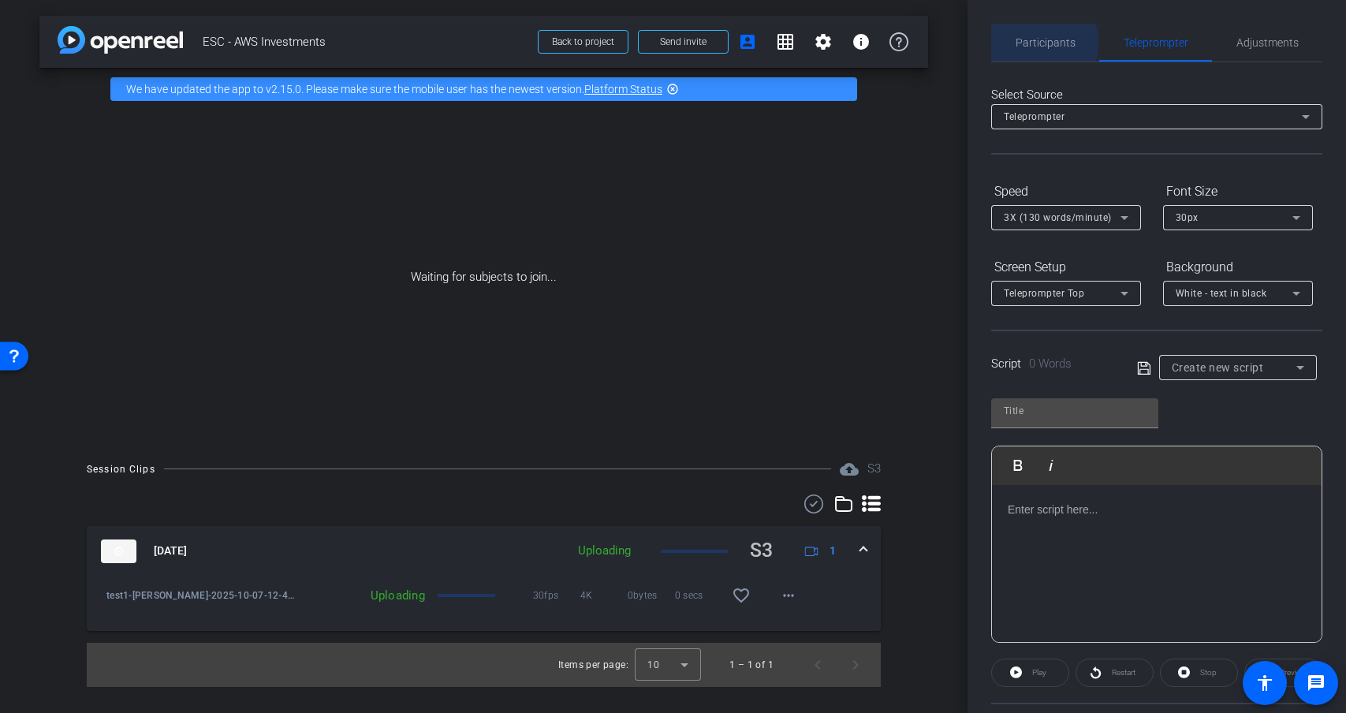
click at [1034, 43] on span "Participants" at bounding box center [1045, 42] width 60 height 11
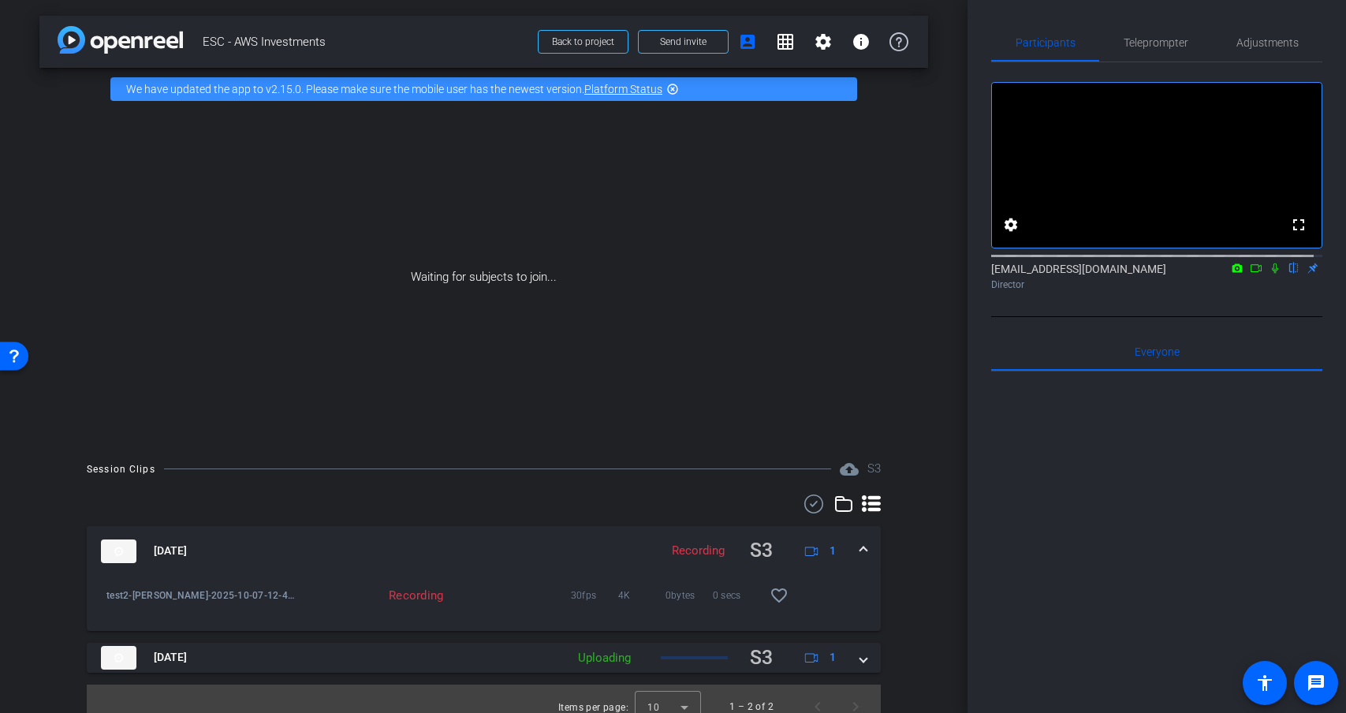
scroll to position [16, 0]
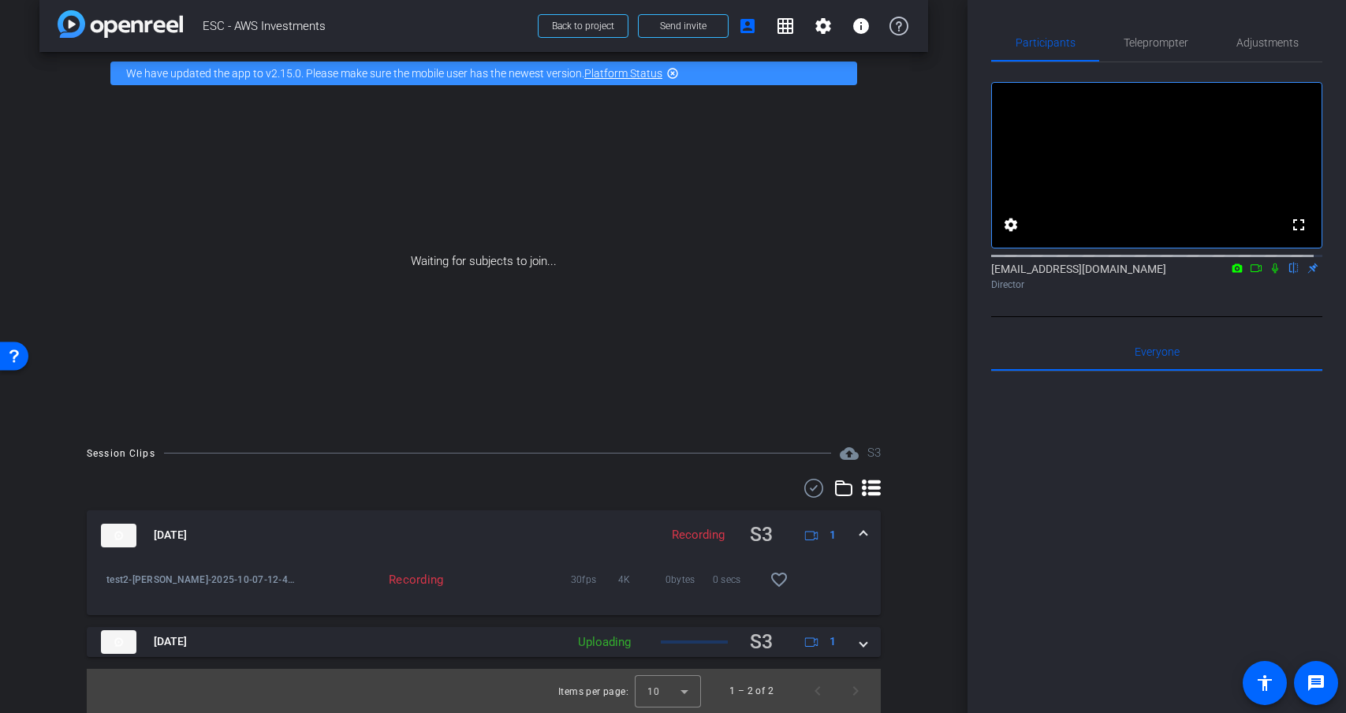
click at [552, 538] on mat-panel-title "[DATE]" at bounding box center [376, 534] width 550 height 31
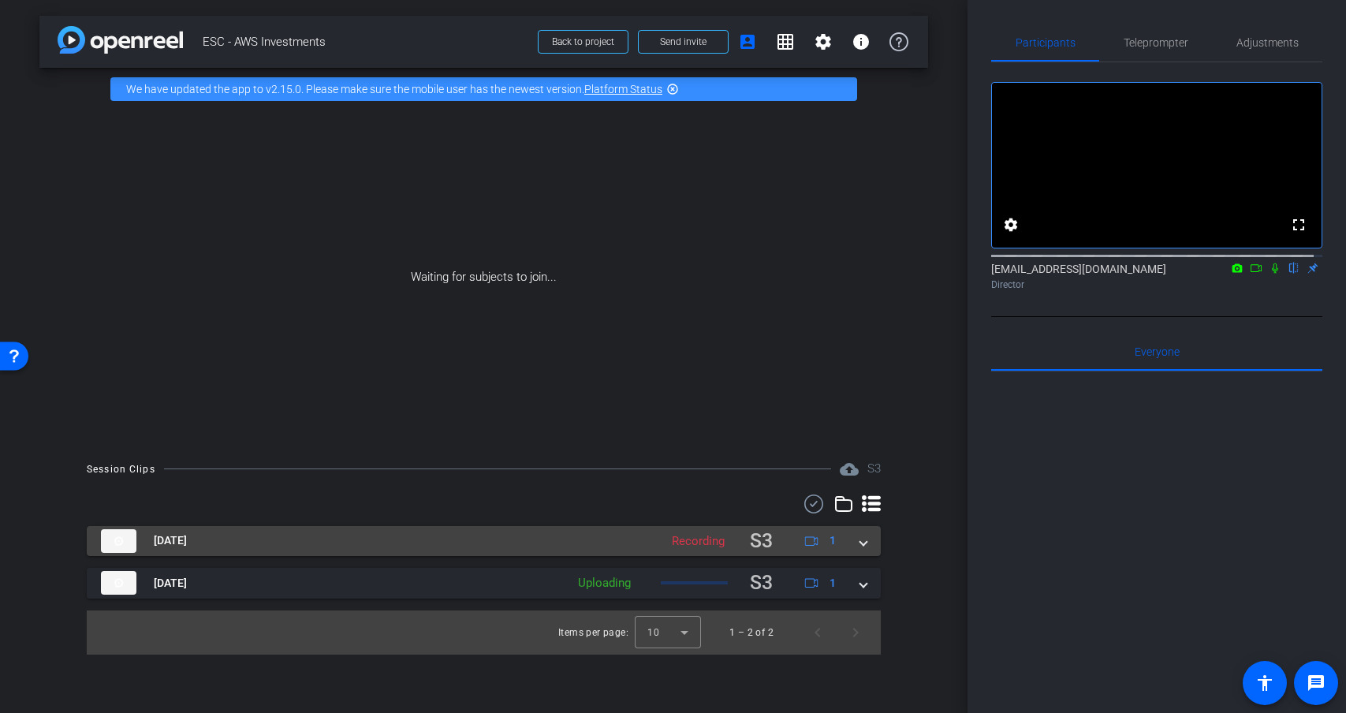
click at [572, 533] on mat-panel-title "[DATE]" at bounding box center [376, 541] width 550 height 31
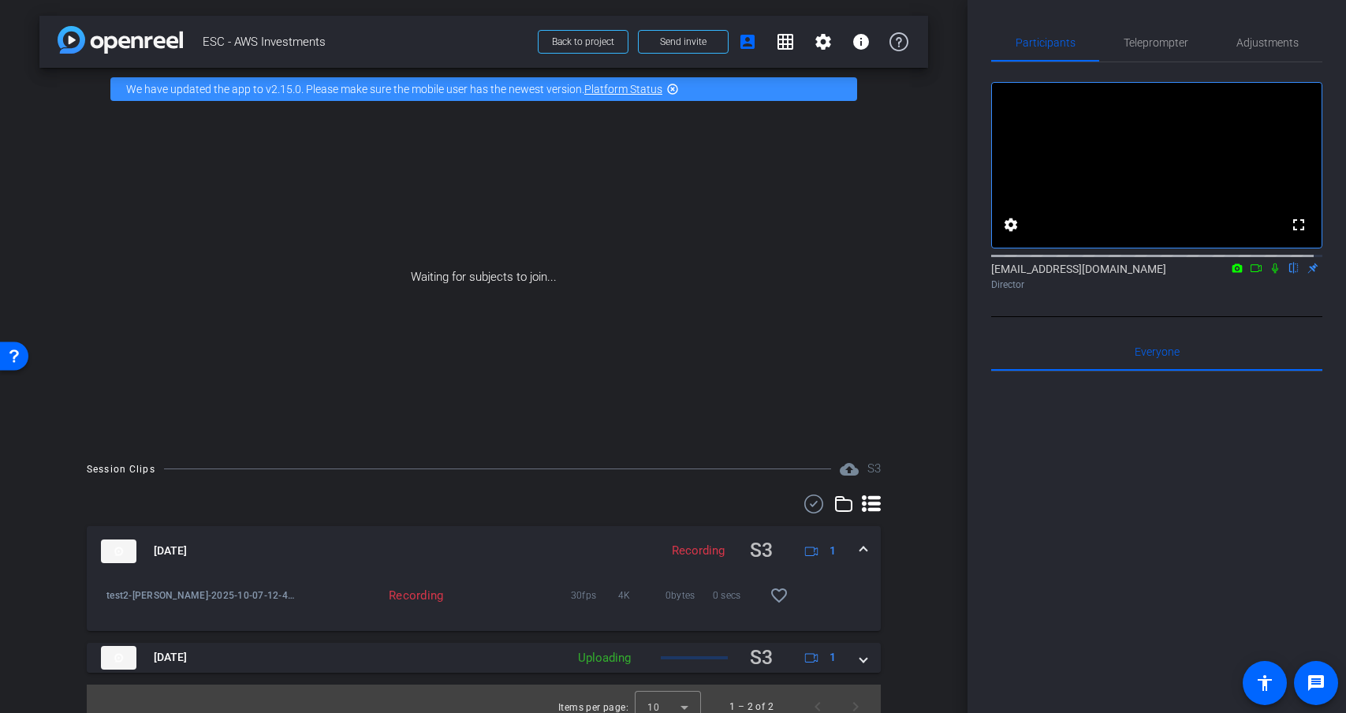
click at [560, 547] on mat-panel-title "[DATE]" at bounding box center [376, 550] width 550 height 31
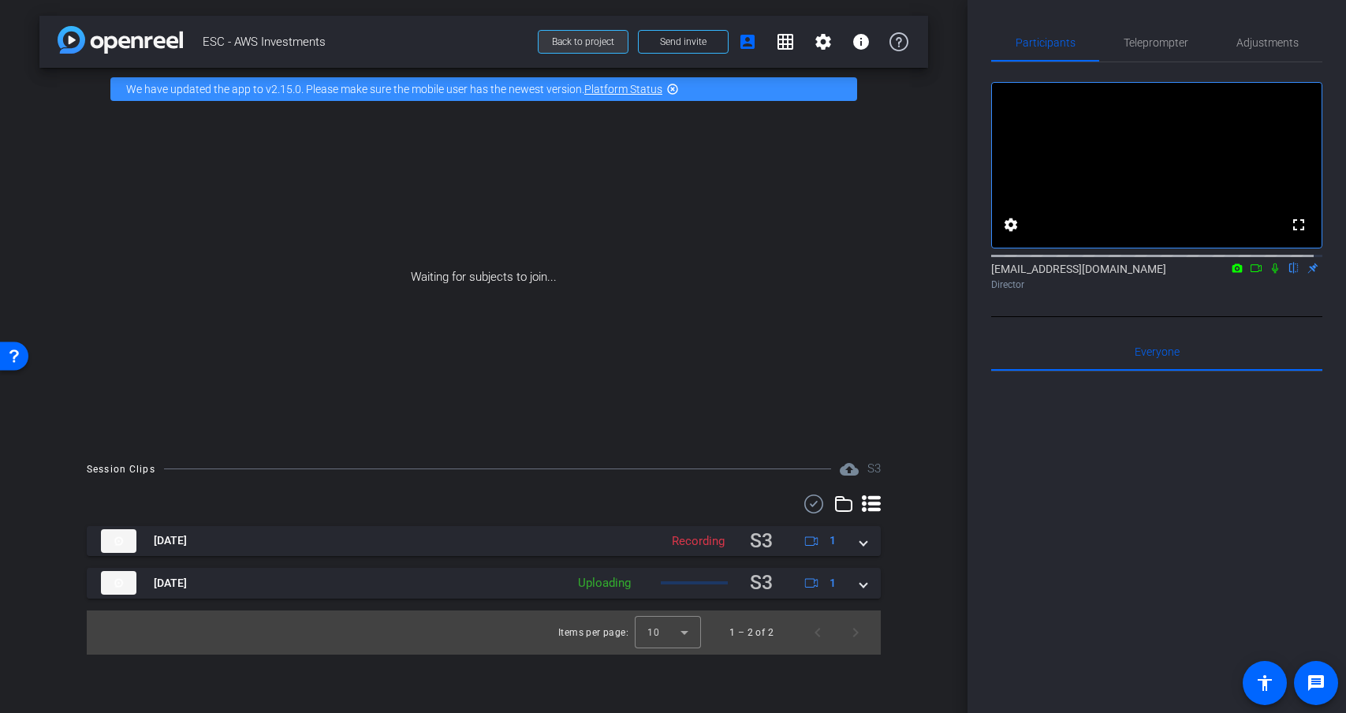
click at [594, 40] on span "Back to project" at bounding box center [583, 41] width 62 height 11
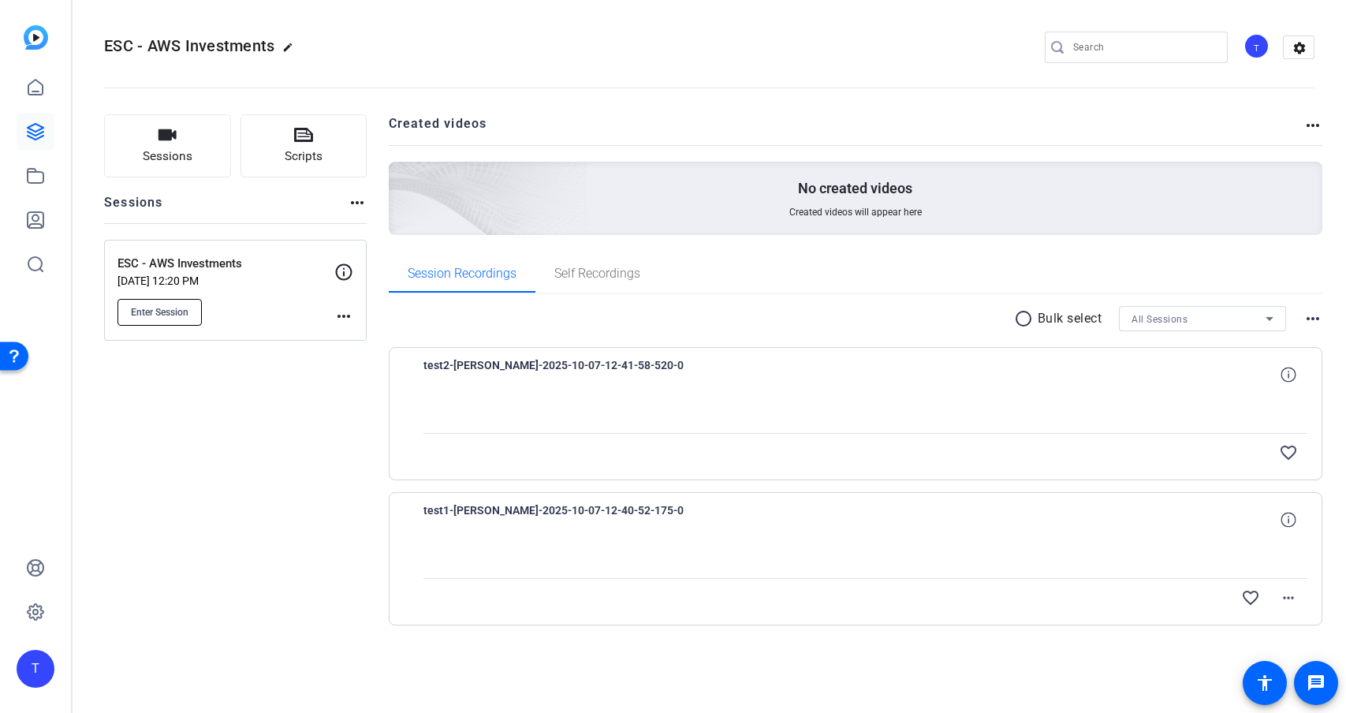
click at [173, 315] on span "Enter Session" at bounding box center [160, 312] width 58 height 13
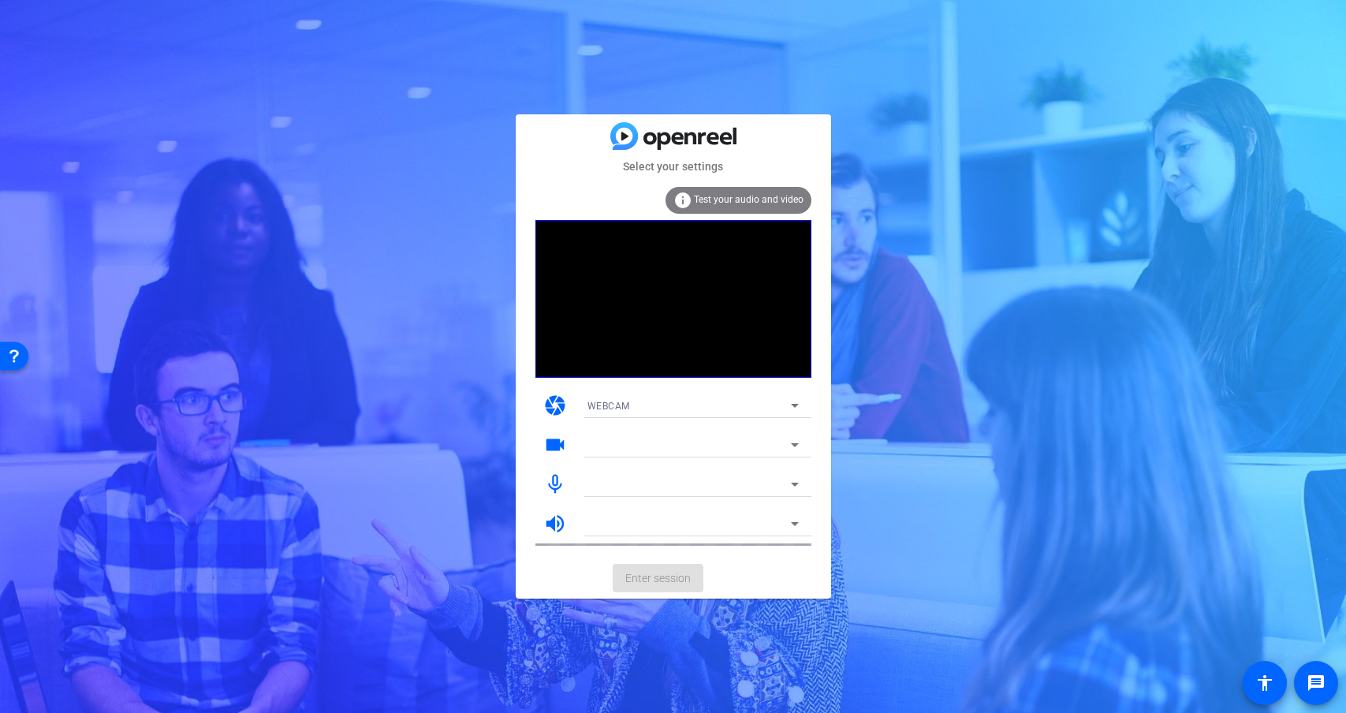
click at [765, 400] on mat-form-field "WEBCAM" at bounding box center [693, 405] width 236 height 25
click at [791, 405] on mat-form-field "WEBCAM" at bounding box center [693, 405] width 236 height 25
click at [798, 401] on mat-form-field "WEBCAM" at bounding box center [693, 405] width 236 height 25
click at [795, 445] on mat-form-field "FaceTime HD Camera (3A71:F4B5)" at bounding box center [693, 444] width 236 height 25
click at [797, 446] on mat-form-field "FaceTime HD Camera (3A71:F4B5)" at bounding box center [693, 444] width 236 height 25
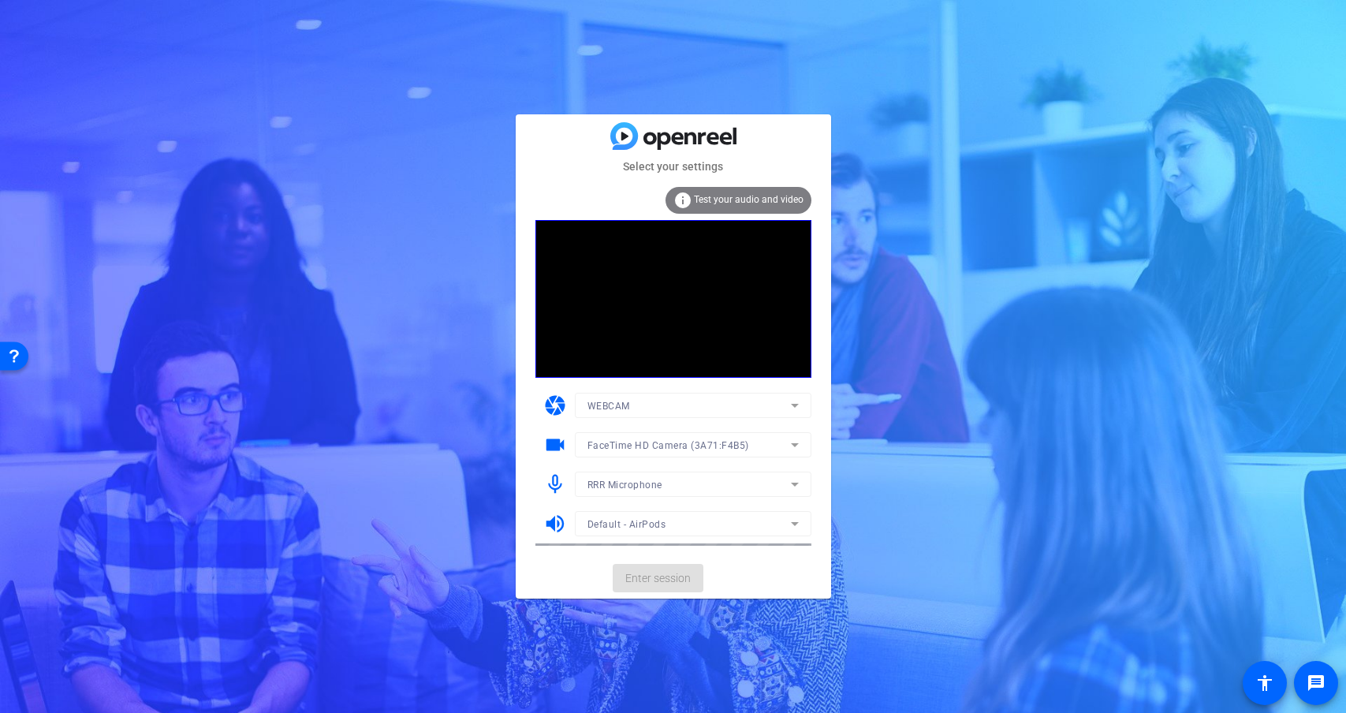
click at [797, 446] on mat-form-field "FaceTime HD Camera (3A71:F4B5)" at bounding box center [693, 444] width 236 height 25
click at [786, 483] on mat-form-field "RRR Microphone" at bounding box center [693, 483] width 236 height 25
click at [786, 486] on icon at bounding box center [794, 484] width 19 height 19
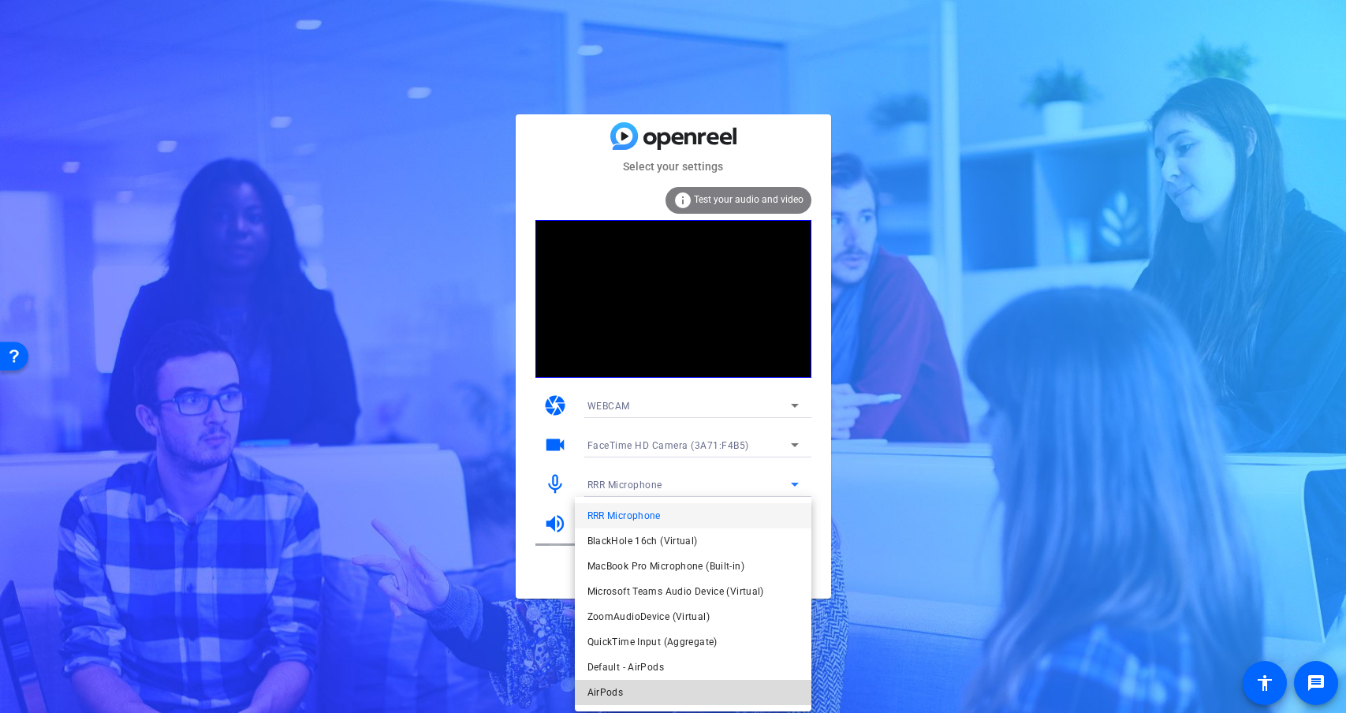
click at [695, 694] on mat-option "AirPods" at bounding box center [693, 692] width 236 height 25
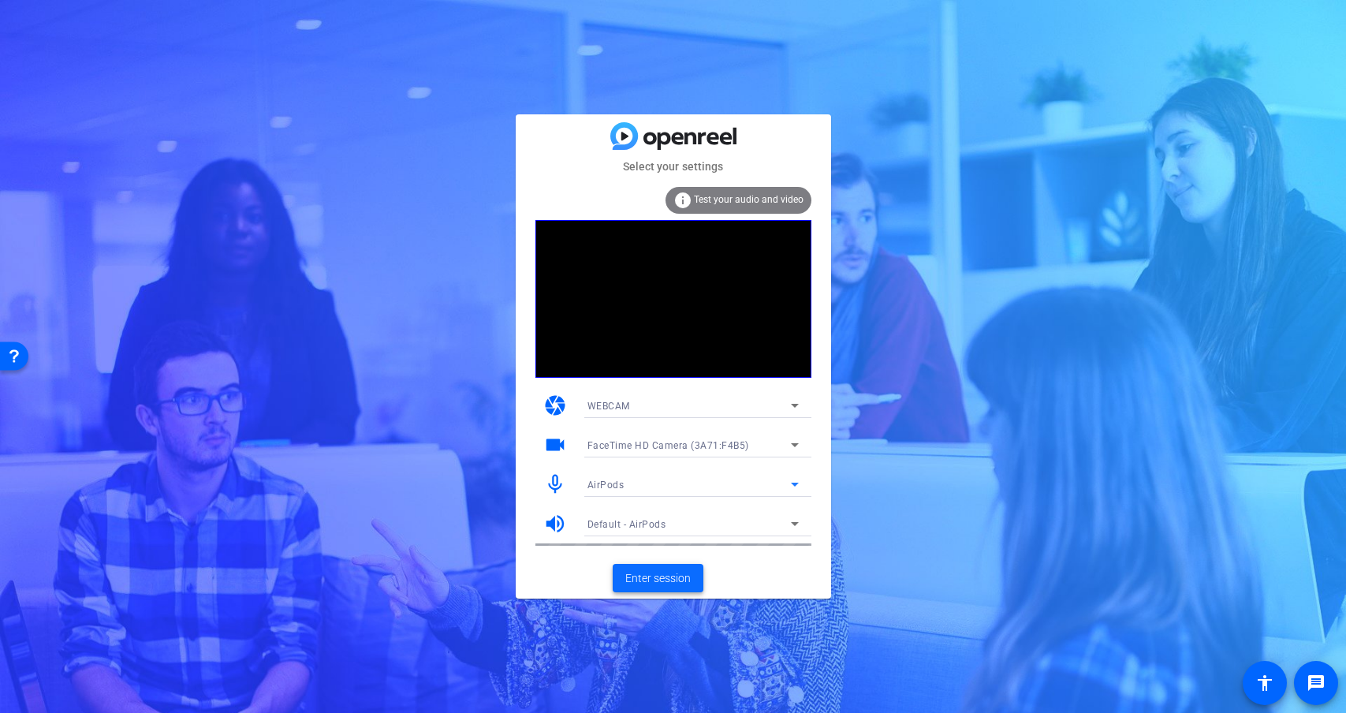
click at [677, 578] on span "Enter session" at bounding box center [657, 578] width 65 height 17
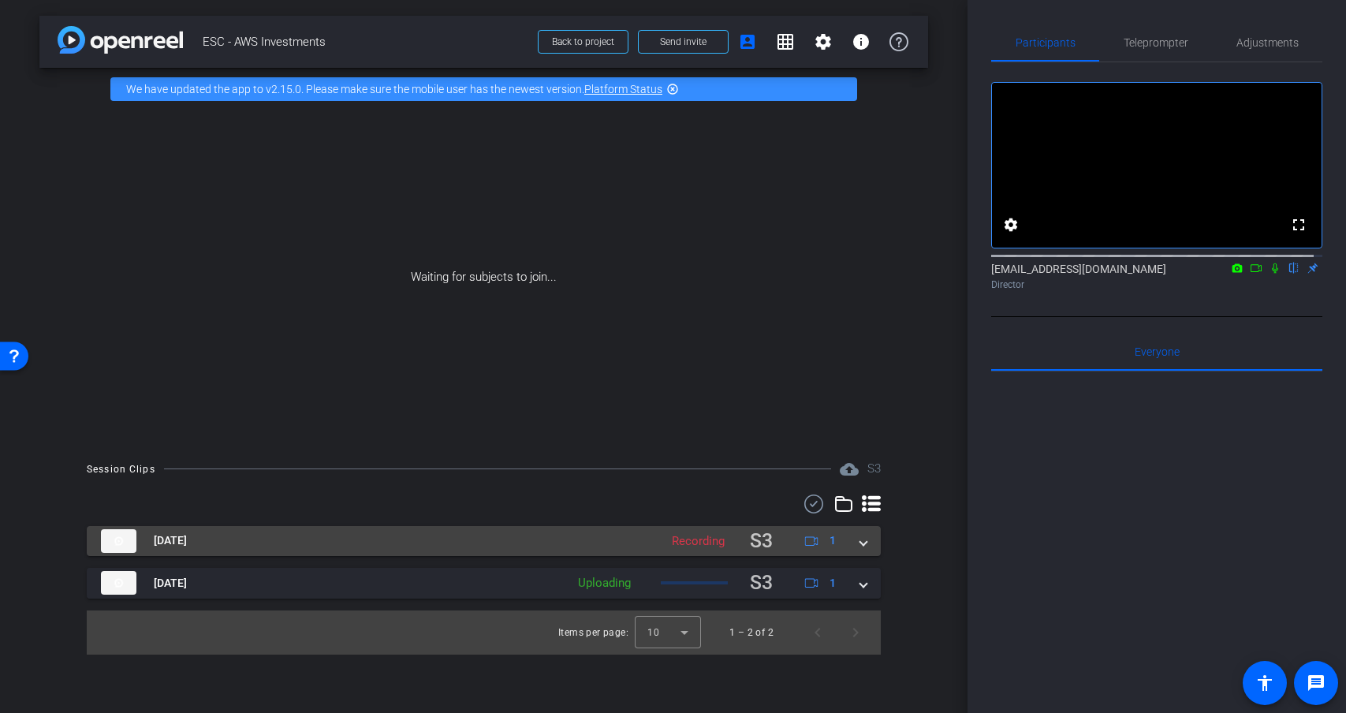
click at [485, 535] on mat-panel-title "[DATE]" at bounding box center [376, 541] width 550 height 31
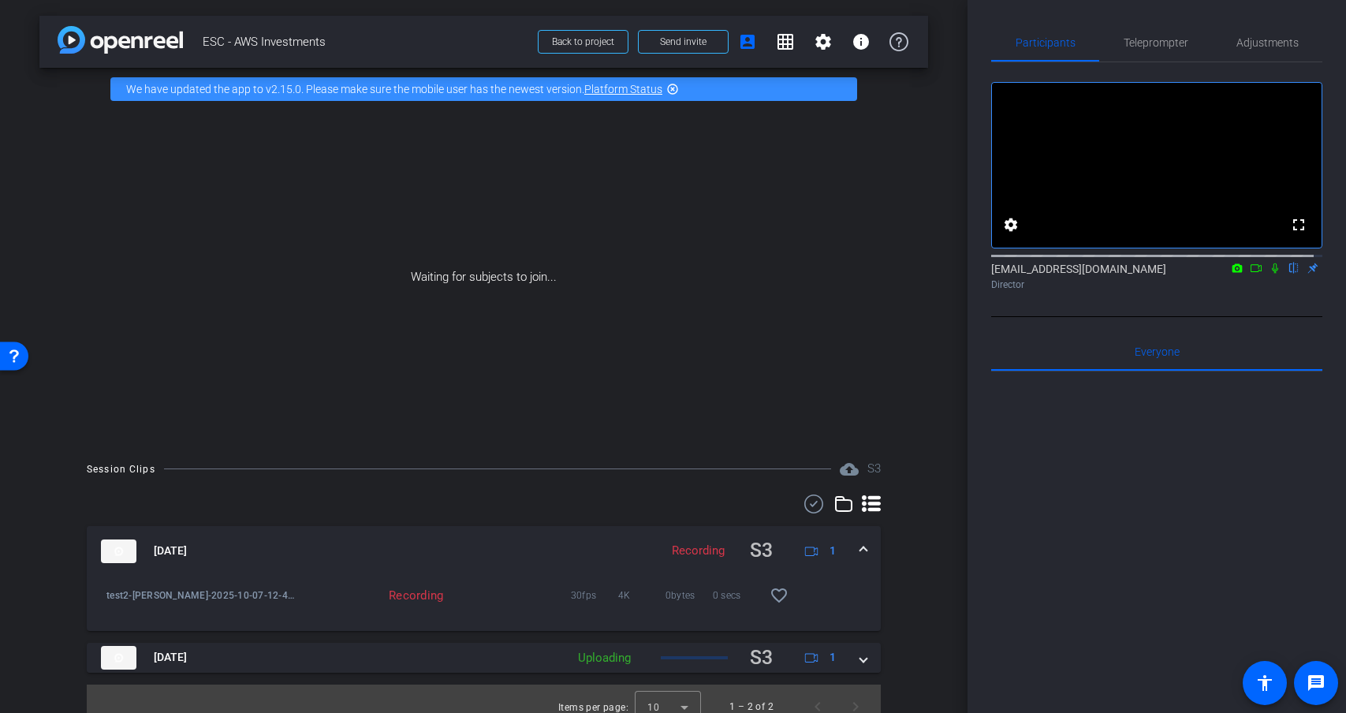
click at [860, 549] on span at bounding box center [863, 550] width 6 height 17
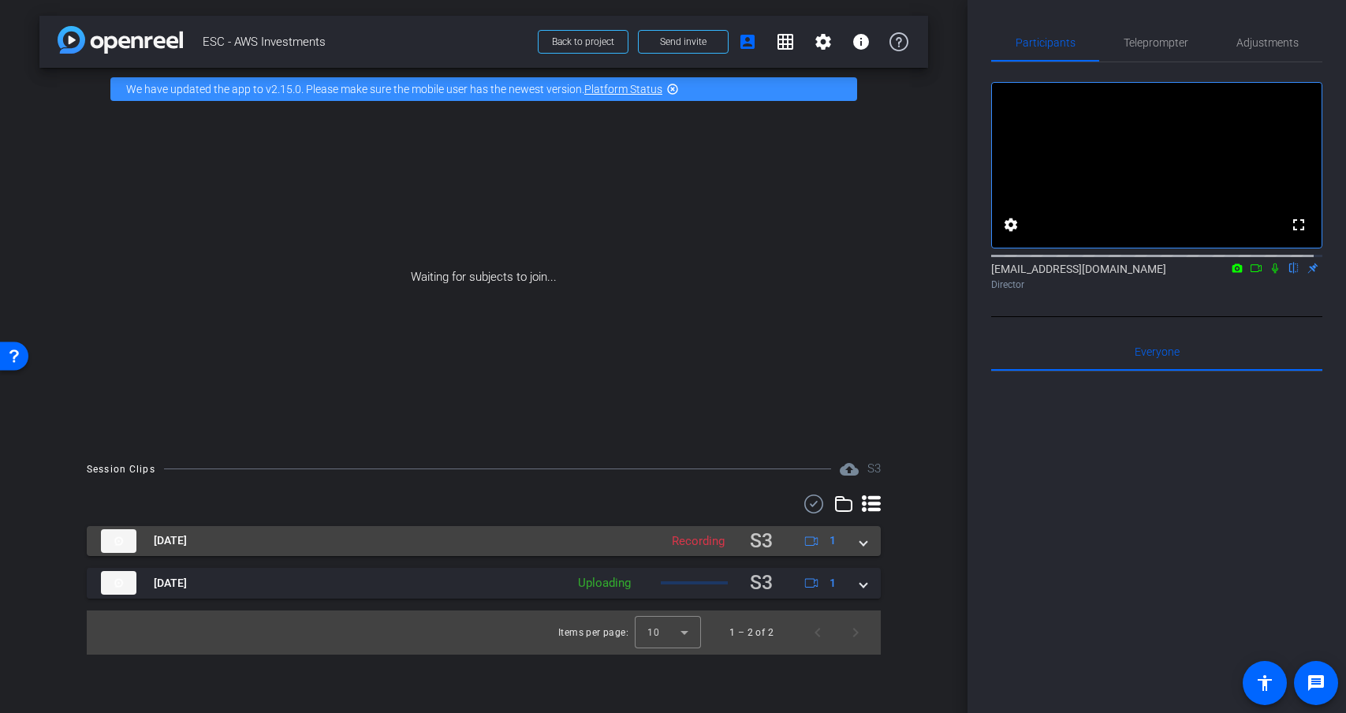
click at [855, 549] on div "[DATE] Recording S3 1" at bounding box center [480, 541] width 759 height 31
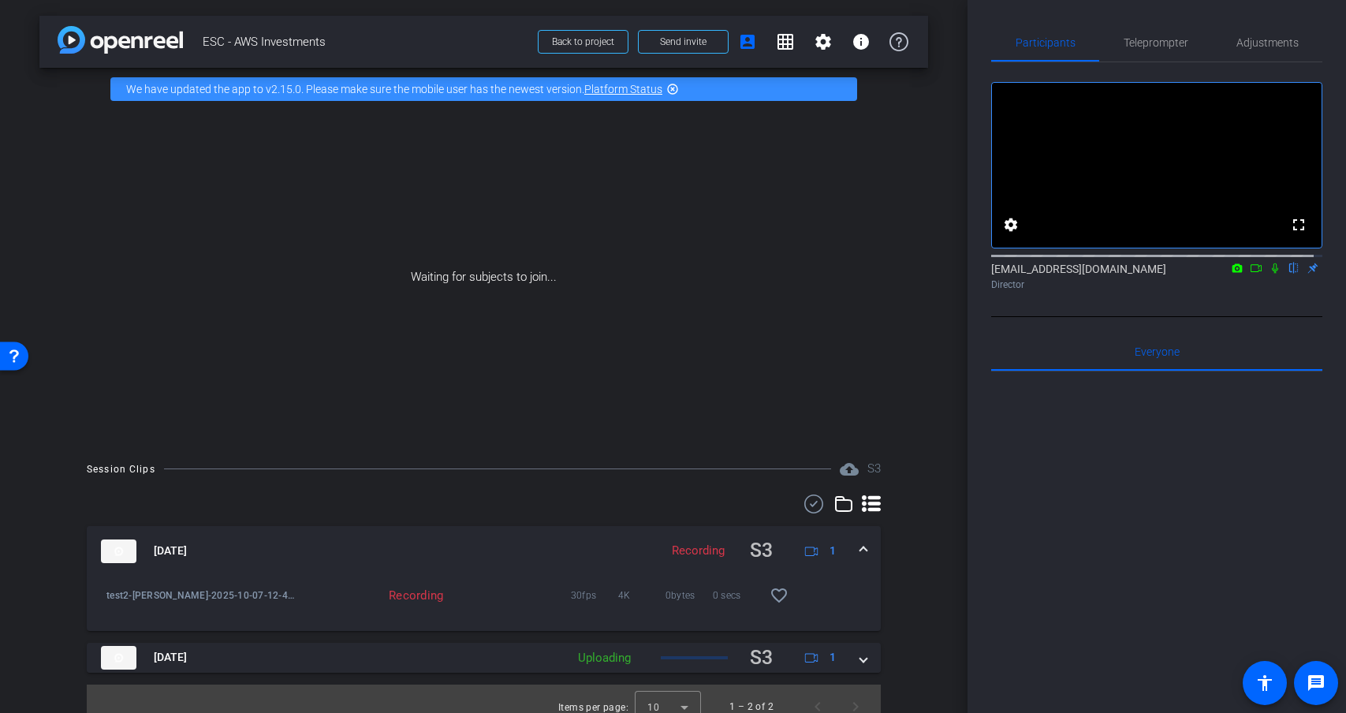
click at [860, 549] on span at bounding box center [863, 550] width 6 height 17
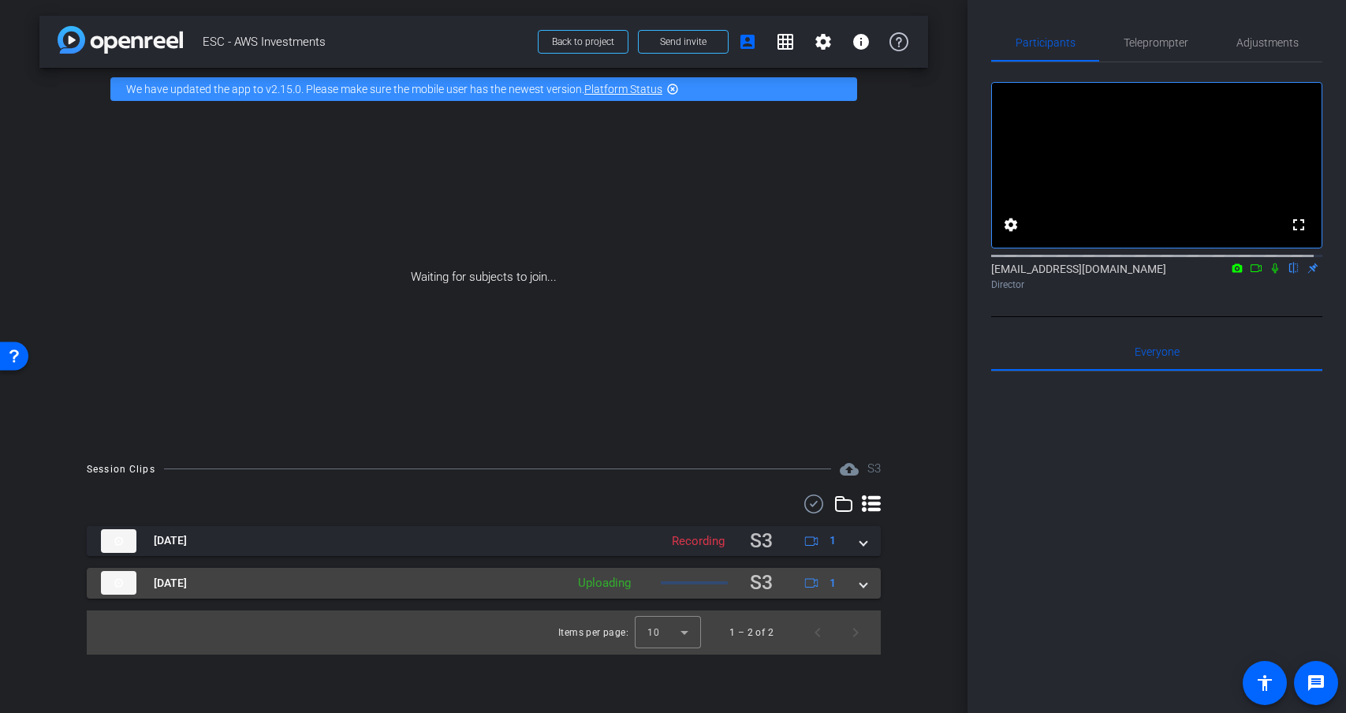
click at [512, 585] on mat-panel-title "[DATE]" at bounding box center [329, 583] width 456 height 31
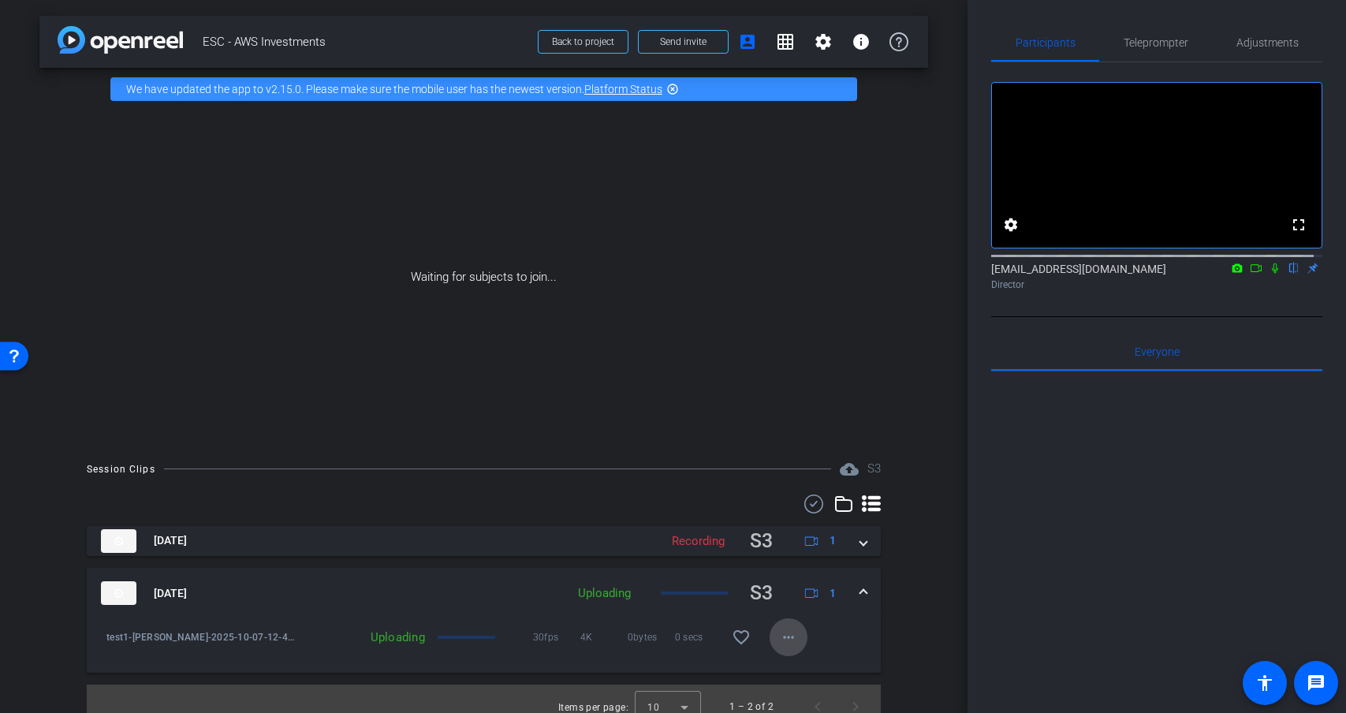
click at [788, 640] on mat-icon "more_horiz" at bounding box center [788, 636] width 19 height 19
click at [788, 640] on div at bounding box center [673, 356] width 1346 height 713
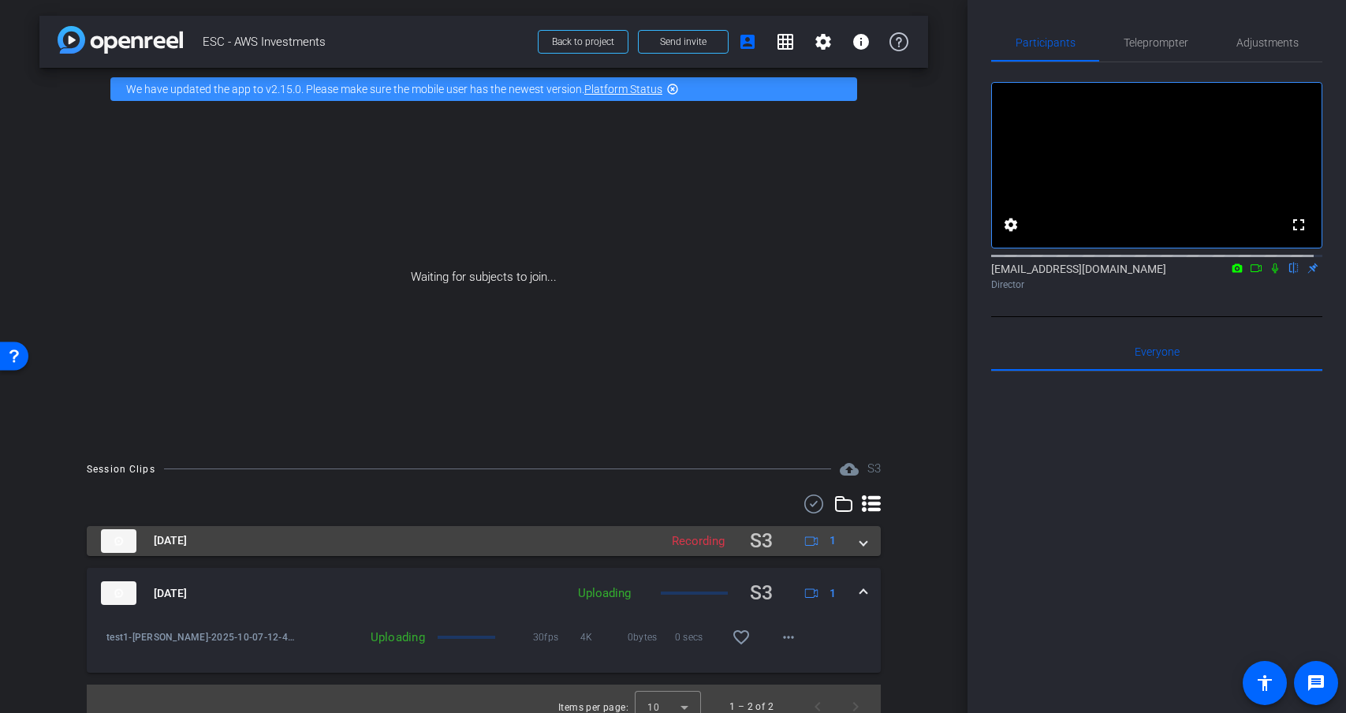
click at [595, 536] on mat-panel-title "[DATE]" at bounding box center [376, 541] width 550 height 31
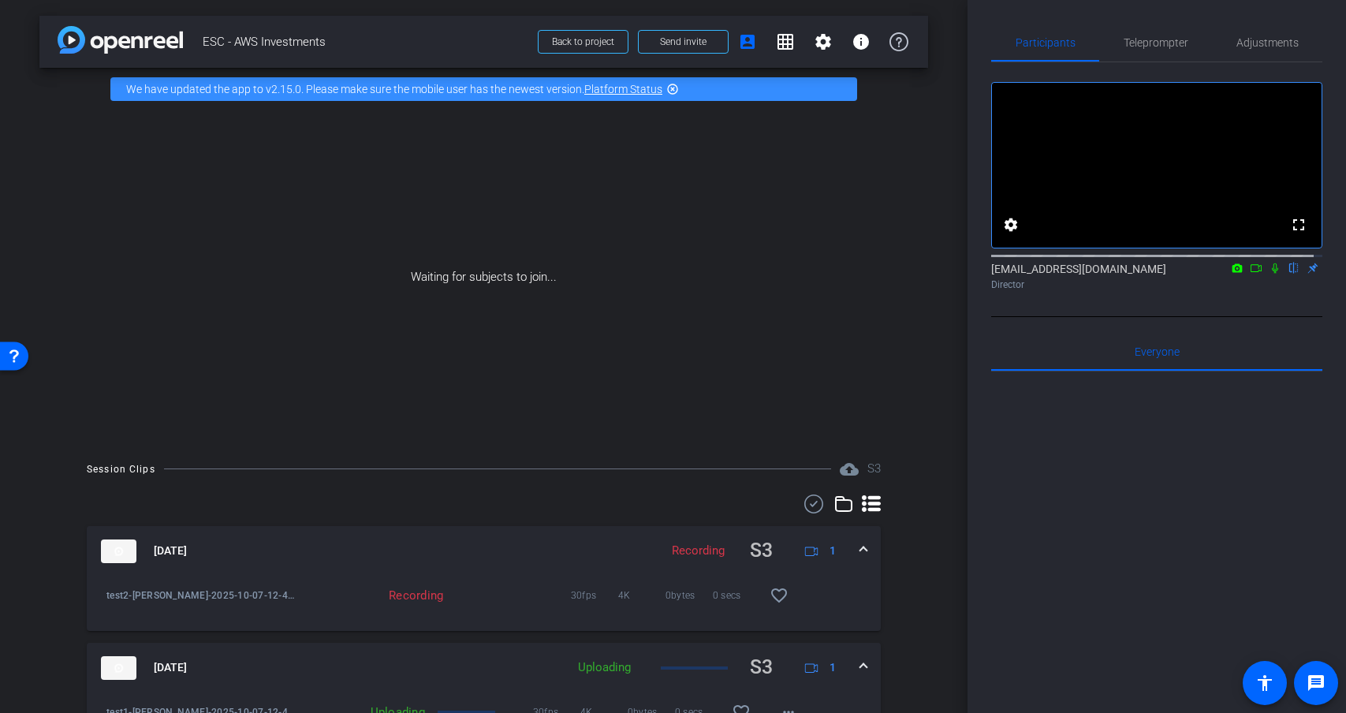
click at [805, 551] on icon at bounding box center [811, 550] width 13 height 9
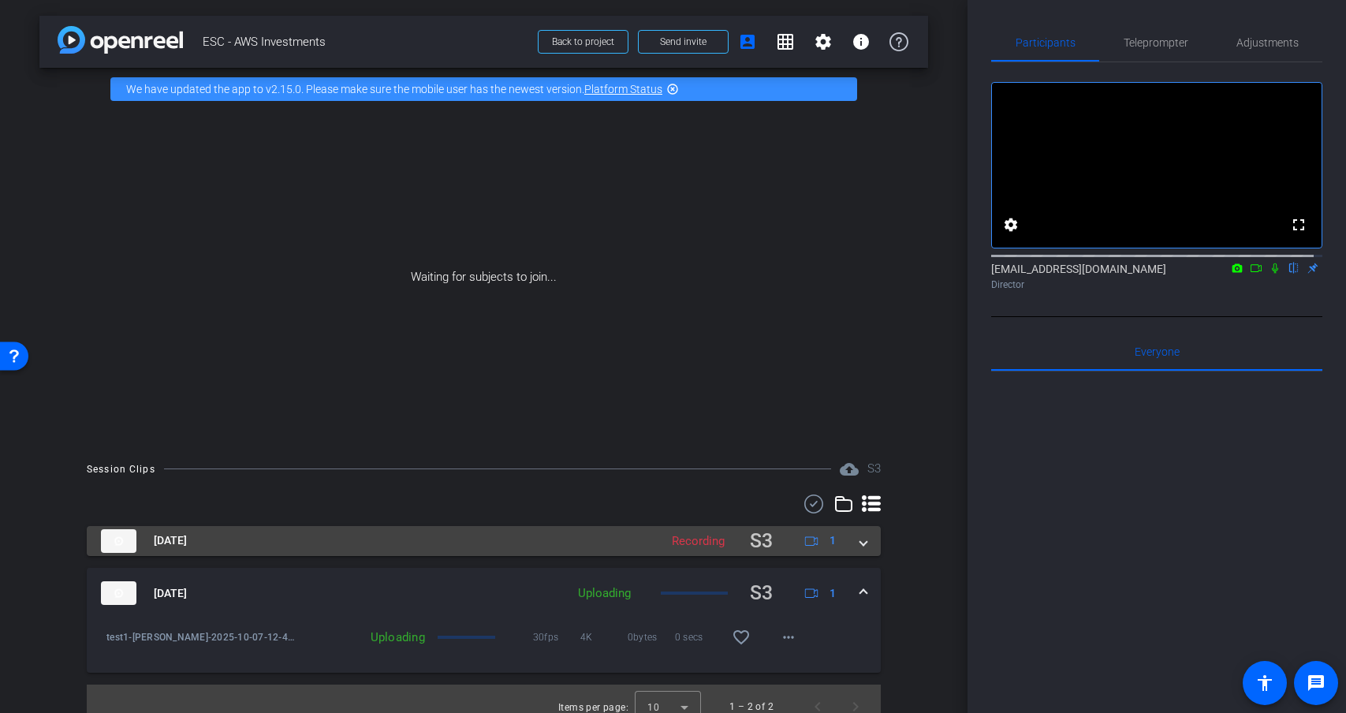
click at [805, 551] on mat-panel-description "Recording S3 1" at bounding box center [756, 541] width 184 height 31
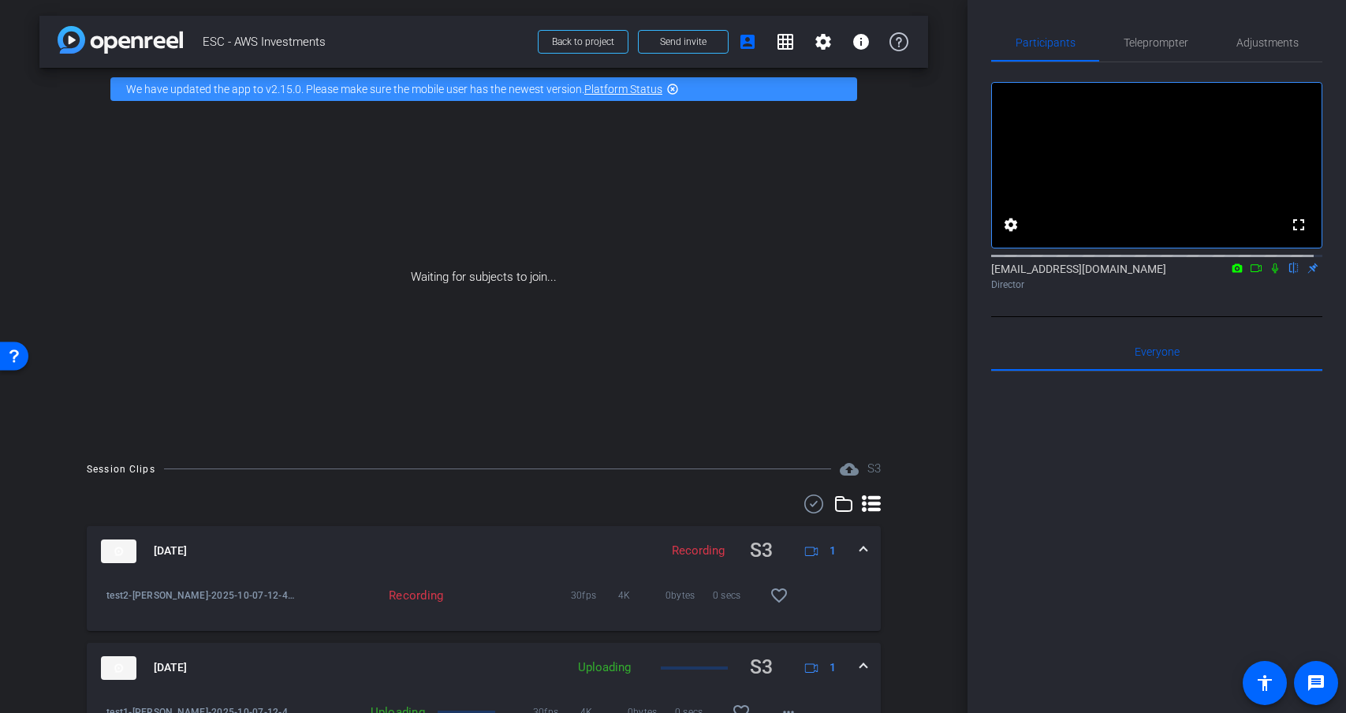
click at [805, 549] on icon at bounding box center [811, 550] width 13 height 13
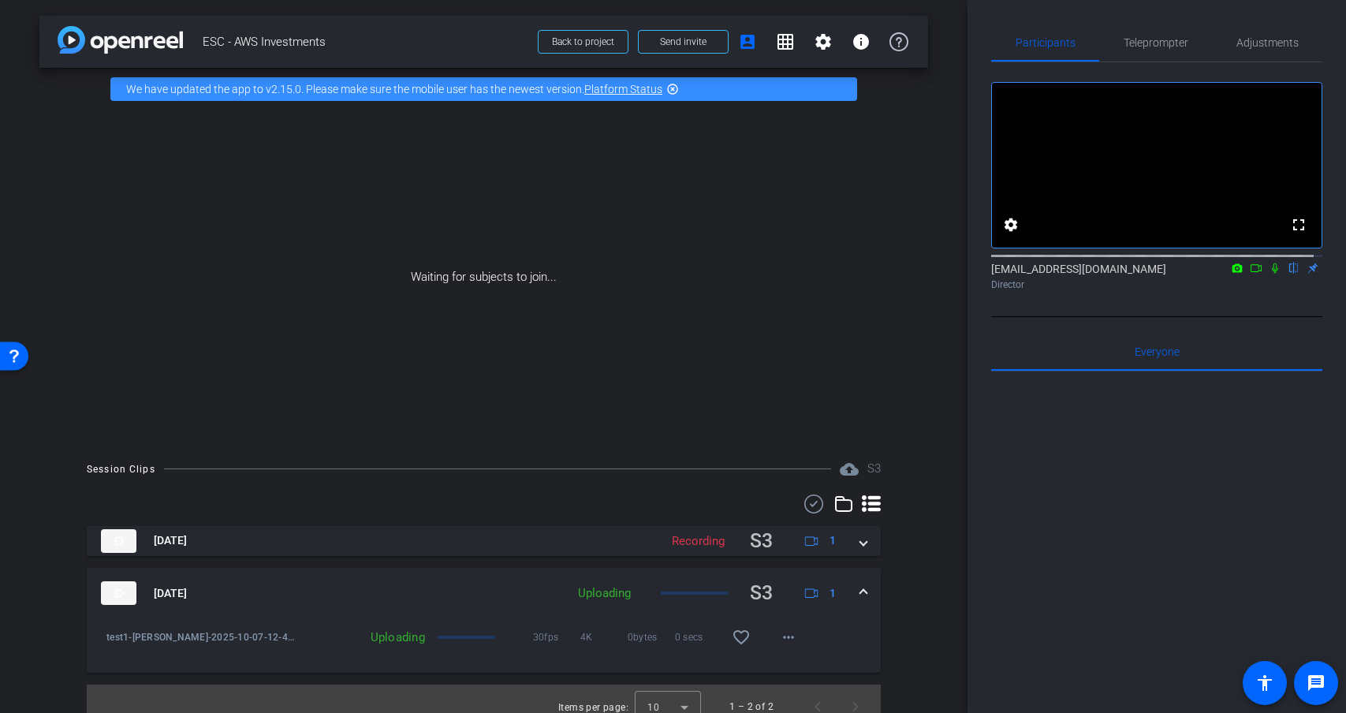
click at [675, 91] on mat-icon "highlight_off" at bounding box center [672, 89] width 13 height 13
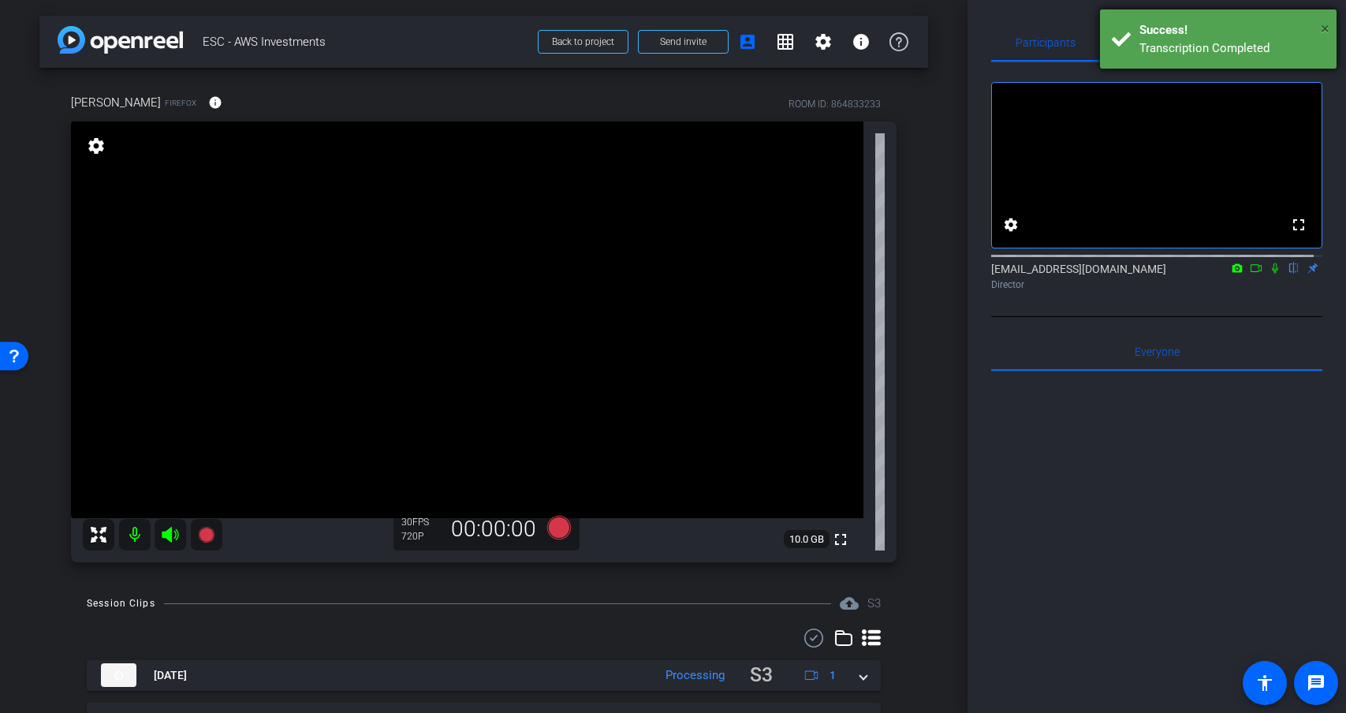
click at [1324, 28] on span "×" at bounding box center [1324, 28] width 9 height 19
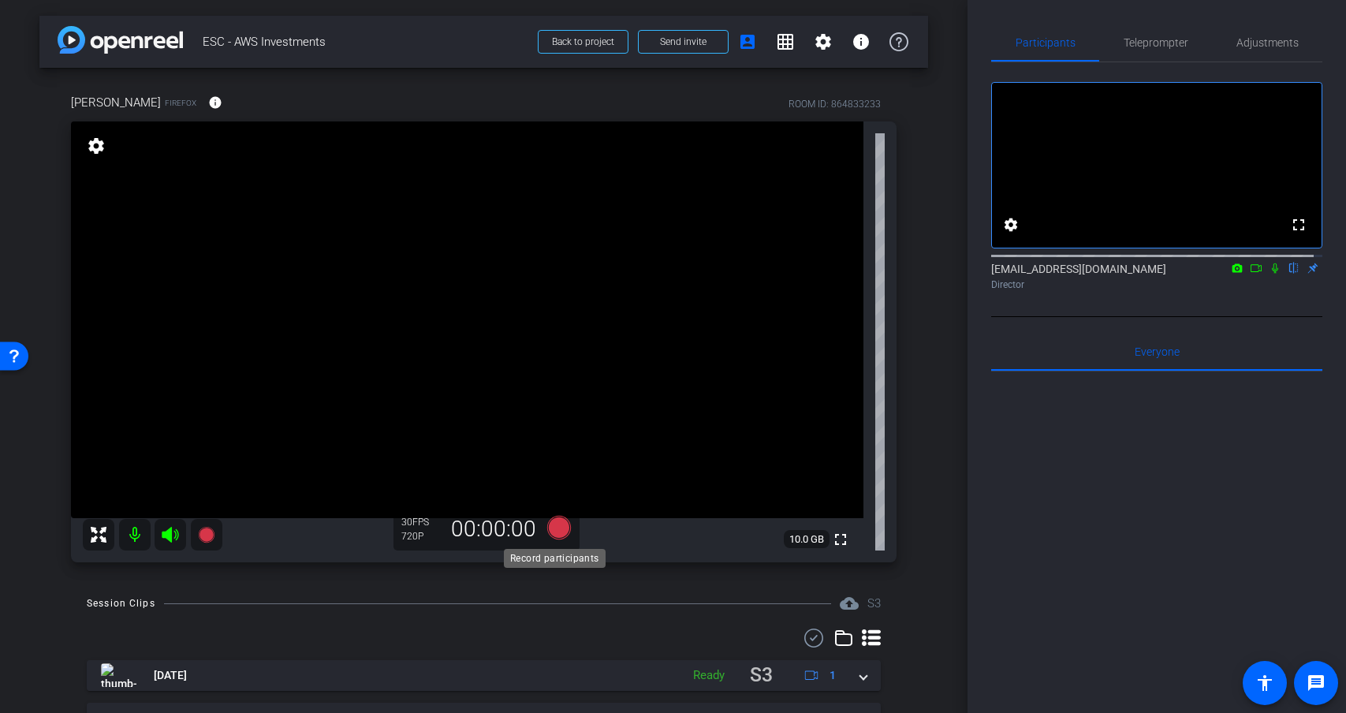
click at [555, 531] on icon at bounding box center [558, 528] width 24 height 24
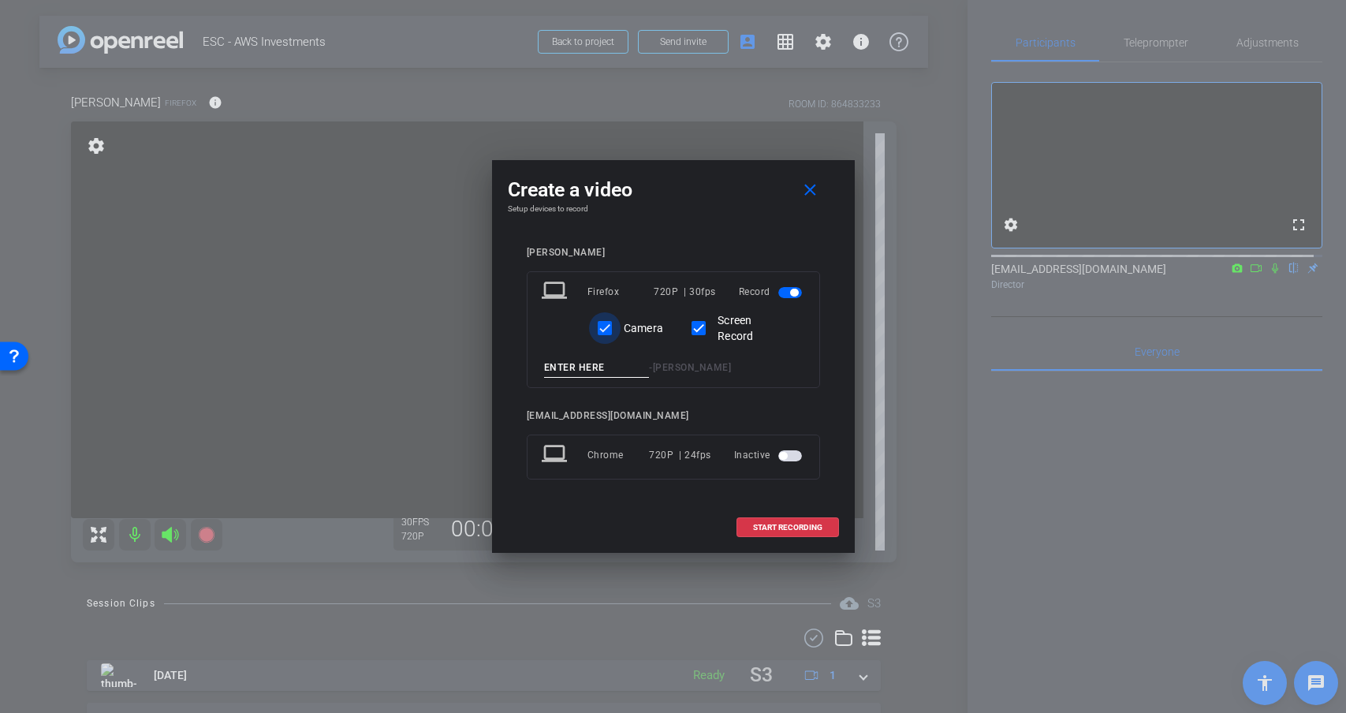
click at [605, 323] on input "Camera" at bounding box center [605, 328] width 32 height 32
checkbox input "false"
click at [582, 369] on input at bounding box center [597, 368] width 106 height 20
drag, startPoint x: 583, startPoint y: 367, endPoint x: 513, endPoint y: 367, distance: 69.4
click at [513, 367] on div "[PERSON_NAME] laptop Firefox 720P | 30fps Record Camera Screen Record Slide1 - …" at bounding box center [673, 374] width 331 height 286
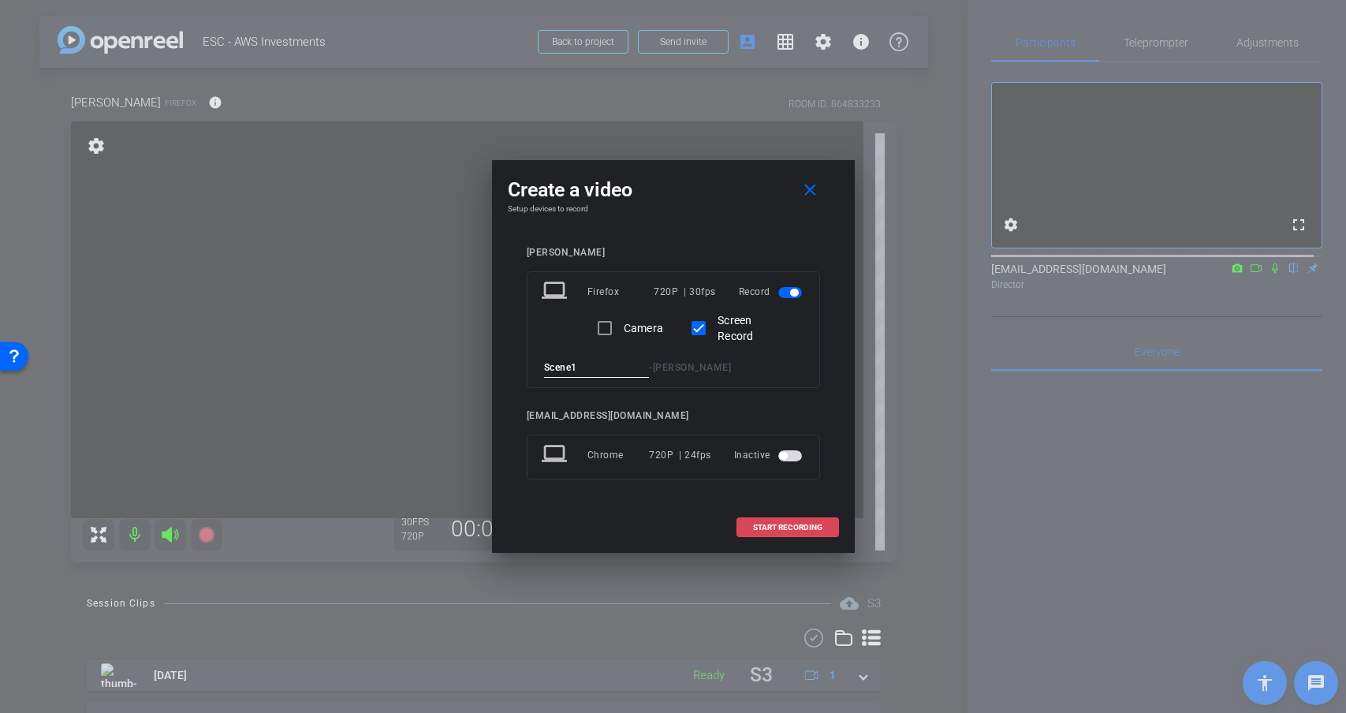
type input "Scene1"
click at [784, 525] on span "START RECORDING" at bounding box center [787, 527] width 69 height 8
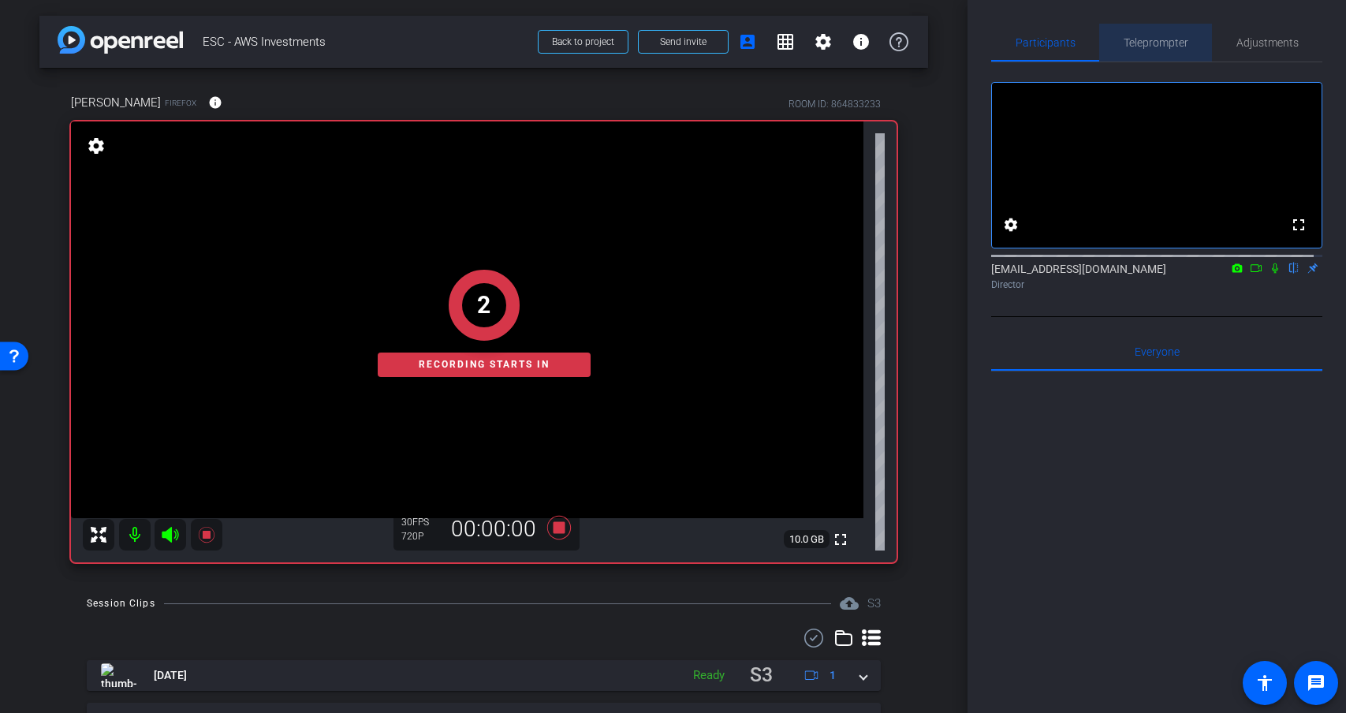
click at [1159, 39] on span "Teleprompter" at bounding box center [1155, 42] width 65 height 11
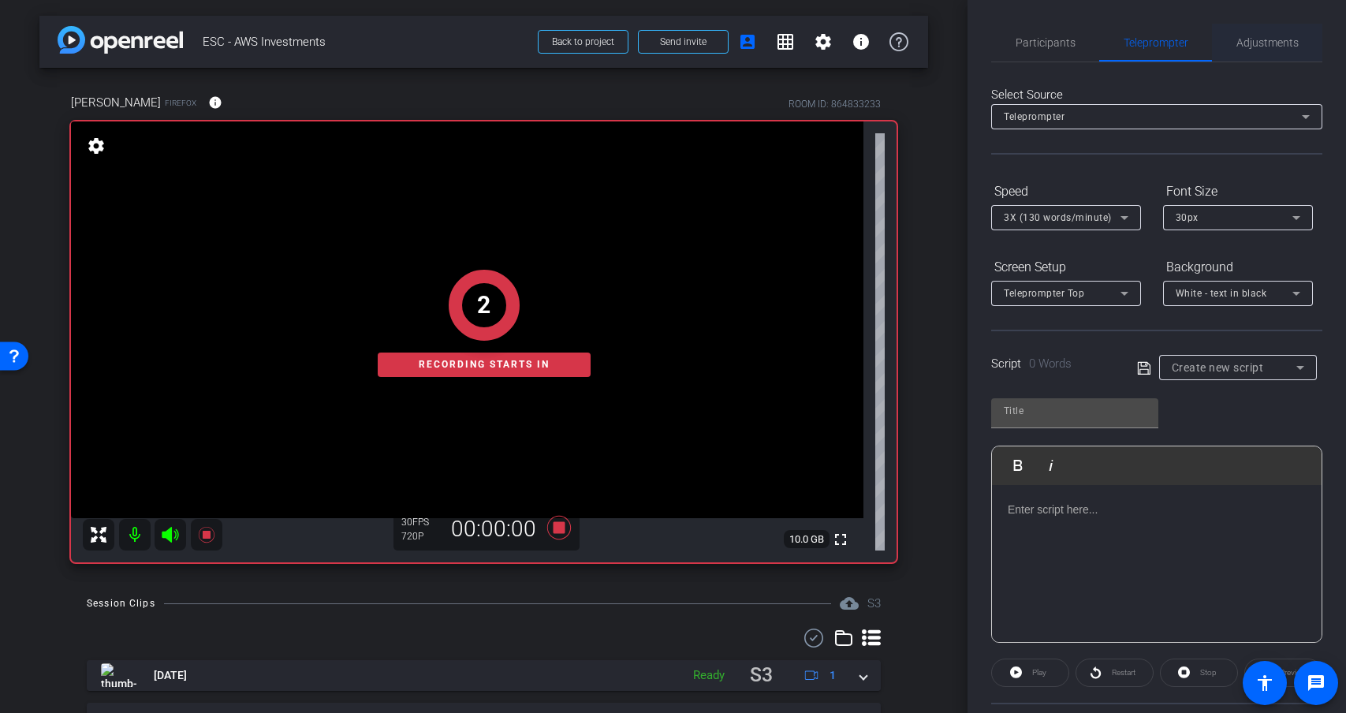
click at [1246, 37] on span "Adjustments" at bounding box center [1267, 42] width 62 height 11
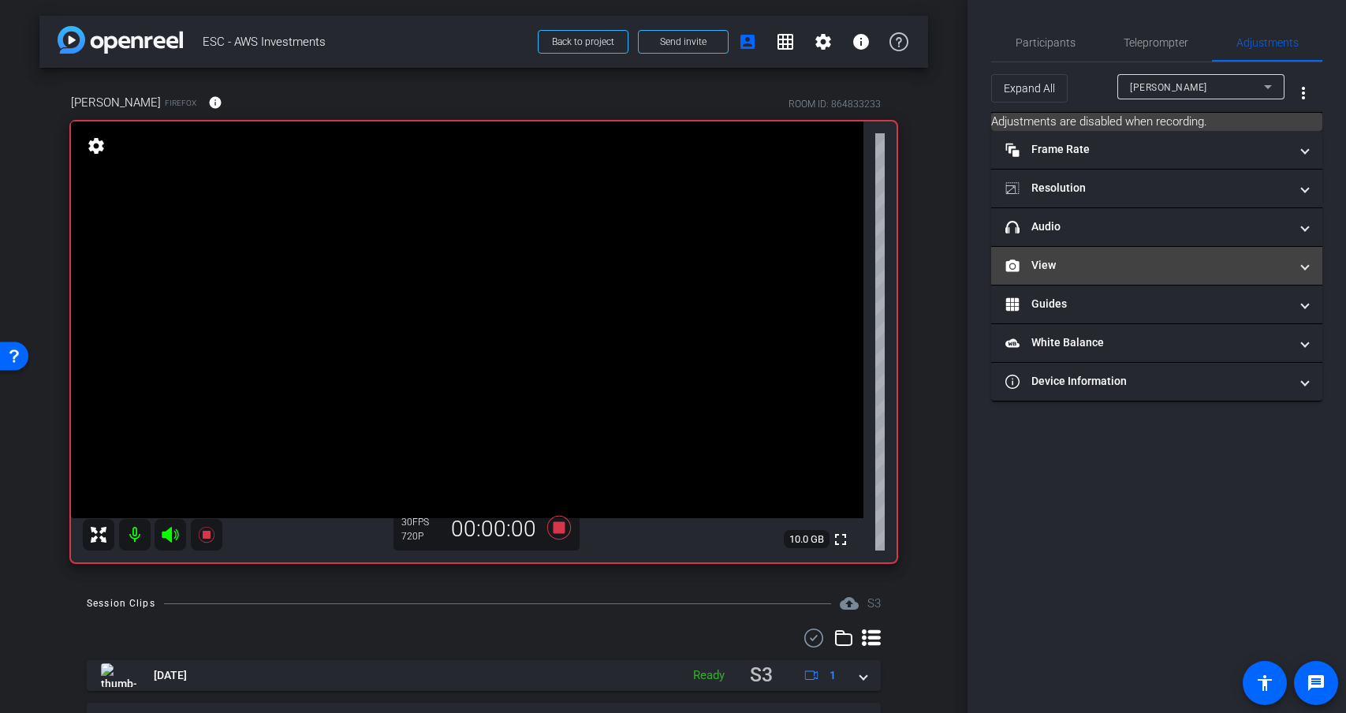
click at [1075, 263] on mat-panel-title "View" at bounding box center [1147, 265] width 284 height 17
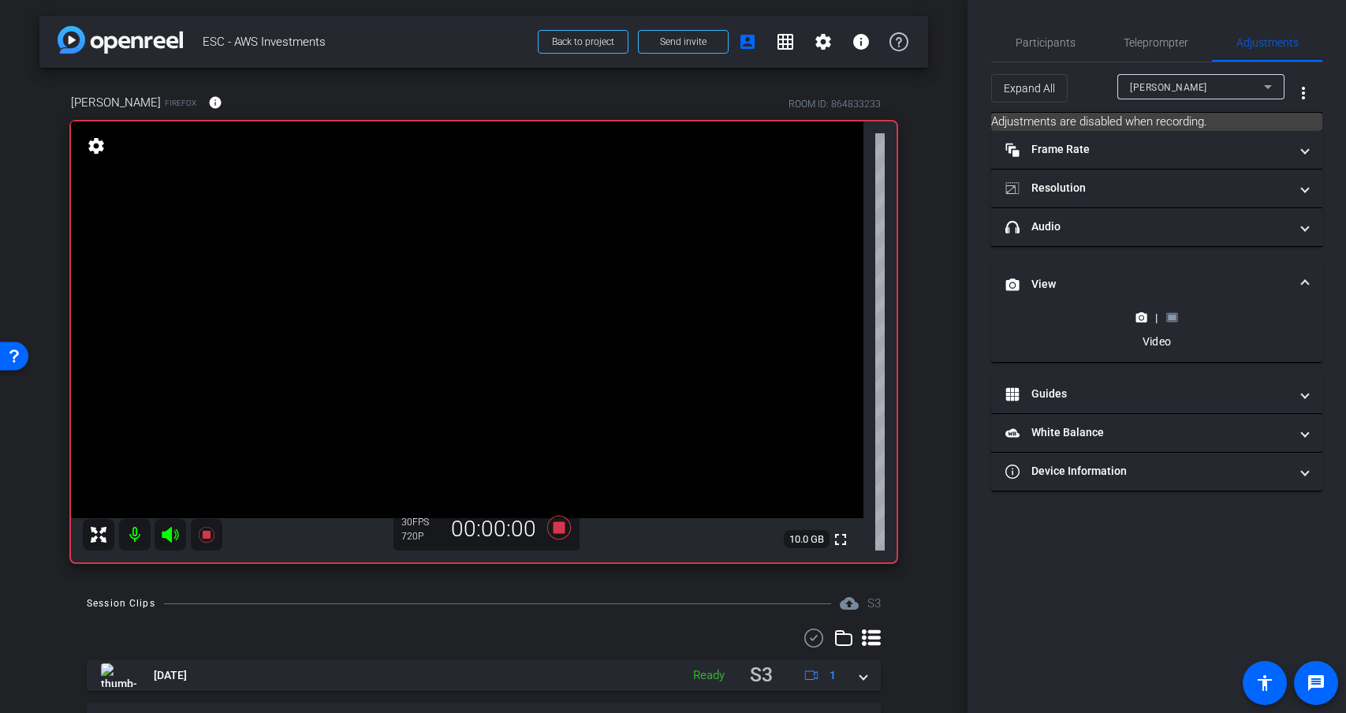
click at [1171, 317] on rect at bounding box center [1171, 318] width 9 height 6
click at [1169, 318] on rect at bounding box center [1171, 318] width 9 height 6
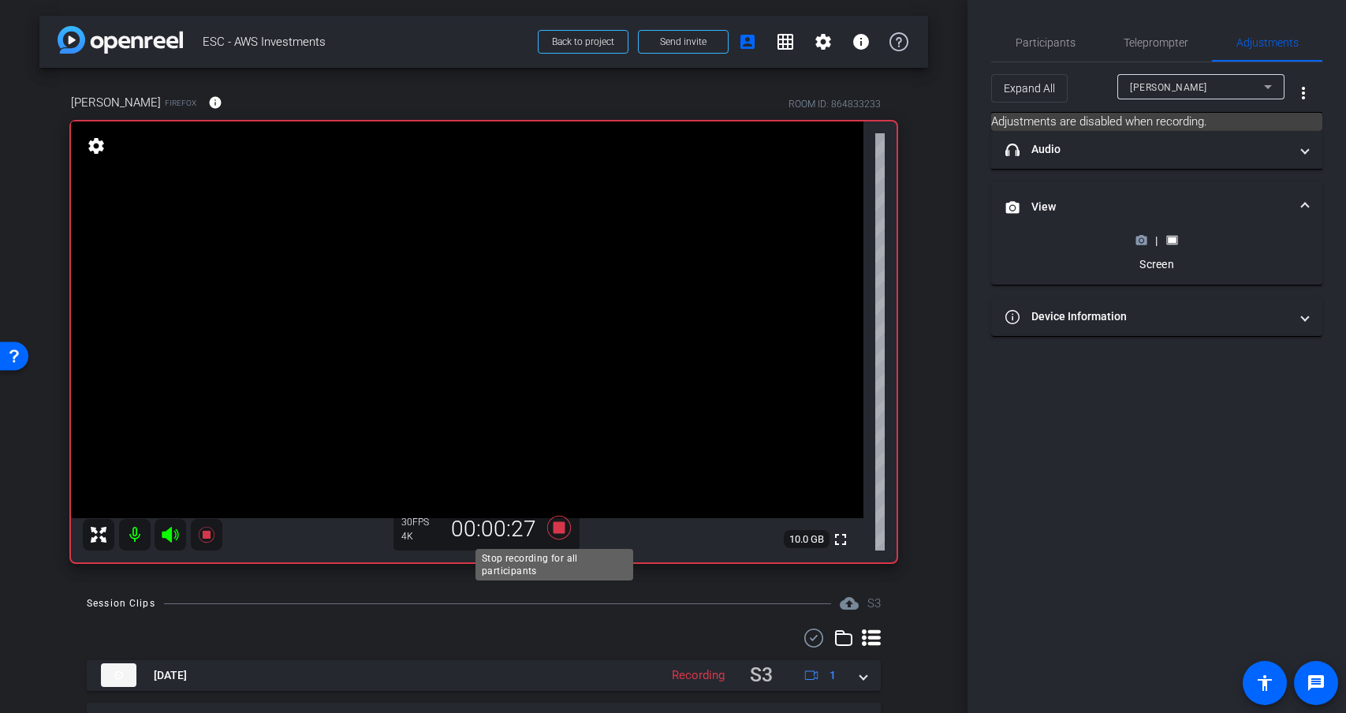
click at [556, 527] on icon at bounding box center [558, 528] width 24 height 24
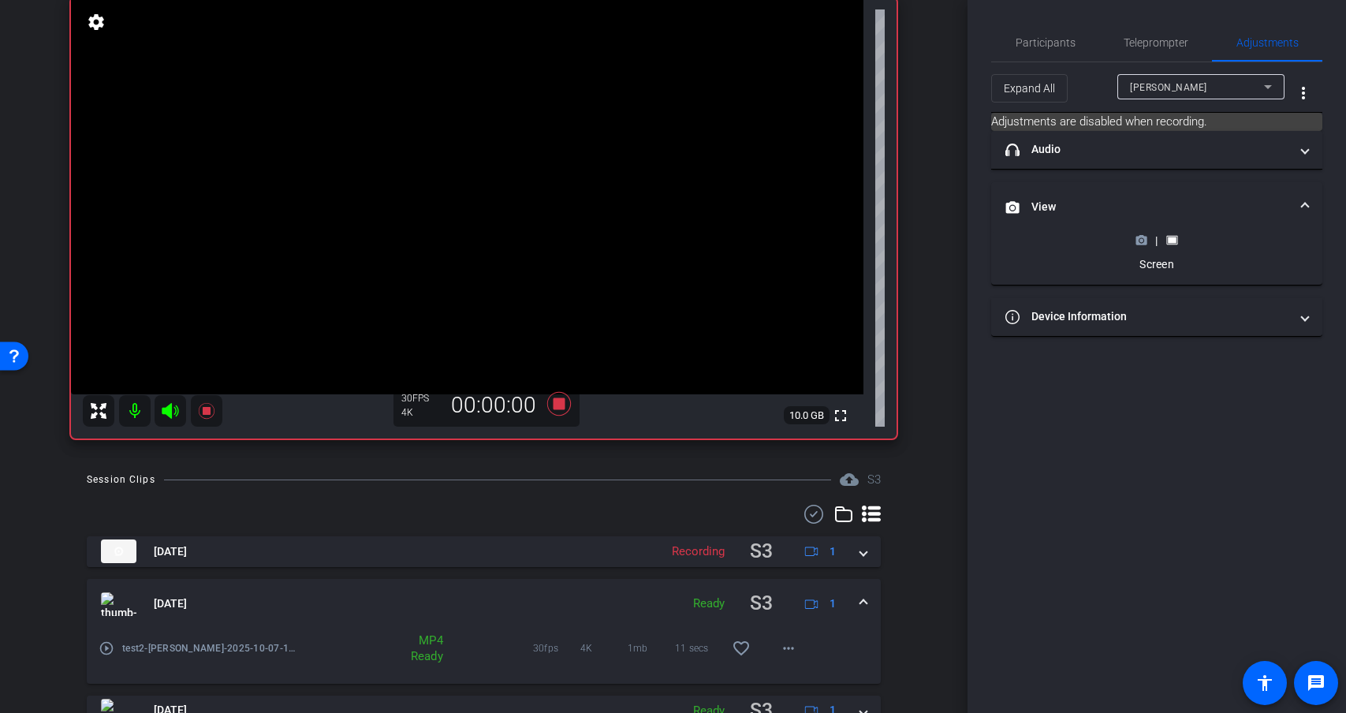
scroll to position [193, 0]
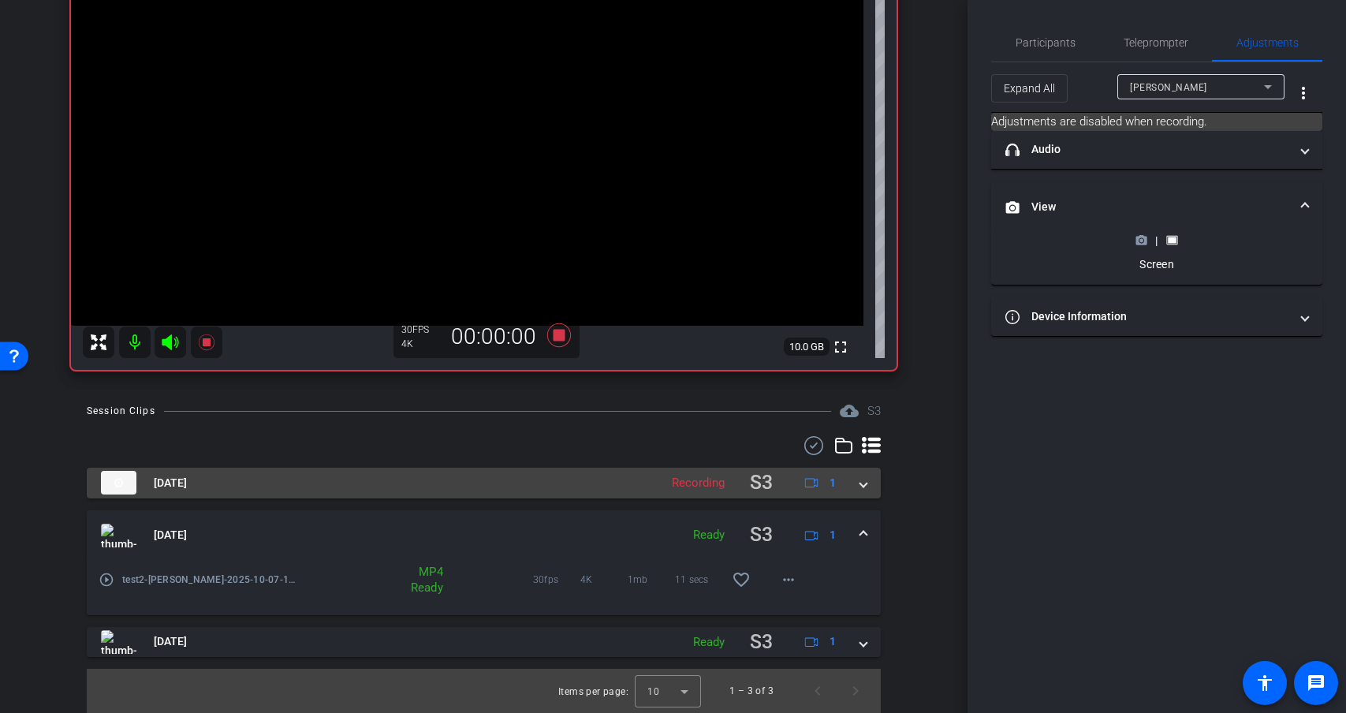
click at [553, 482] on mat-panel-title "[DATE]" at bounding box center [376, 482] width 550 height 31
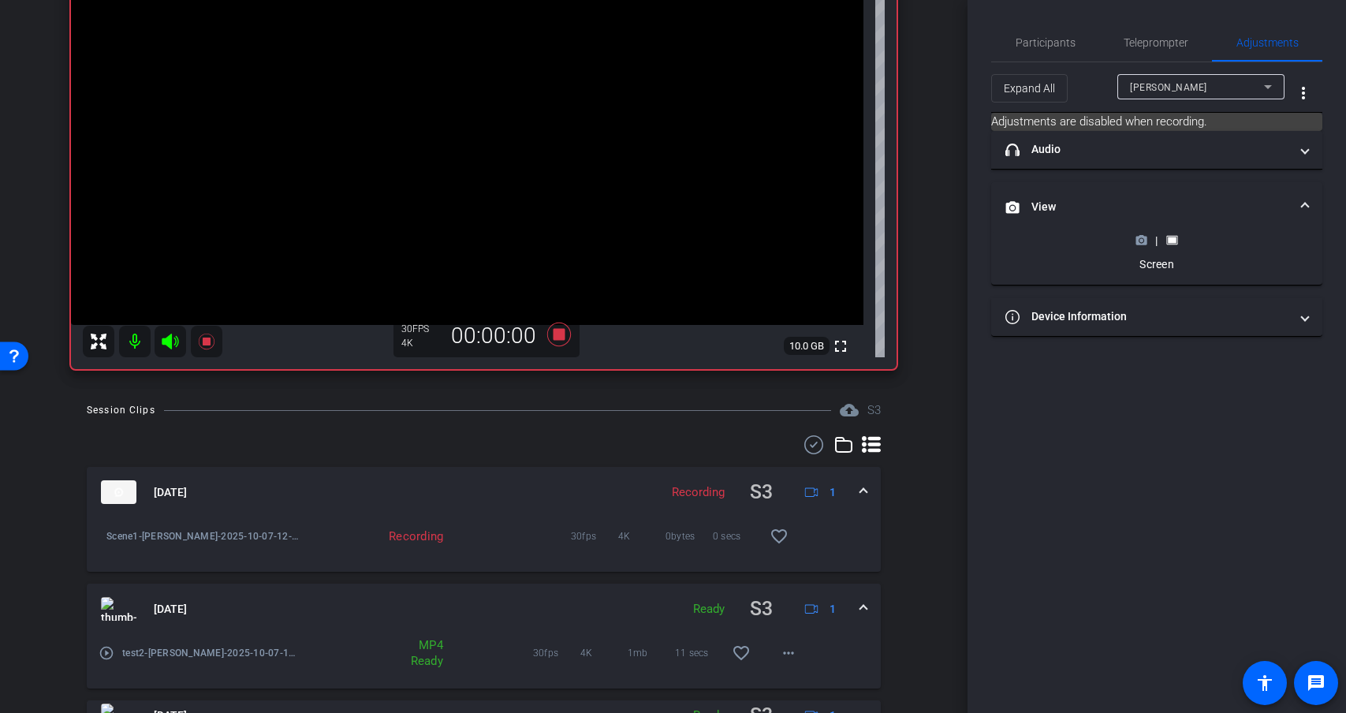
click at [632, 482] on mat-panel-title "[DATE]" at bounding box center [376, 492] width 550 height 31
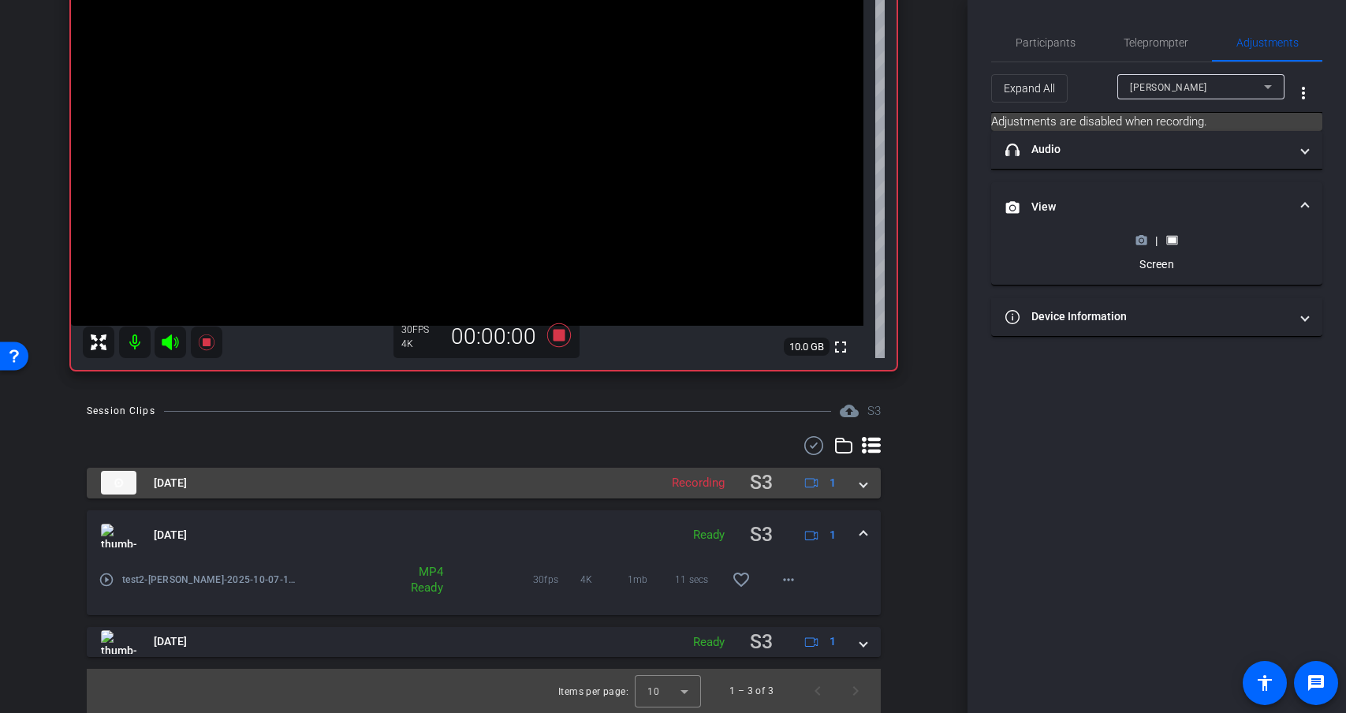
click at [569, 480] on mat-panel-title "[DATE]" at bounding box center [376, 482] width 550 height 31
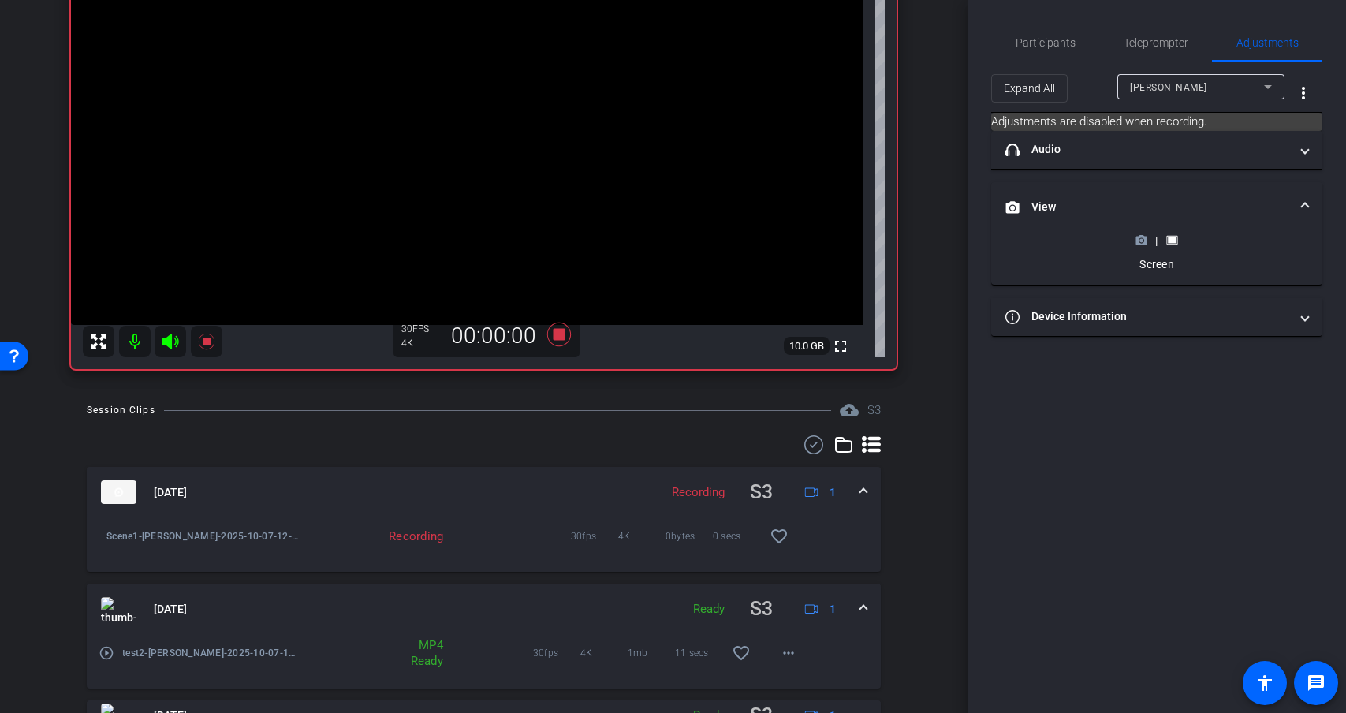
click at [569, 480] on mat-panel-title "[DATE]" at bounding box center [376, 492] width 550 height 31
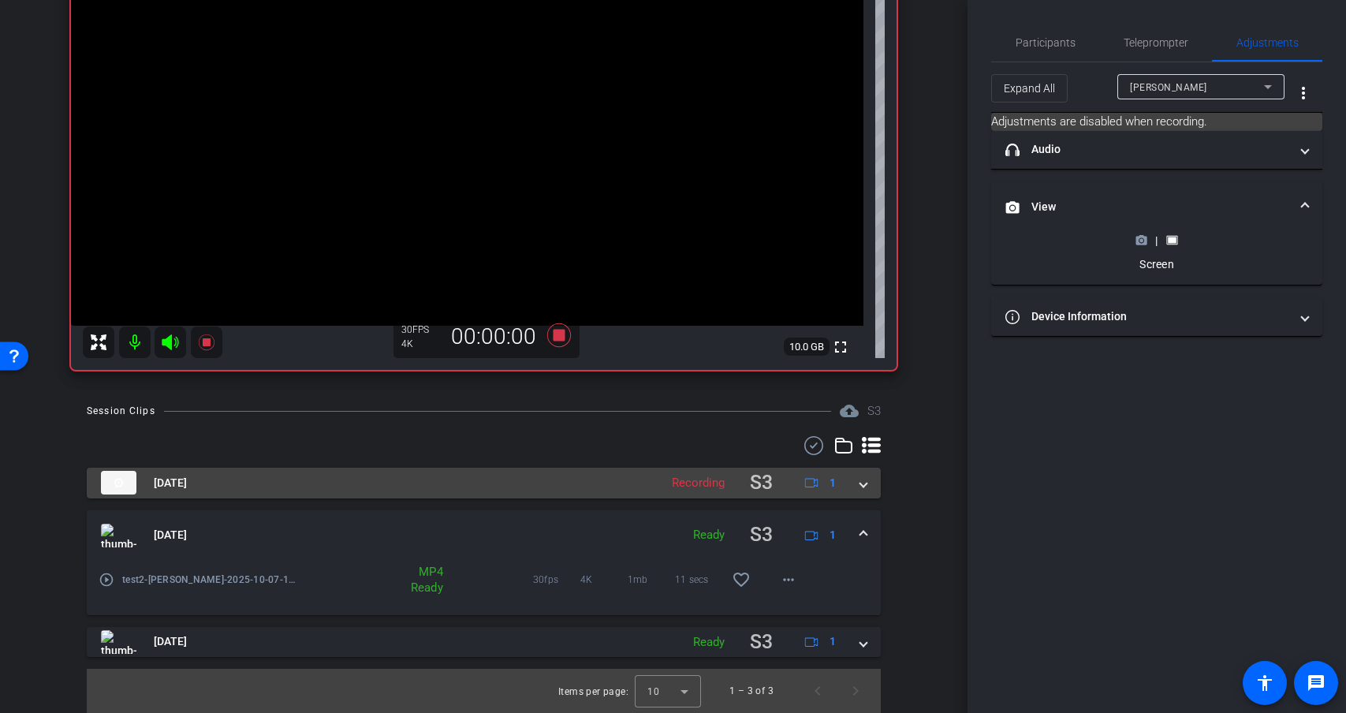
click at [805, 482] on icon at bounding box center [811, 482] width 13 height 13
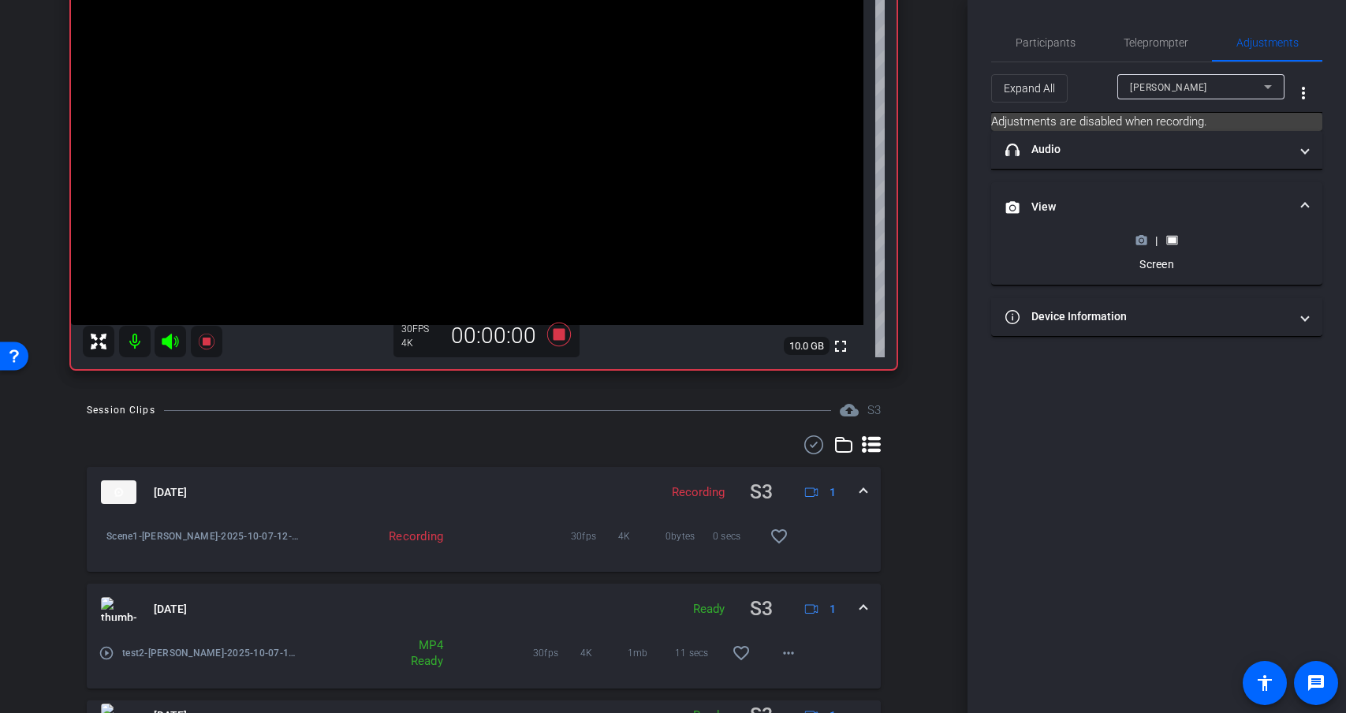
click at [619, 484] on mat-panel-title "[DATE]" at bounding box center [376, 492] width 550 height 31
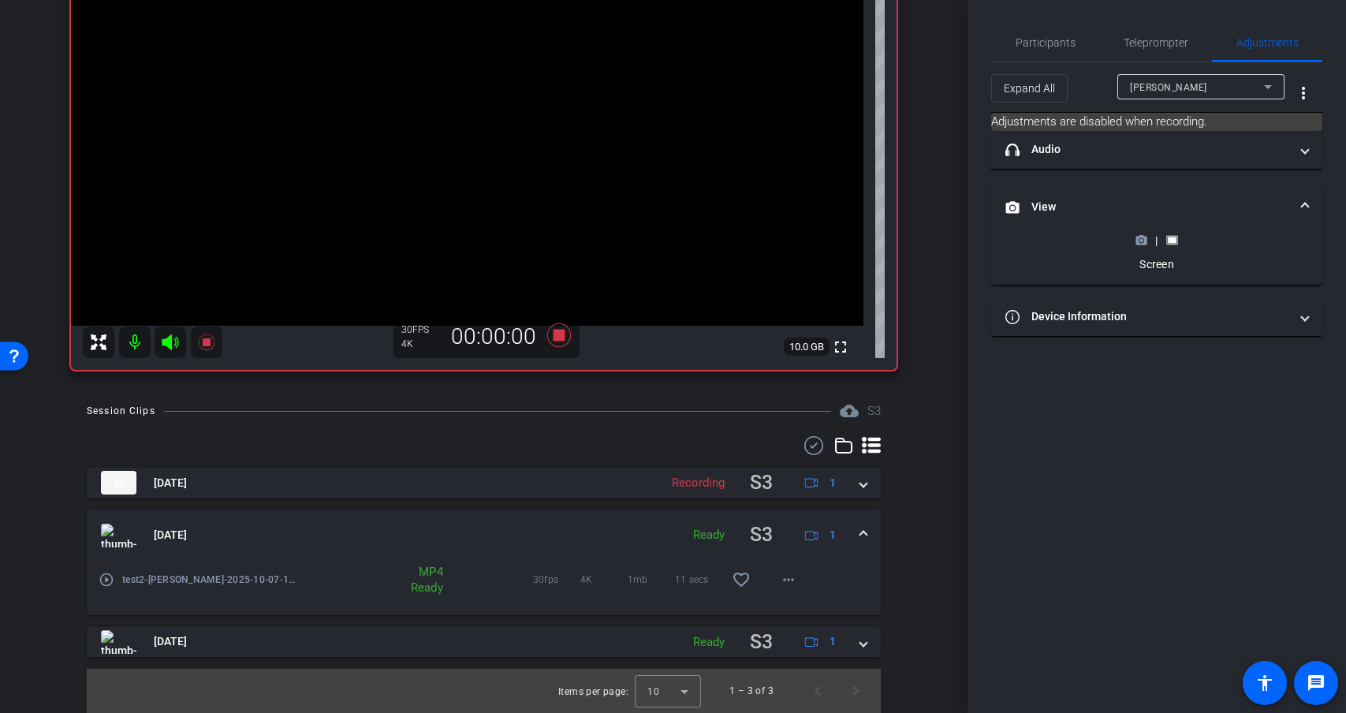
click at [473, 533] on mat-panel-title "[DATE]" at bounding box center [387, 534] width 572 height 31
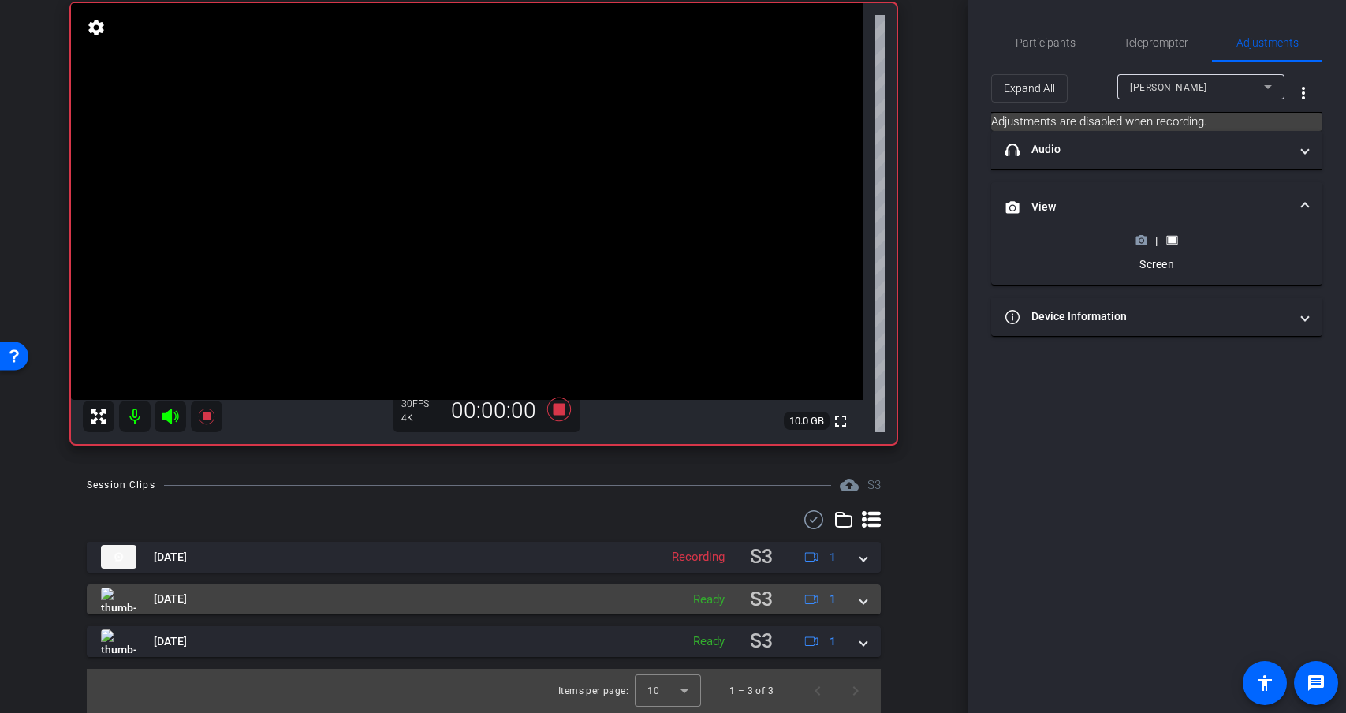
scroll to position [118, 0]
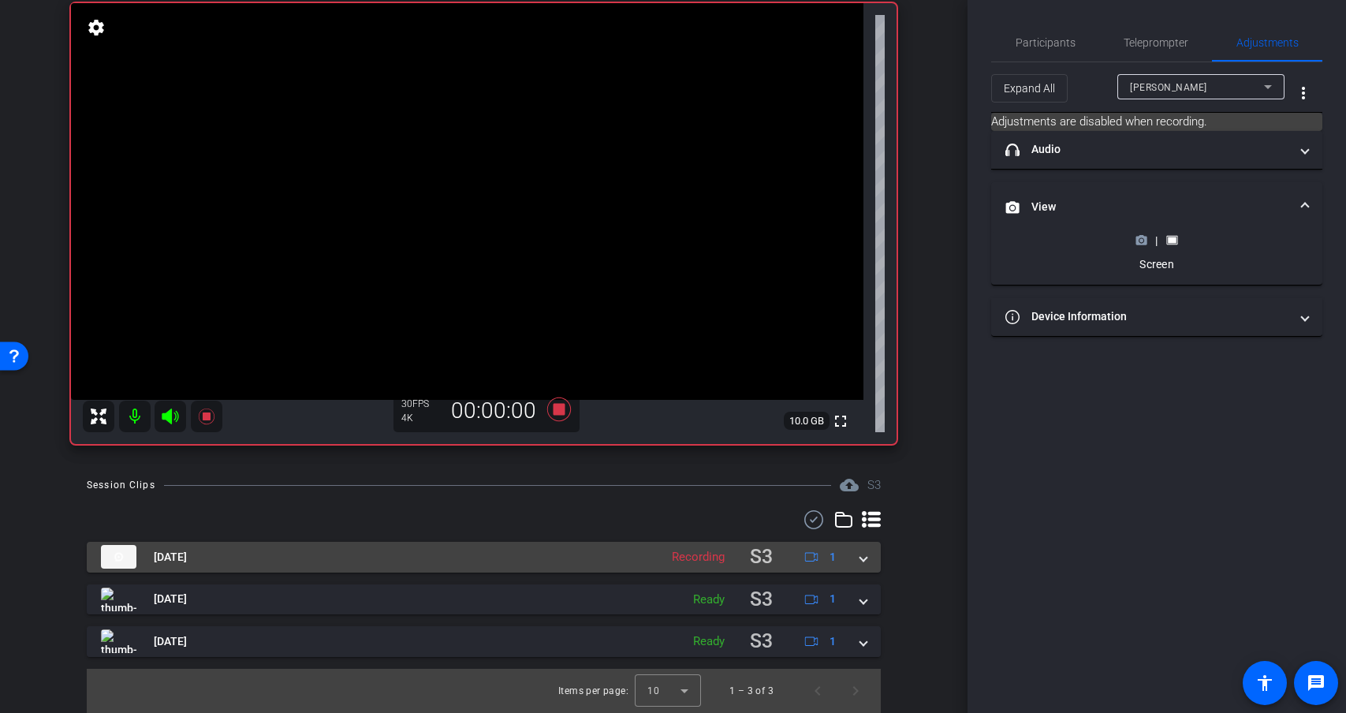
click at [465, 560] on mat-panel-title "[DATE]" at bounding box center [376, 557] width 550 height 31
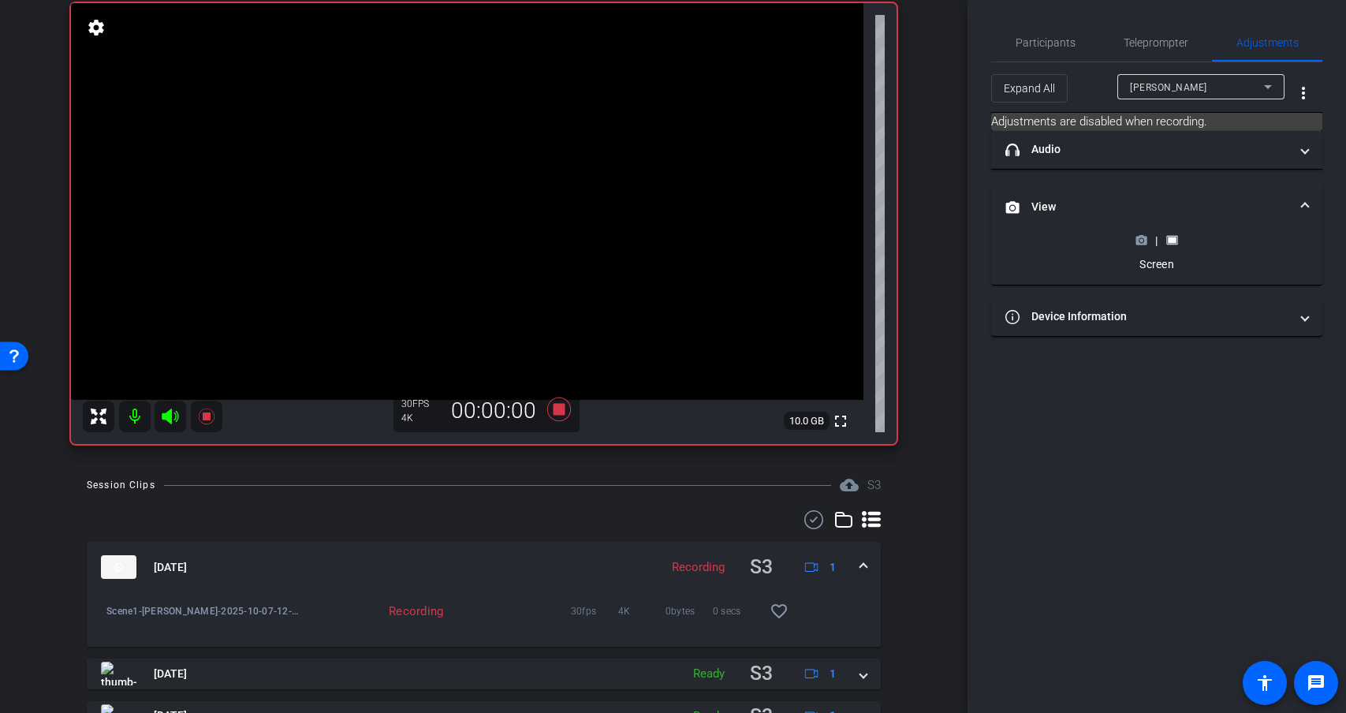
click at [465, 560] on mat-panel-title "[DATE]" at bounding box center [376, 567] width 550 height 31
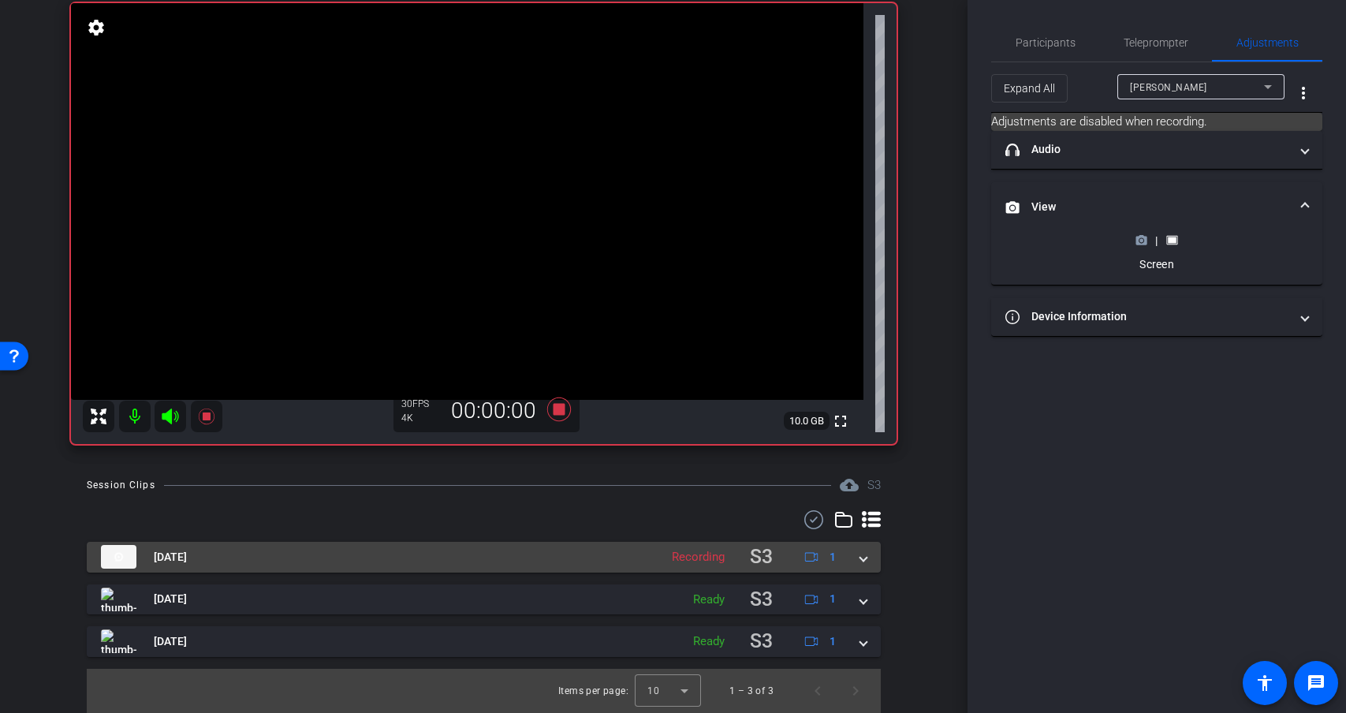
click at [860, 559] on span at bounding box center [863, 557] width 6 height 17
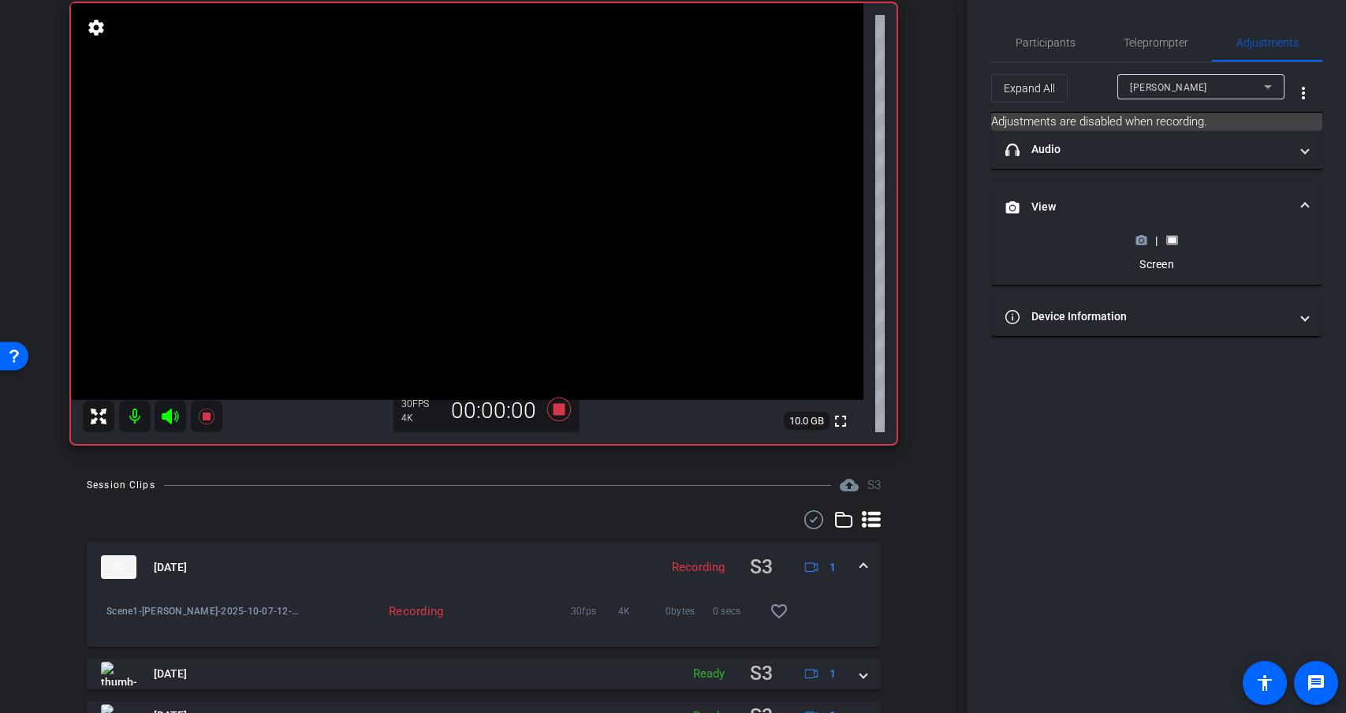
click at [860, 559] on span at bounding box center [863, 567] width 6 height 17
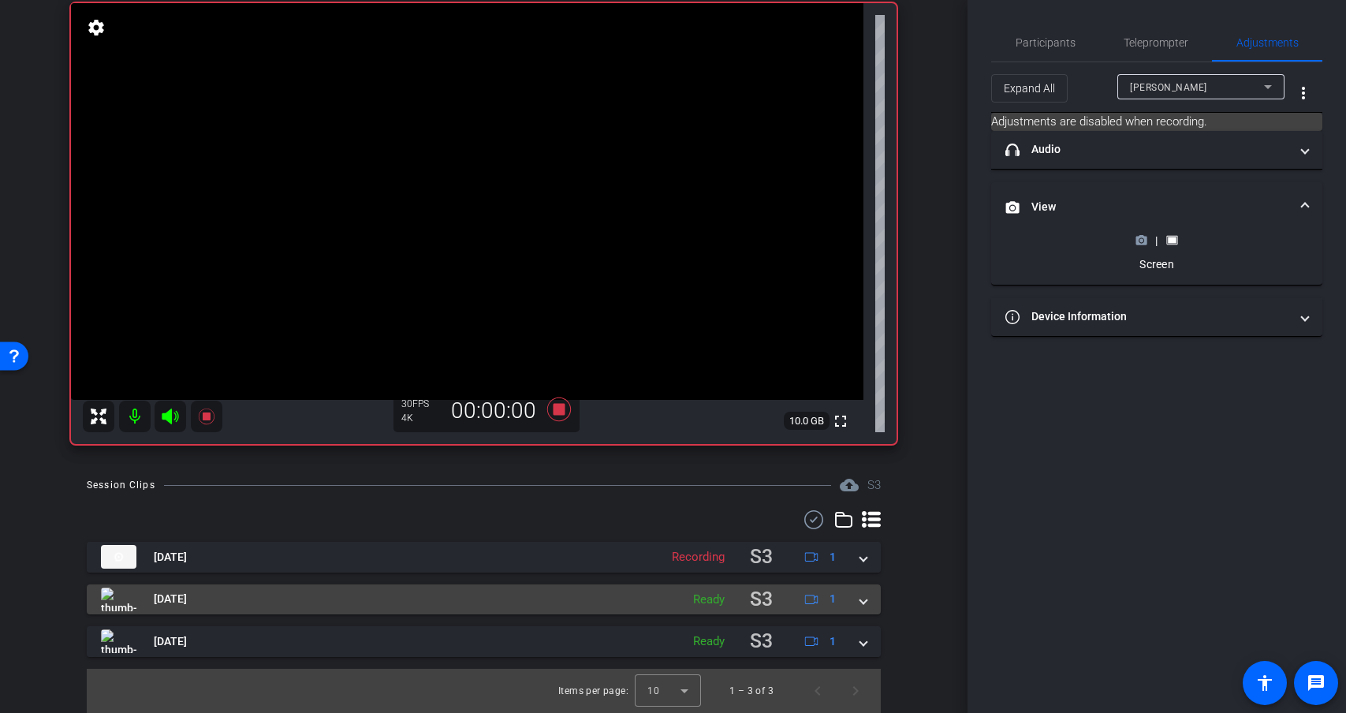
click at [598, 605] on mat-panel-title "[DATE]" at bounding box center [387, 599] width 572 height 31
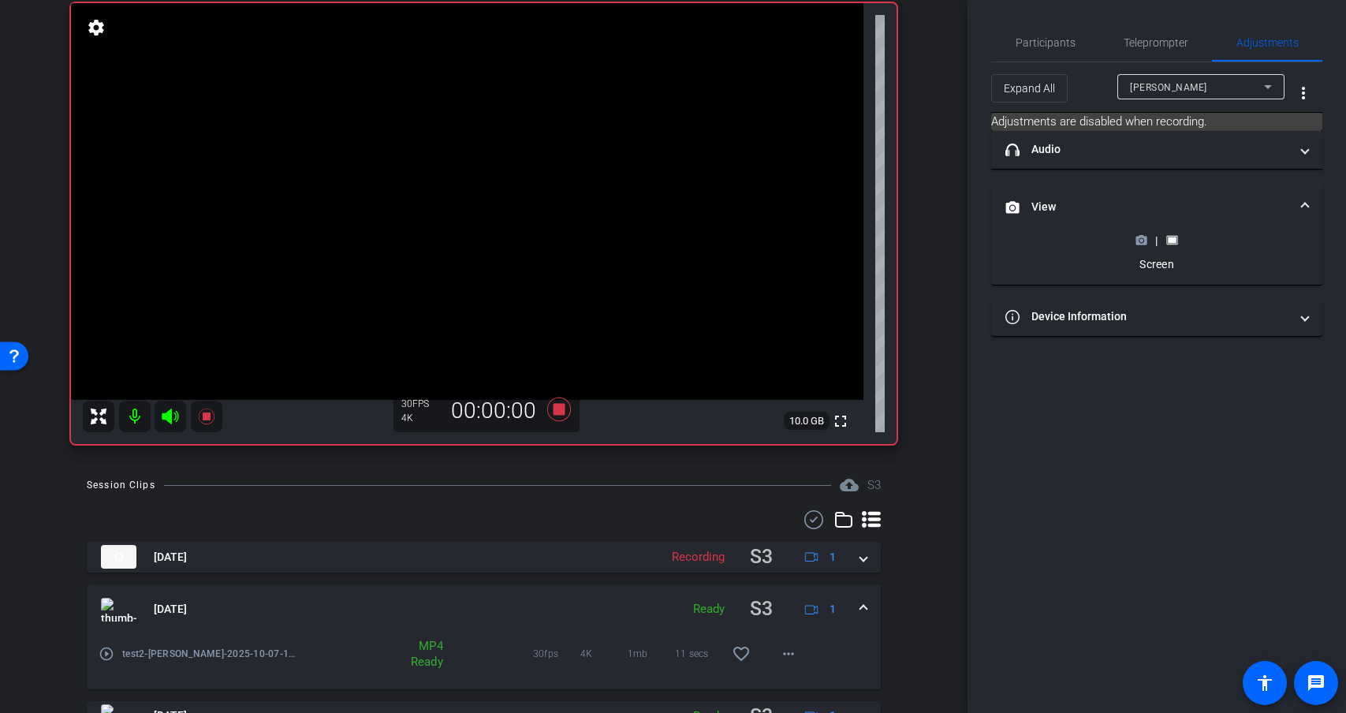
scroll to position [193, 0]
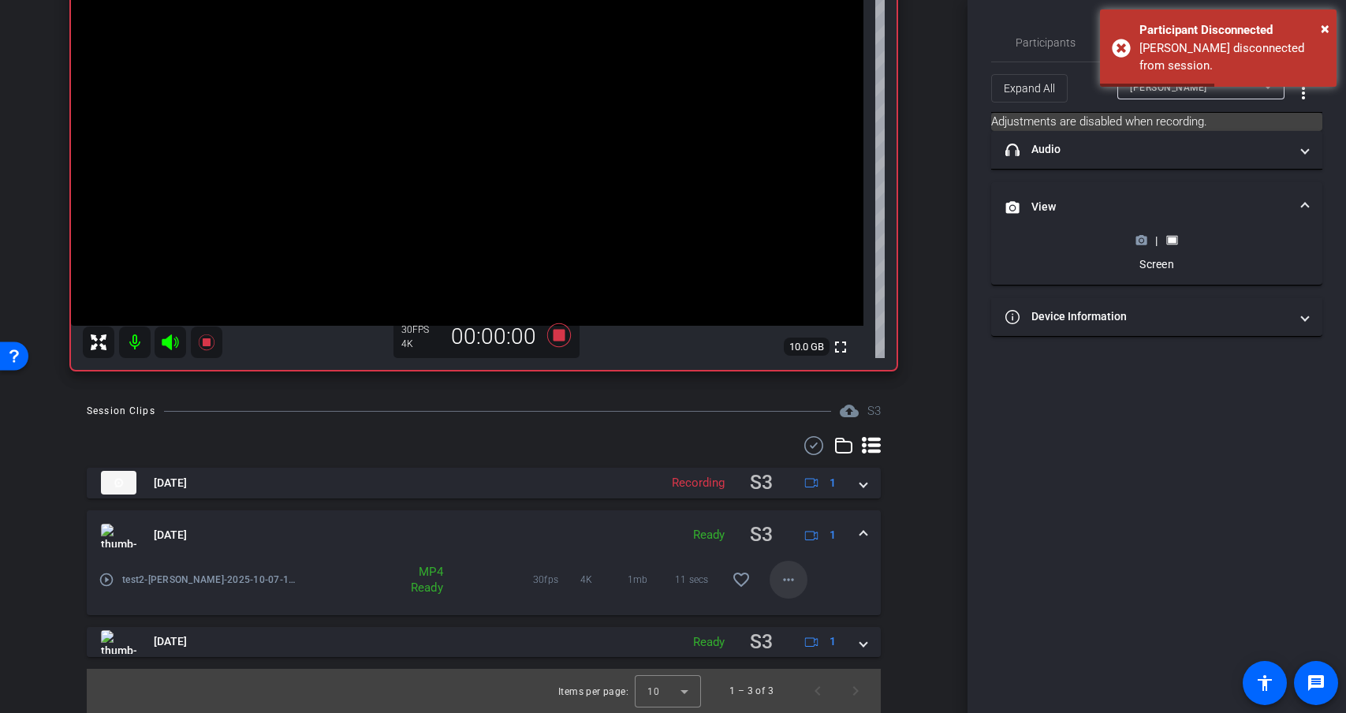
click at [779, 579] on mat-icon "more_horiz" at bounding box center [788, 579] width 19 height 19
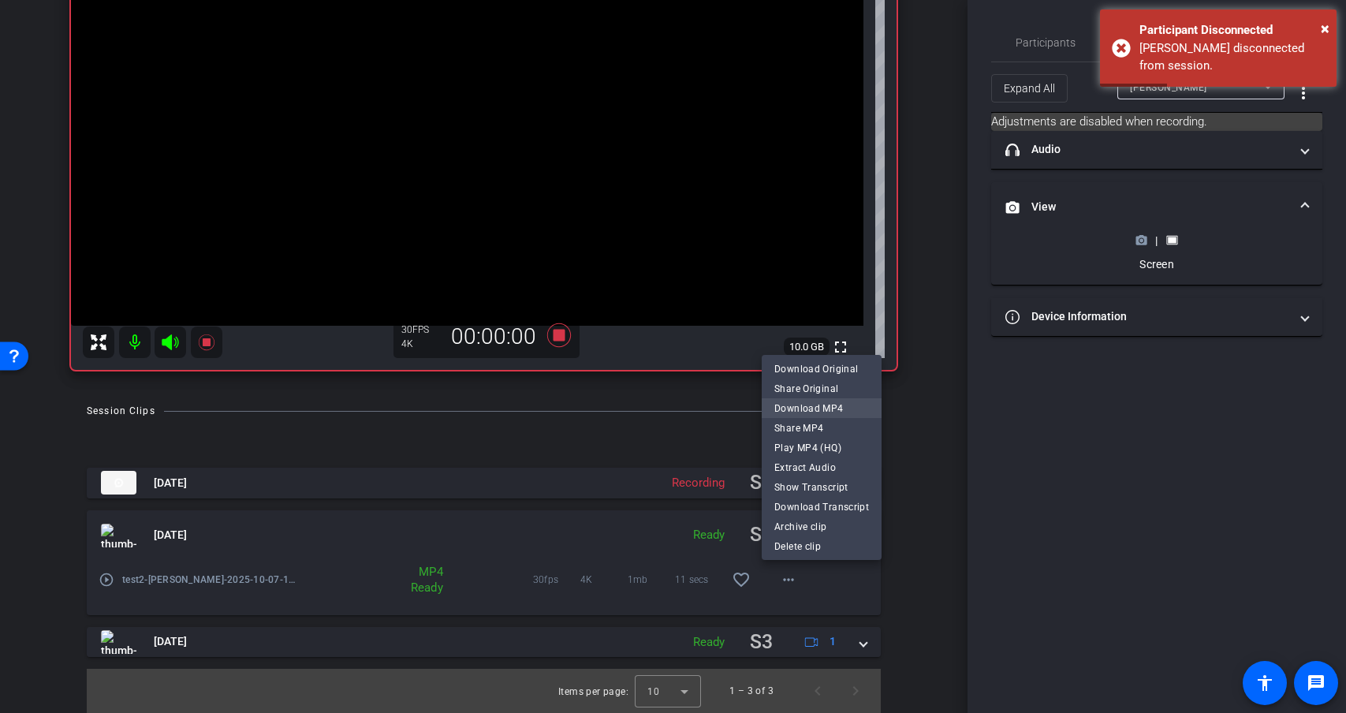
scroll to position [16, 0]
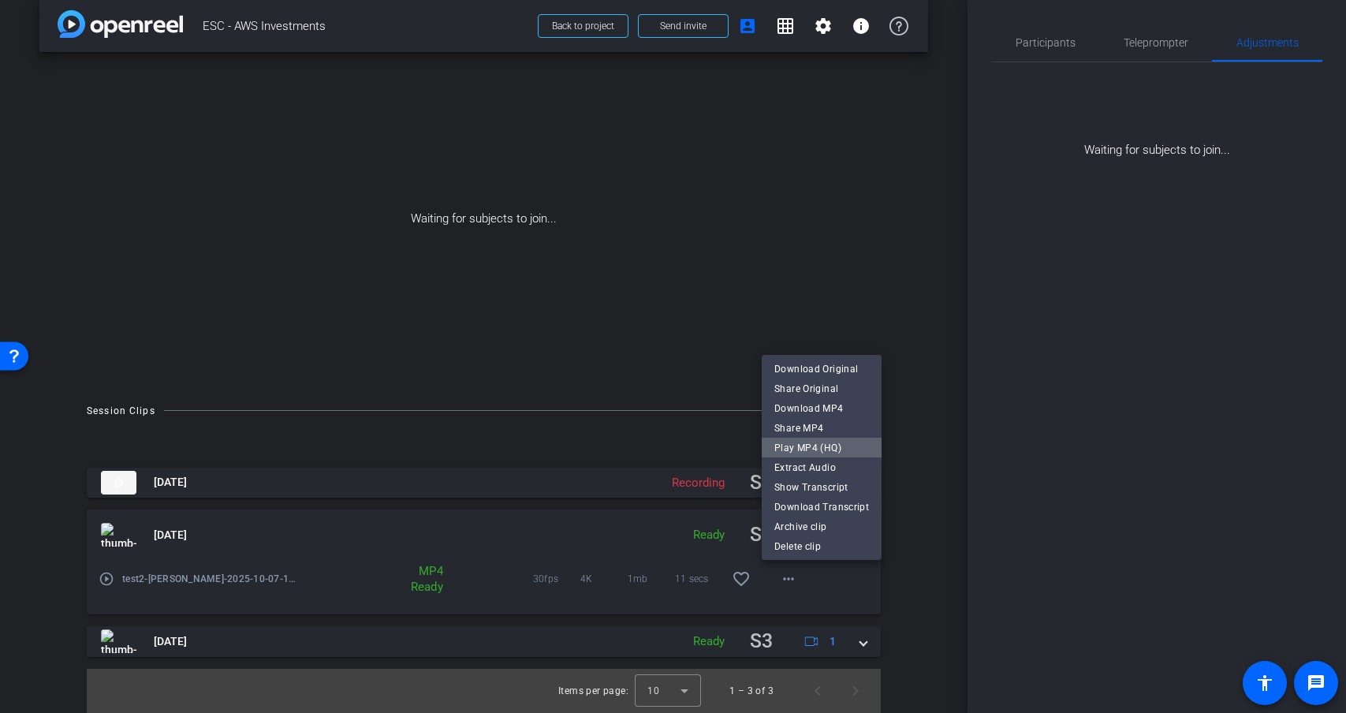
click at [821, 445] on span "Play MP4 (HQ)" at bounding box center [821, 447] width 95 height 19
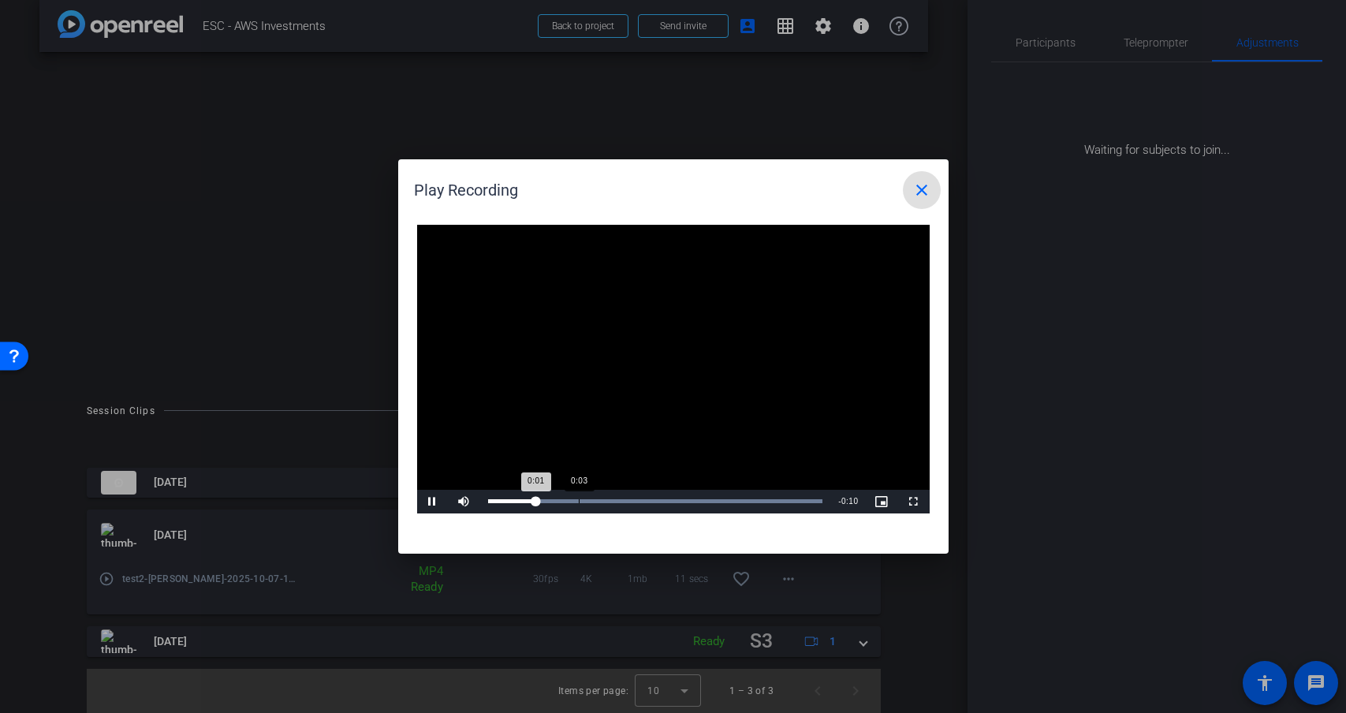
click at [578, 500] on div "Loaded : 100.00% 0:03 0:01" at bounding box center [655, 501] width 335 height 4
click at [631, 500] on div "0:04" at bounding box center [631, 501] width 1 height 4
click at [702, 501] on div "0:07" at bounding box center [702, 501] width 1 height 4
click at [742, 505] on div "Loaded : 100.00% 0:08 0:07" at bounding box center [655, 502] width 351 height 24
click at [783, 506] on div "Loaded : 100.00% 0:09 0:08" at bounding box center [655, 502] width 351 height 24
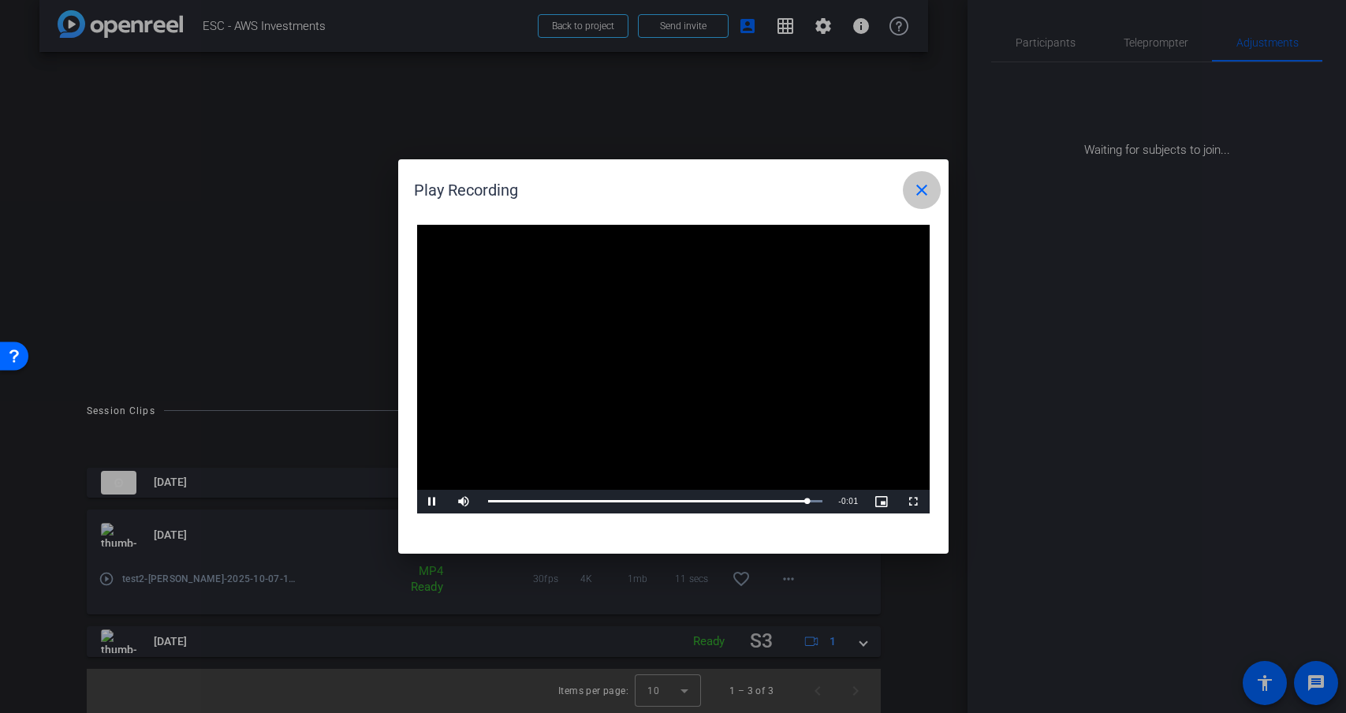
click at [918, 183] on mat-icon "close" at bounding box center [921, 190] width 19 height 19
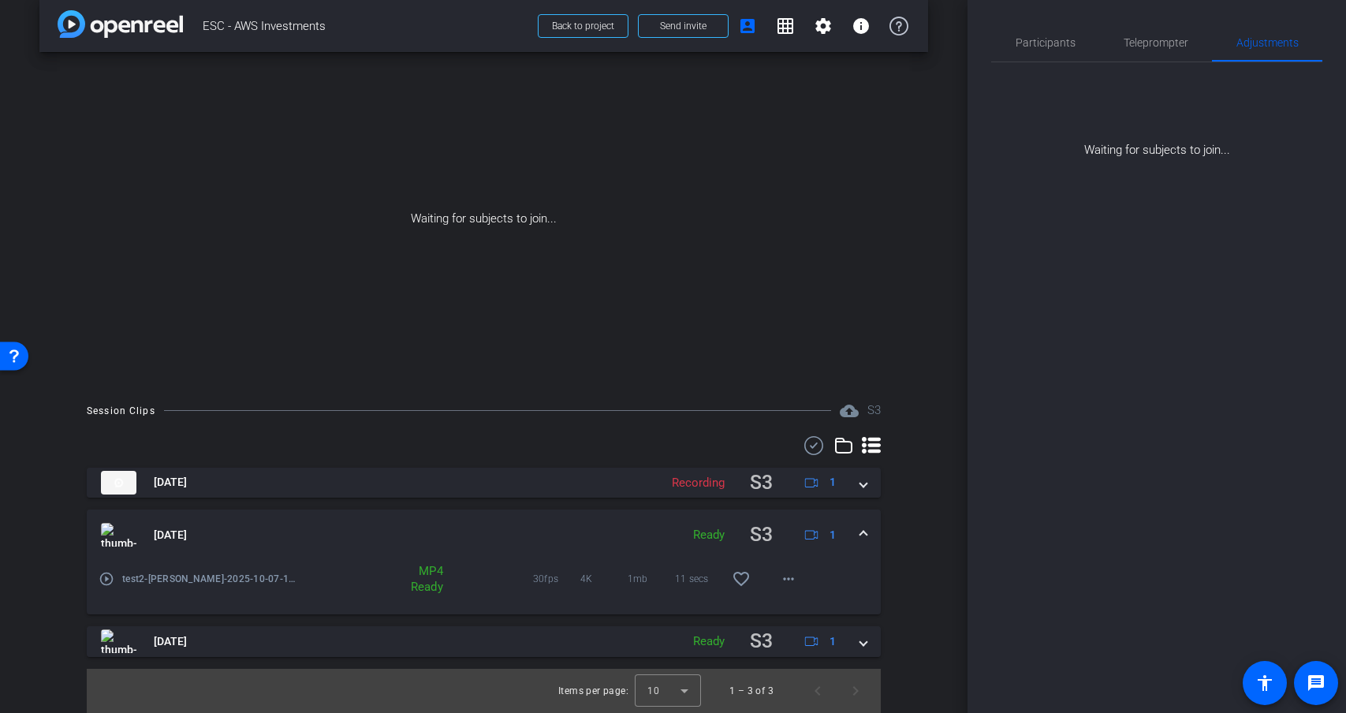
click at [860, 527] on span at bounding box center [863, 535] width 6 height 17
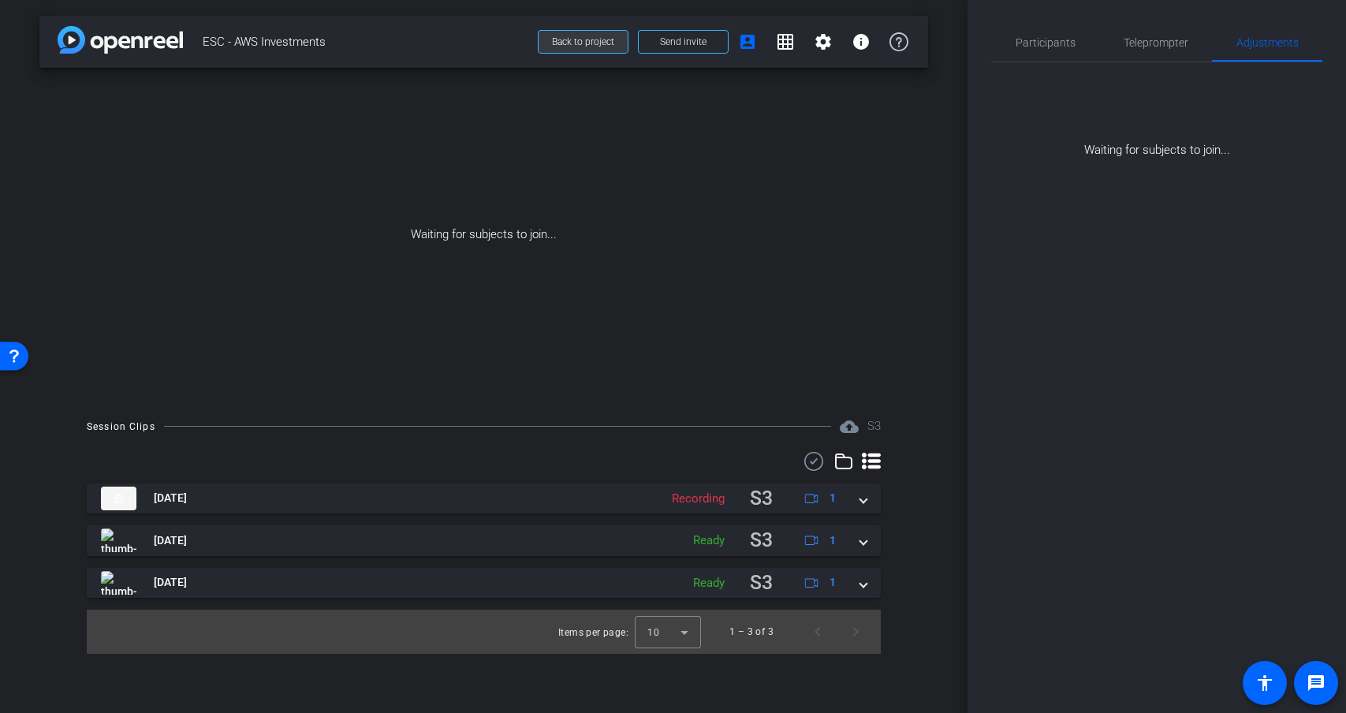
click at [595, 40] on span "Back to project" at bounding box center [583, 41] width 62 height 11
